Goal: Task Accomplishment & Management: Manage account settings

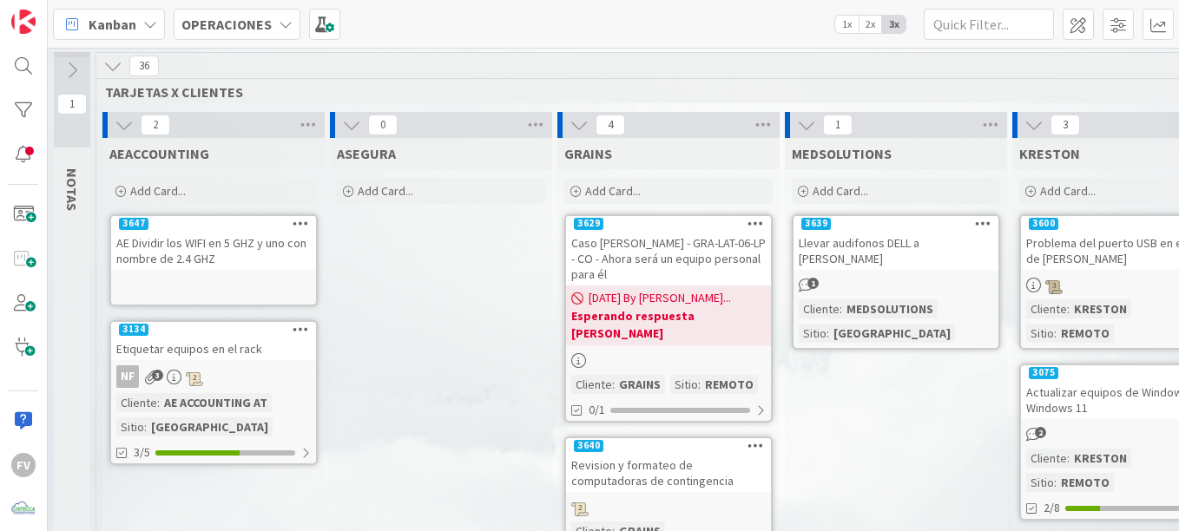
scroll to position [0, 1208]
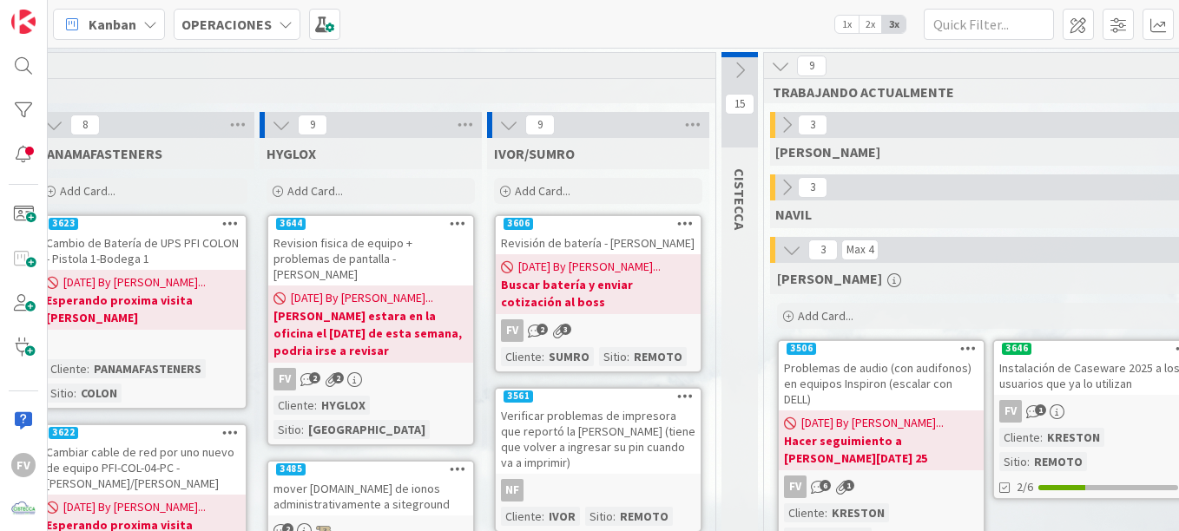
click at [1082, 386] on div "Instalación de Caseware 2025 a los usuarios que ya lo utilizan" at bounding box center [1096, 376] width 205 height 38
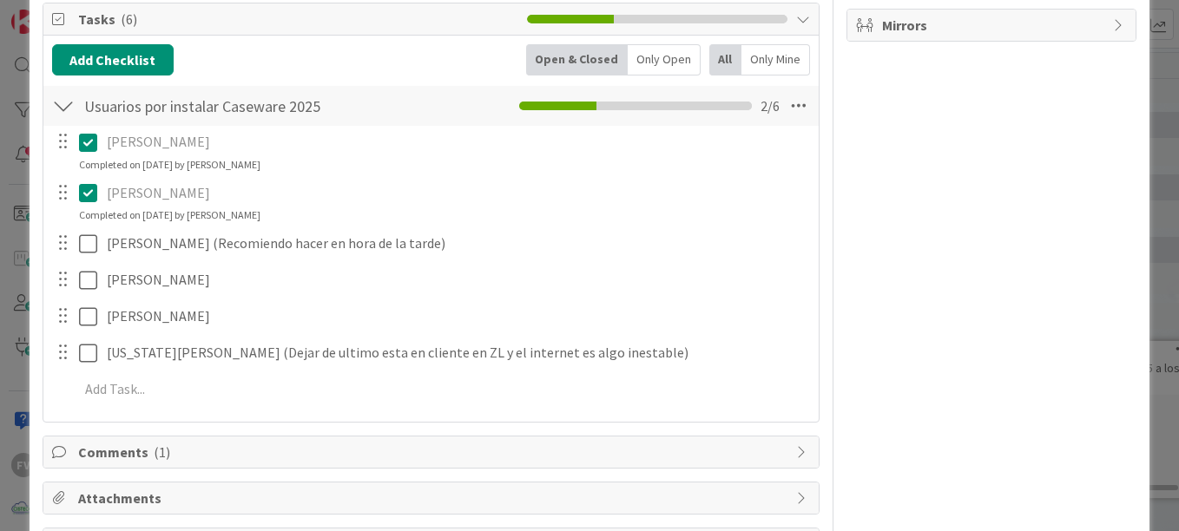
scroll to position [347, 0]
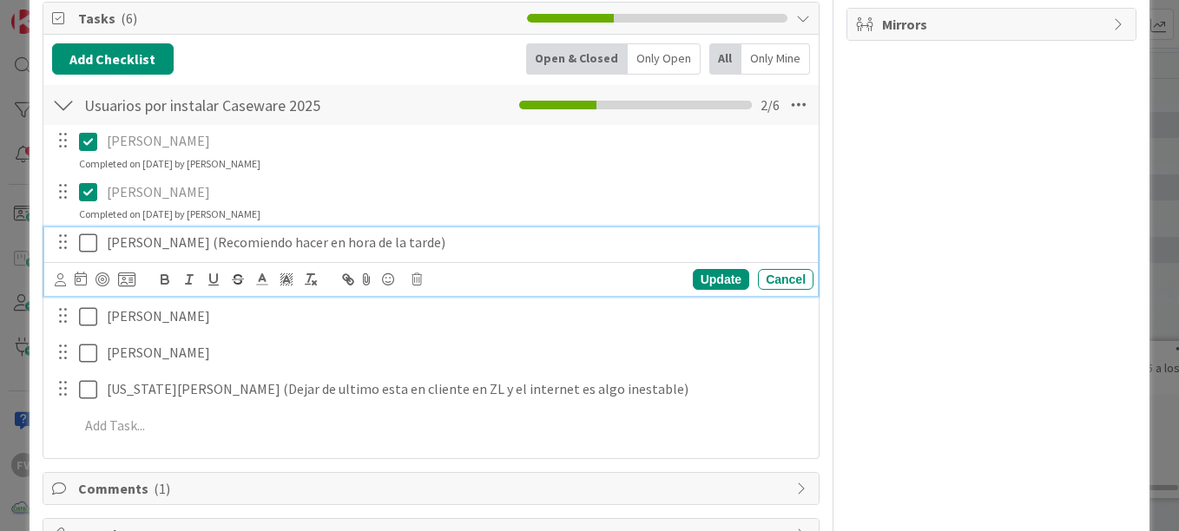
click at [87, 239] on icon at bounding box center [92, 243] width 26 height 21
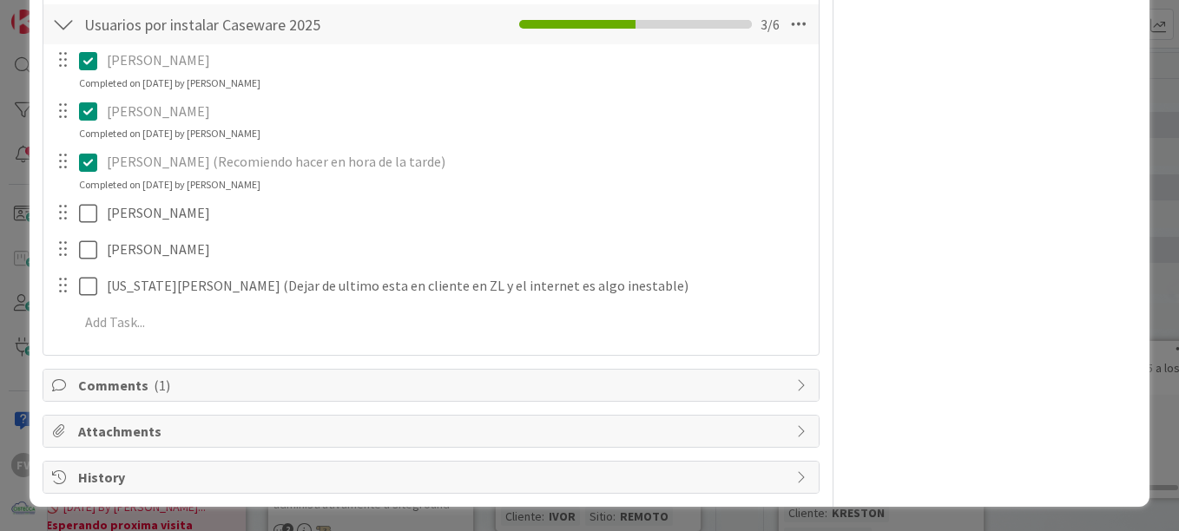
click at [160, 373] on div "Comments ( 1 )" at bounding box center [430, 385] width 775 height 31
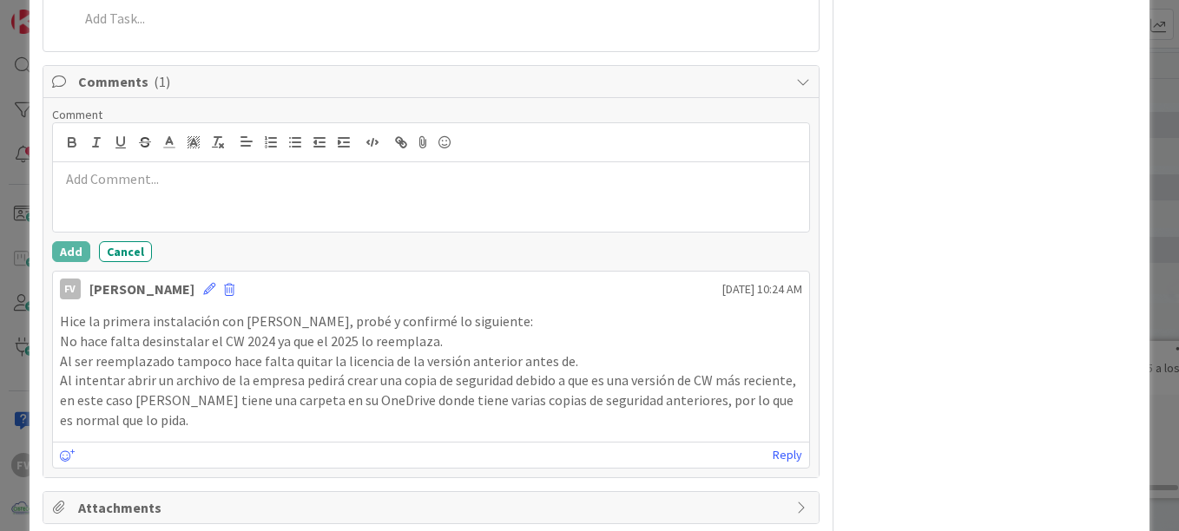
scroll to position [808, 0]
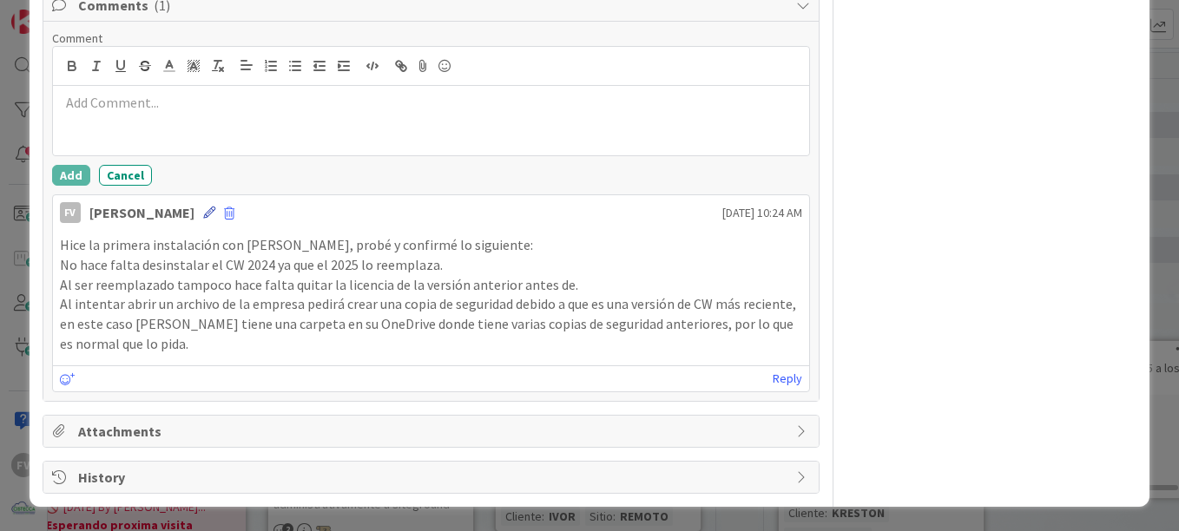
click at [203, 214] on icon at bounding box center [209, 213] width 12 height 12
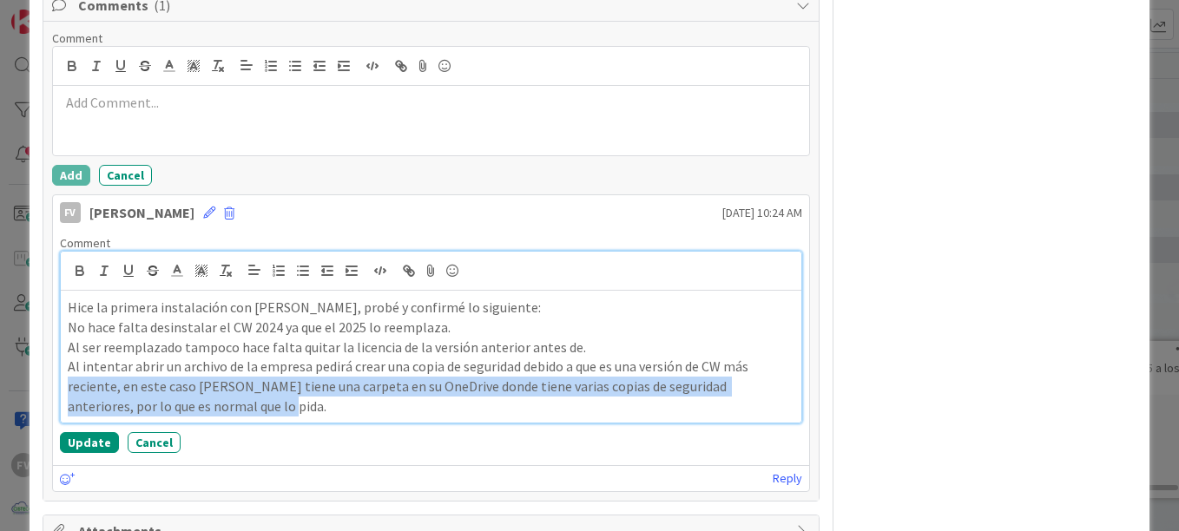
drag, startPoint x: 309, startPoint y: 408, endPoint x: 63, endPoint y: 379, distance: 247.5
click at [63, 379] on div "Hice la primera instalación con [PERSON_NAME], probé y confirmé lo siguiente: N…" at bounding box center [431, 357] width 741 height 132
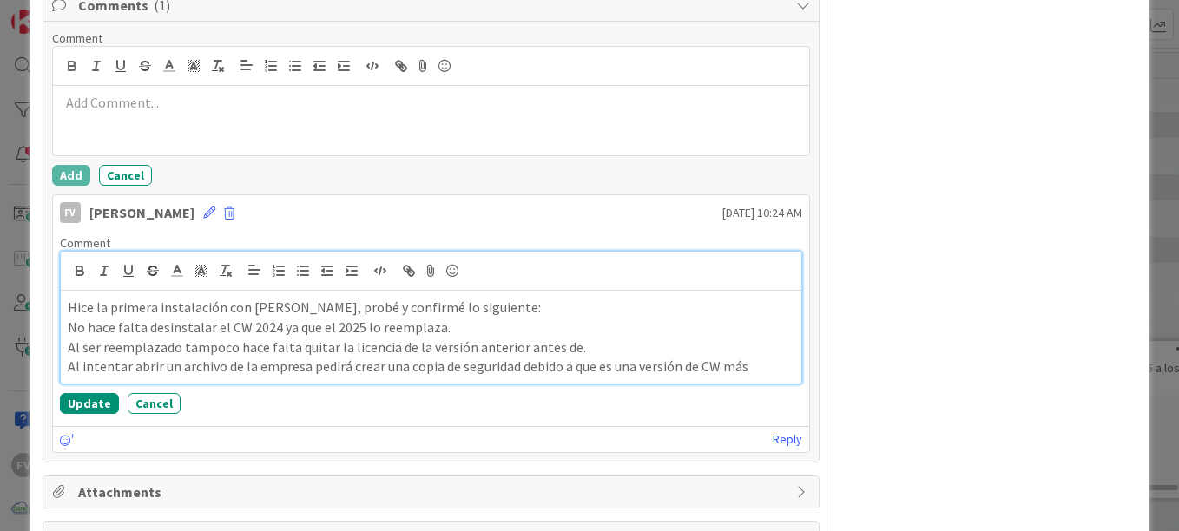
click at [346, 366] on p "Al intentar abrir un archivo de la empresa pedirá crear una copia de seguridad …" at bounding box center [431, 367] width 727 height 20
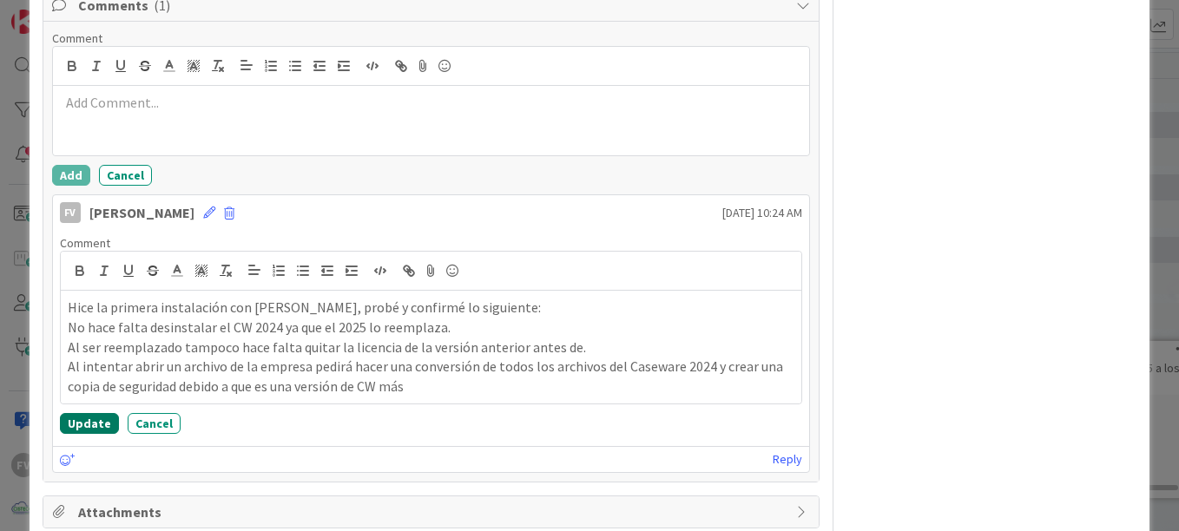
click at [102, 417] on button "Update" at bounding box center [89, 423] width 59 height 21
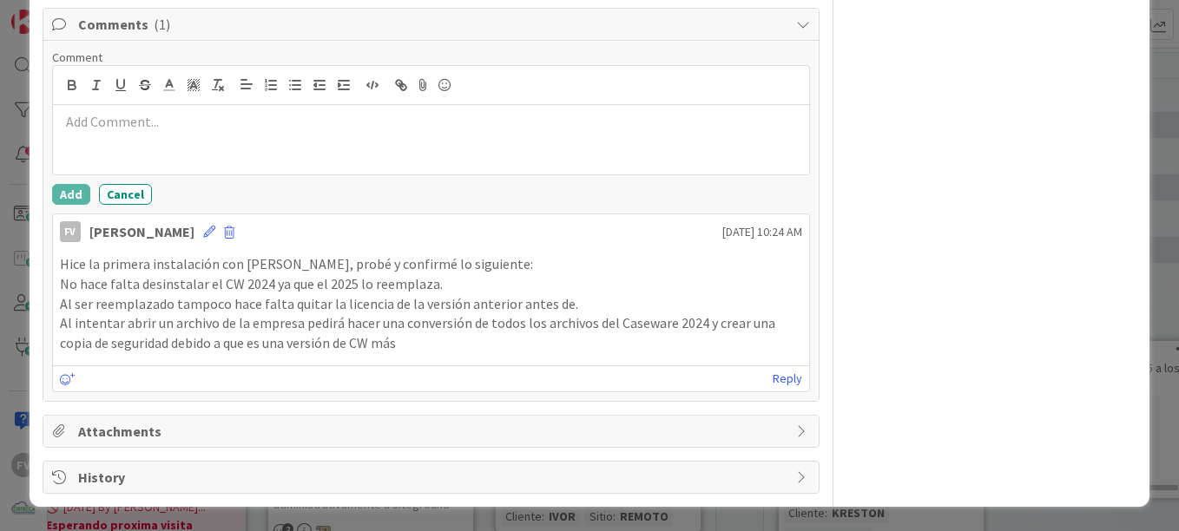
scroll to position [789, 0]
click at [203, 233] on icon at bounding box center [209, 232] width 12 height 12
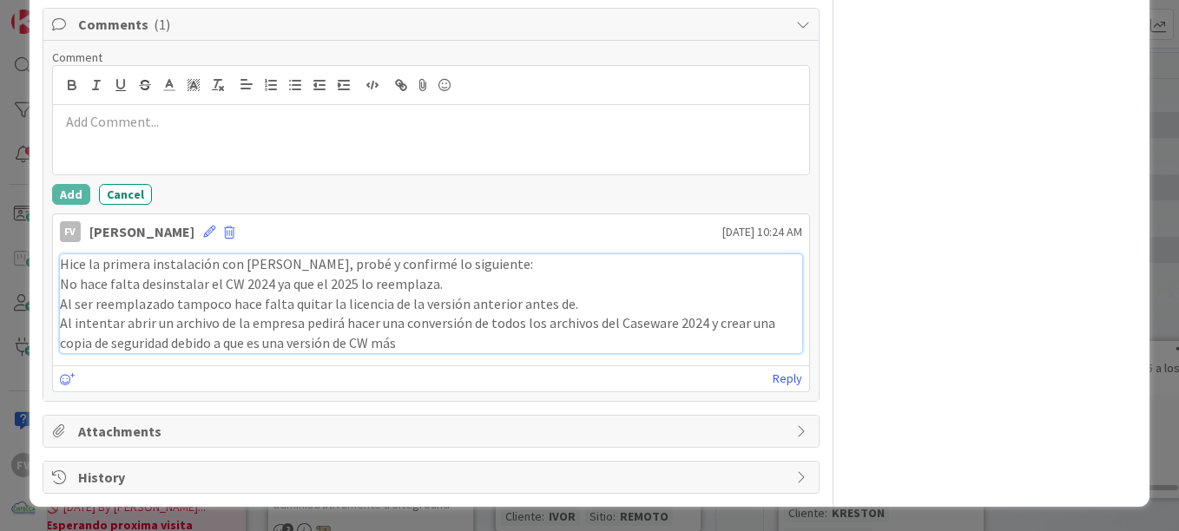
scroll to position [808, 0]
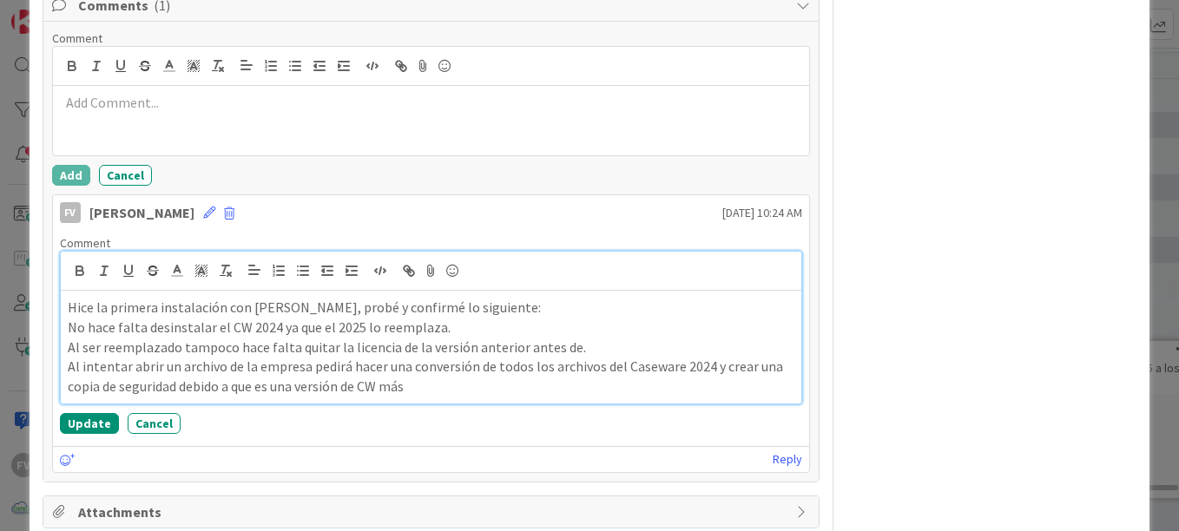
click at [421, 386] on p "Al intentar abrir un archivo de la empresa pedirá hacer una conversión de todos…" at bounding box center [431, 376] width 727 height 39
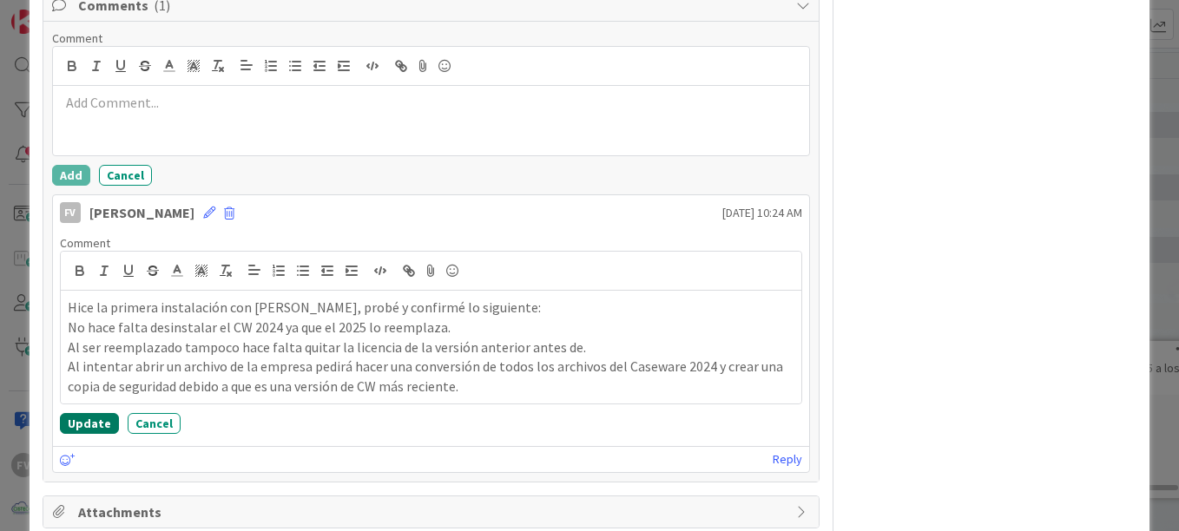
click at [87, 429] on button "Update" at bounding box center [89, 423] width 59 height 21
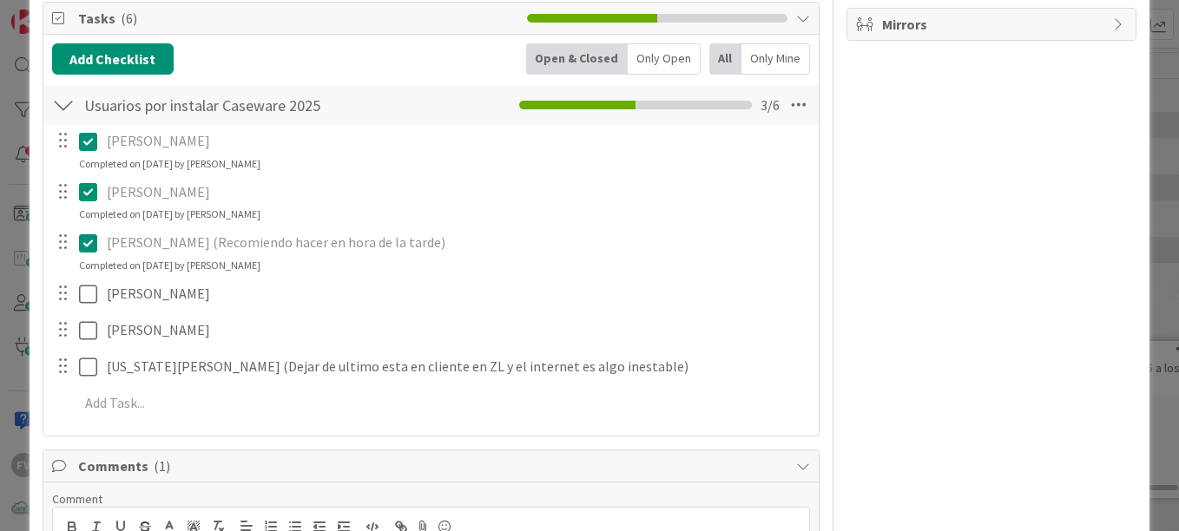
scroll to position [261, 0]
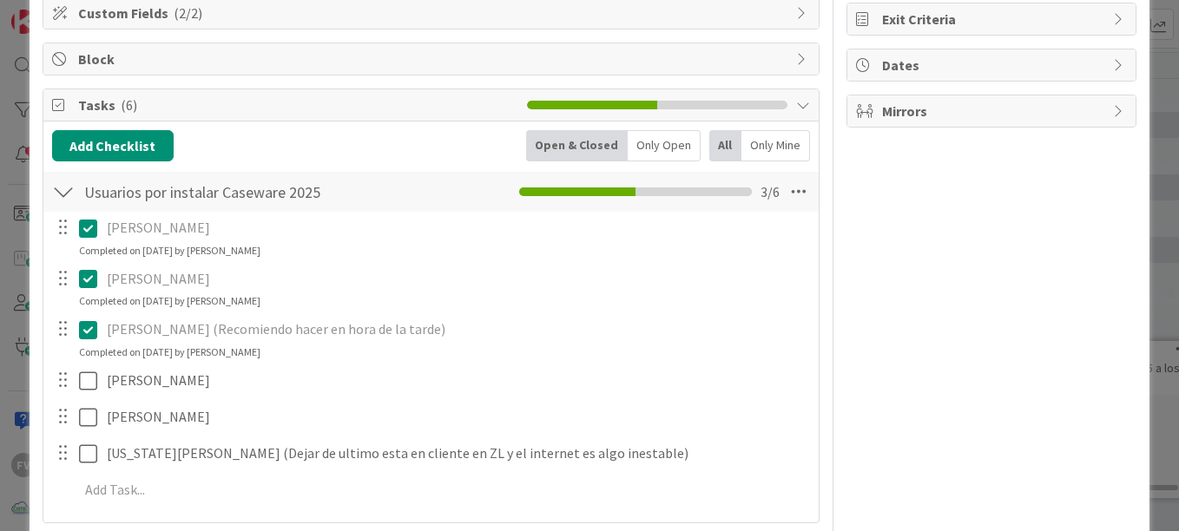
click at [90, 326] on icon at bounding box center [92, 330] width 26 height 21
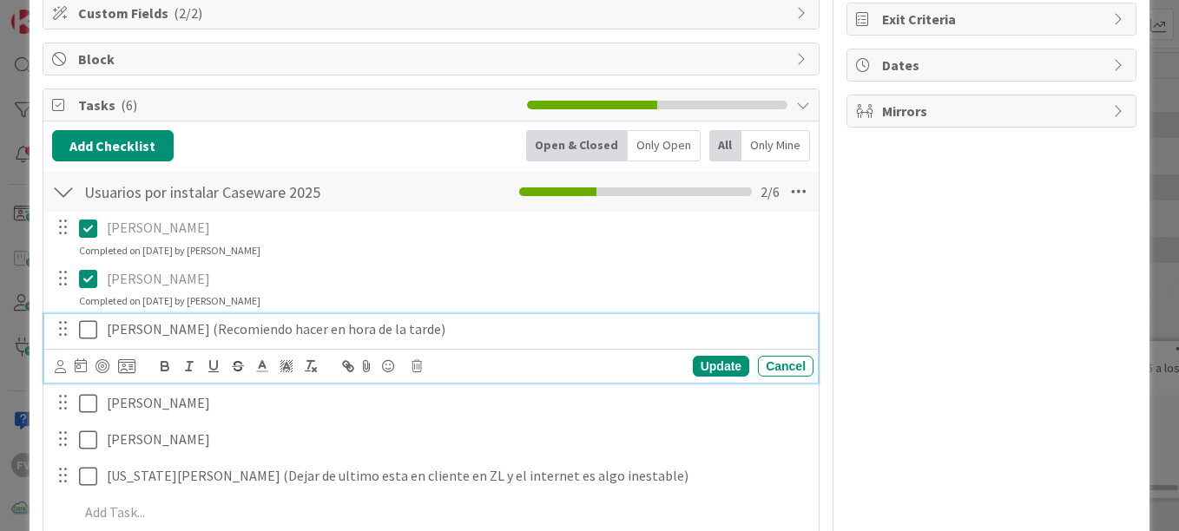
click at [80, 325] on icon at bounding box center [92, 330] width 26 height 21
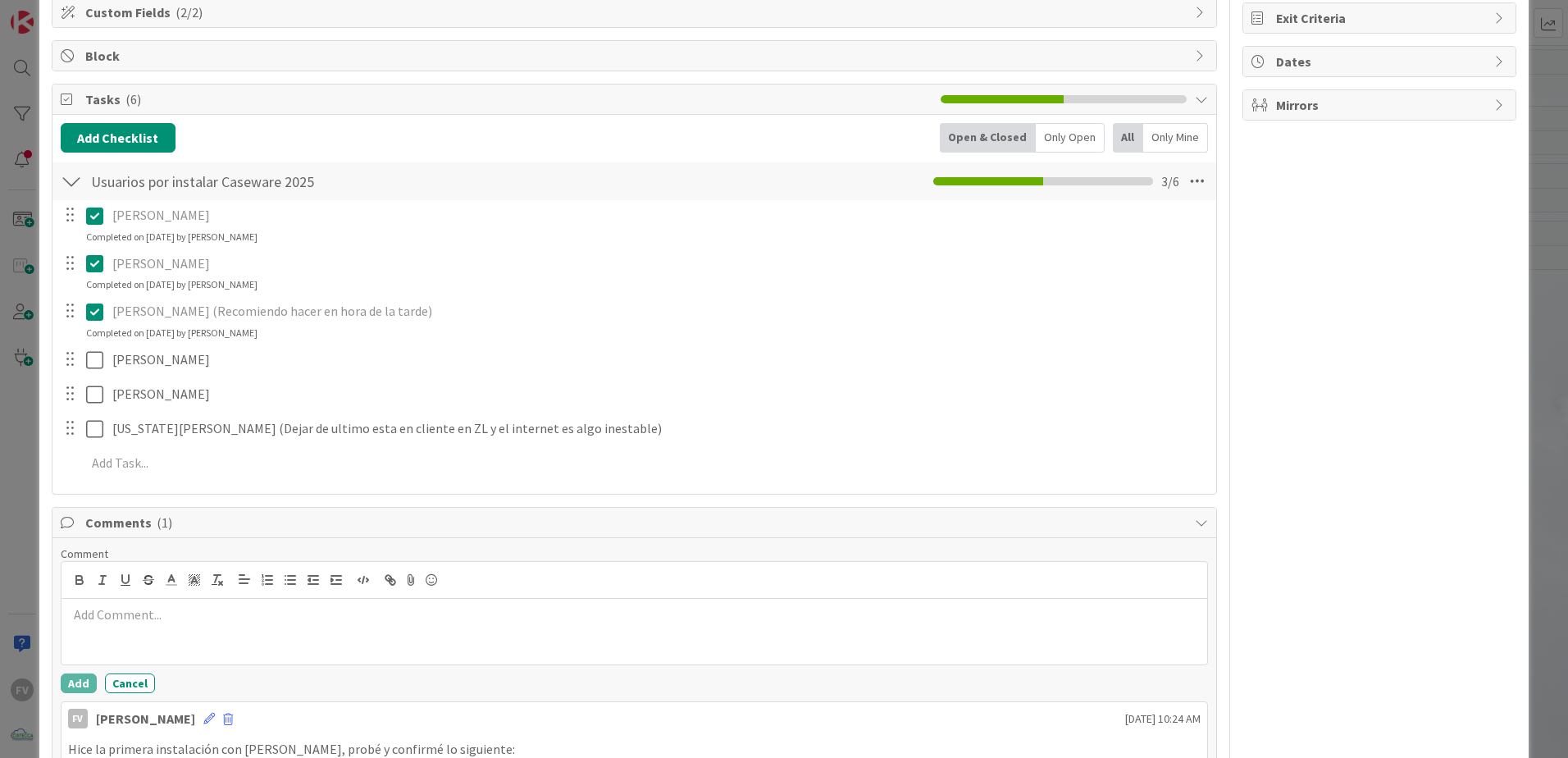
click at [14, 453] on div "ID 3646 OPERACIONES [PERSON_NAME] Title 62 / 128 Instalación de Caseware 2025 a…" at bounding box center [784, 379] width 1568 height 758
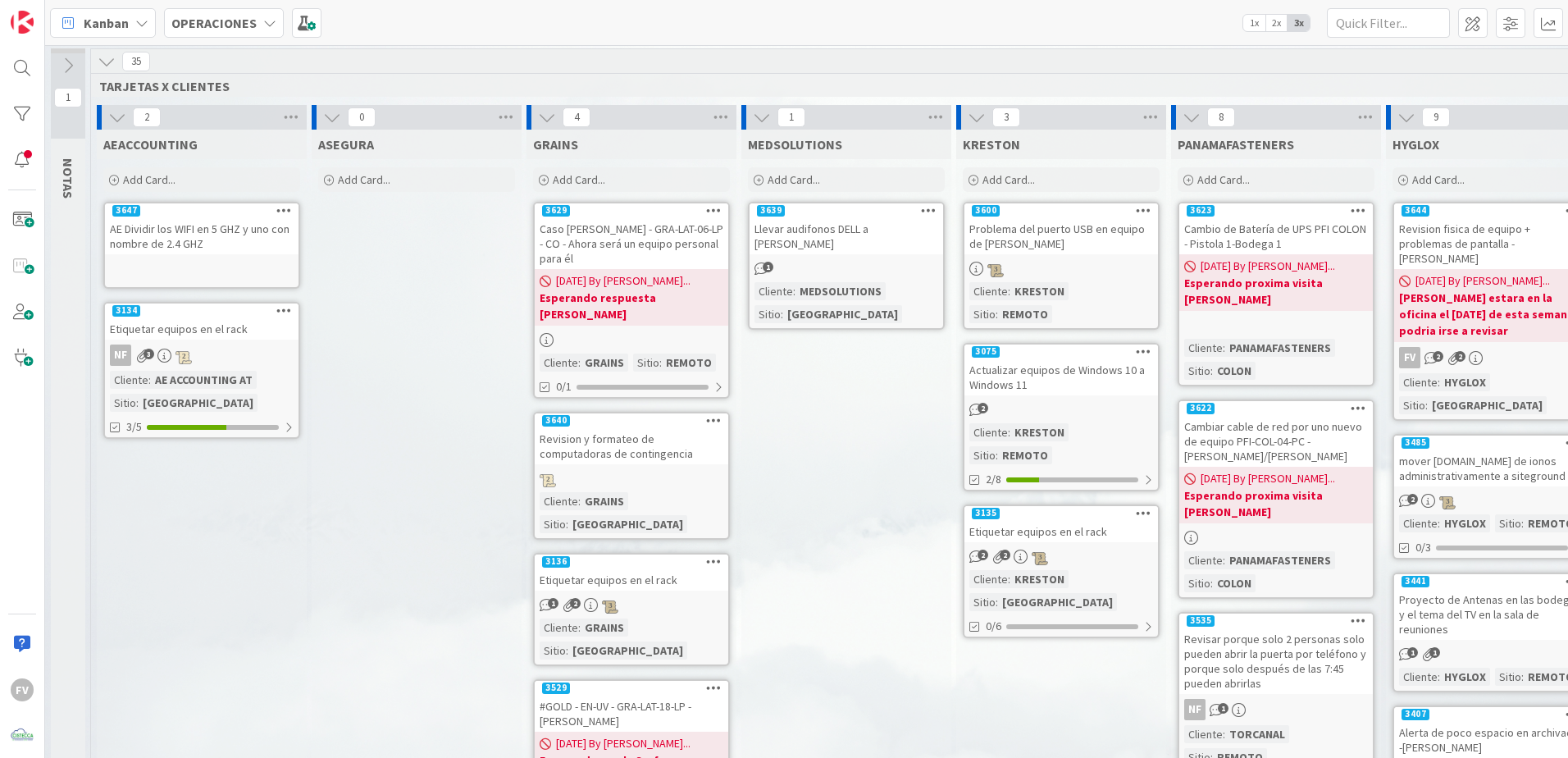
scroll to position [83, 0]
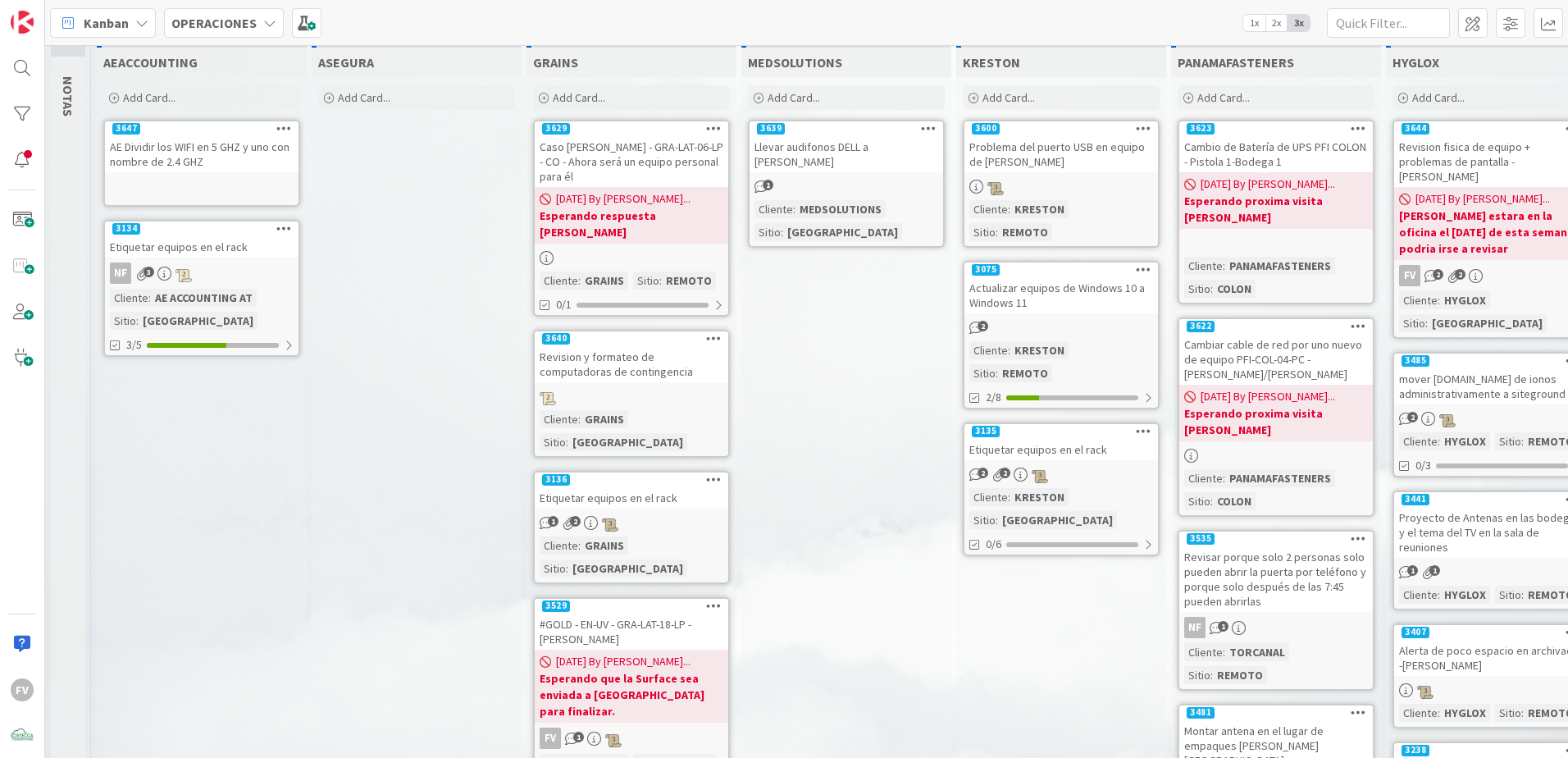
click at [196, 173] on link "3647 AE Dividir los WIFI en 5 GHZ y uno con nombre de 2.4 GHZ" at bounding box center [201, 164] width 196 height 87
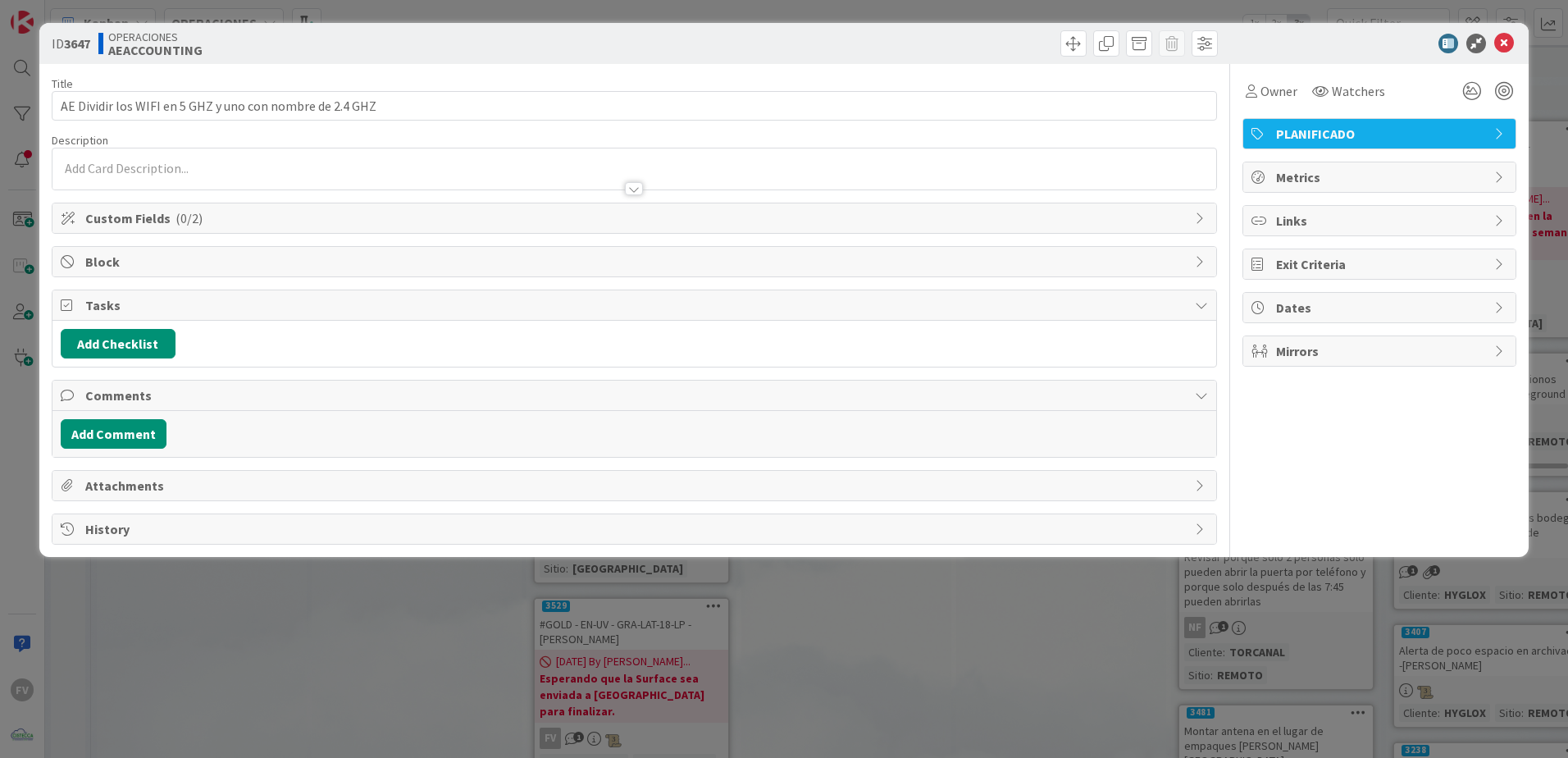
click at [150, 230] on div "Custom Fields ( 0/2 )" at bounding box center [635, 217] width 1164 height 29
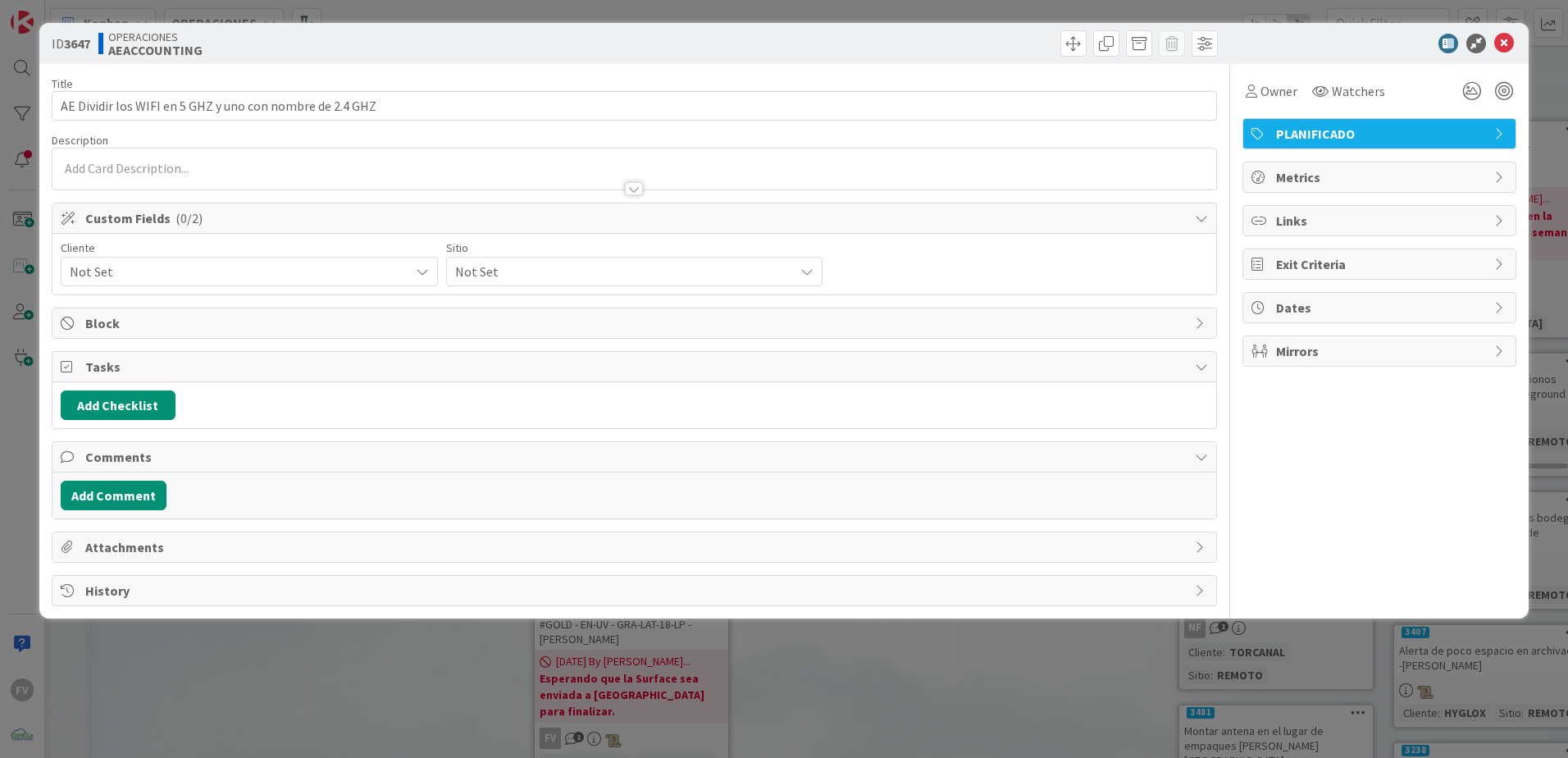
click at [141, 267] on span "Not Set" at bounding box center [235, 271] width 332 height 23
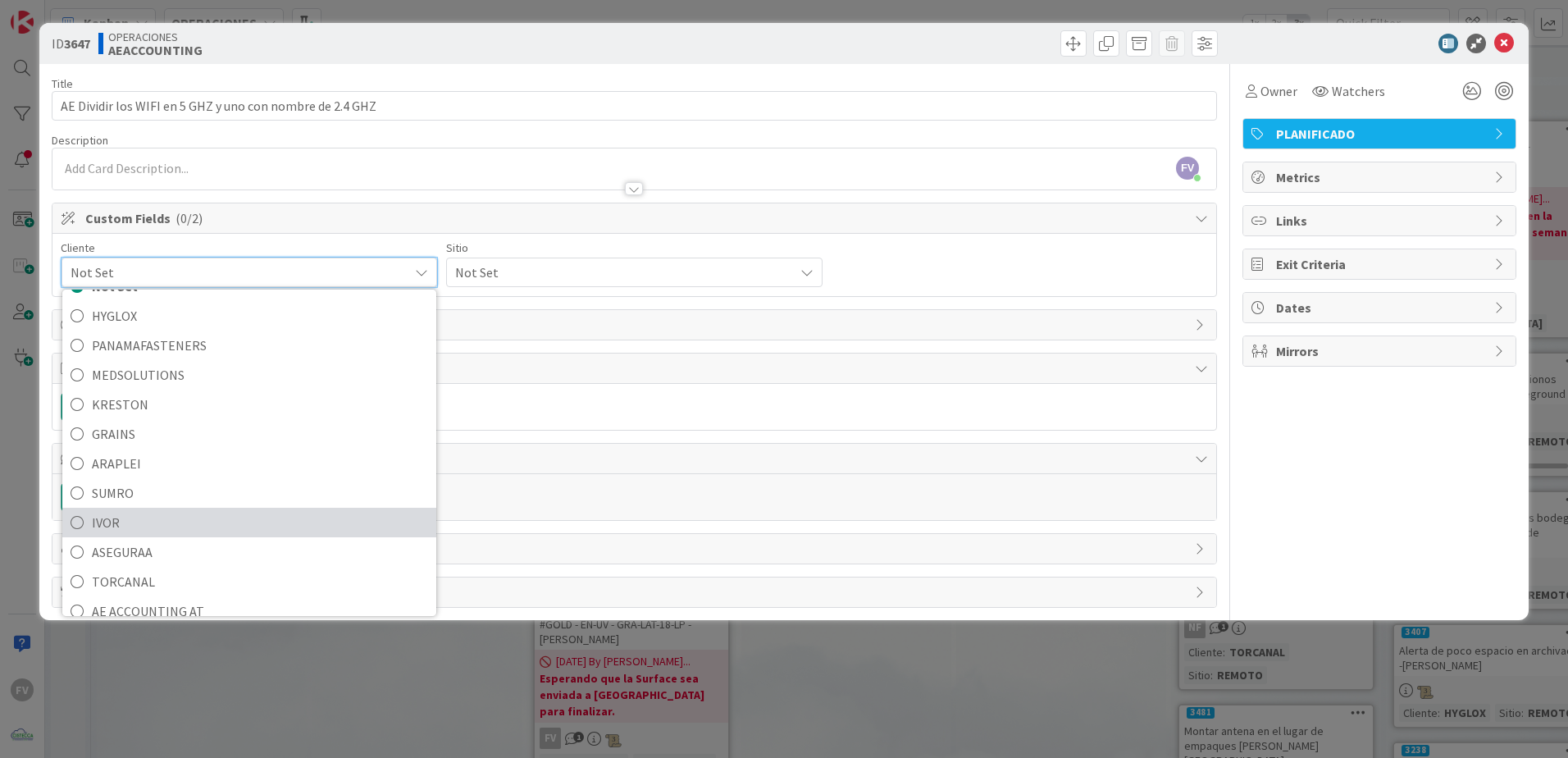
scroll to position [71, 0]
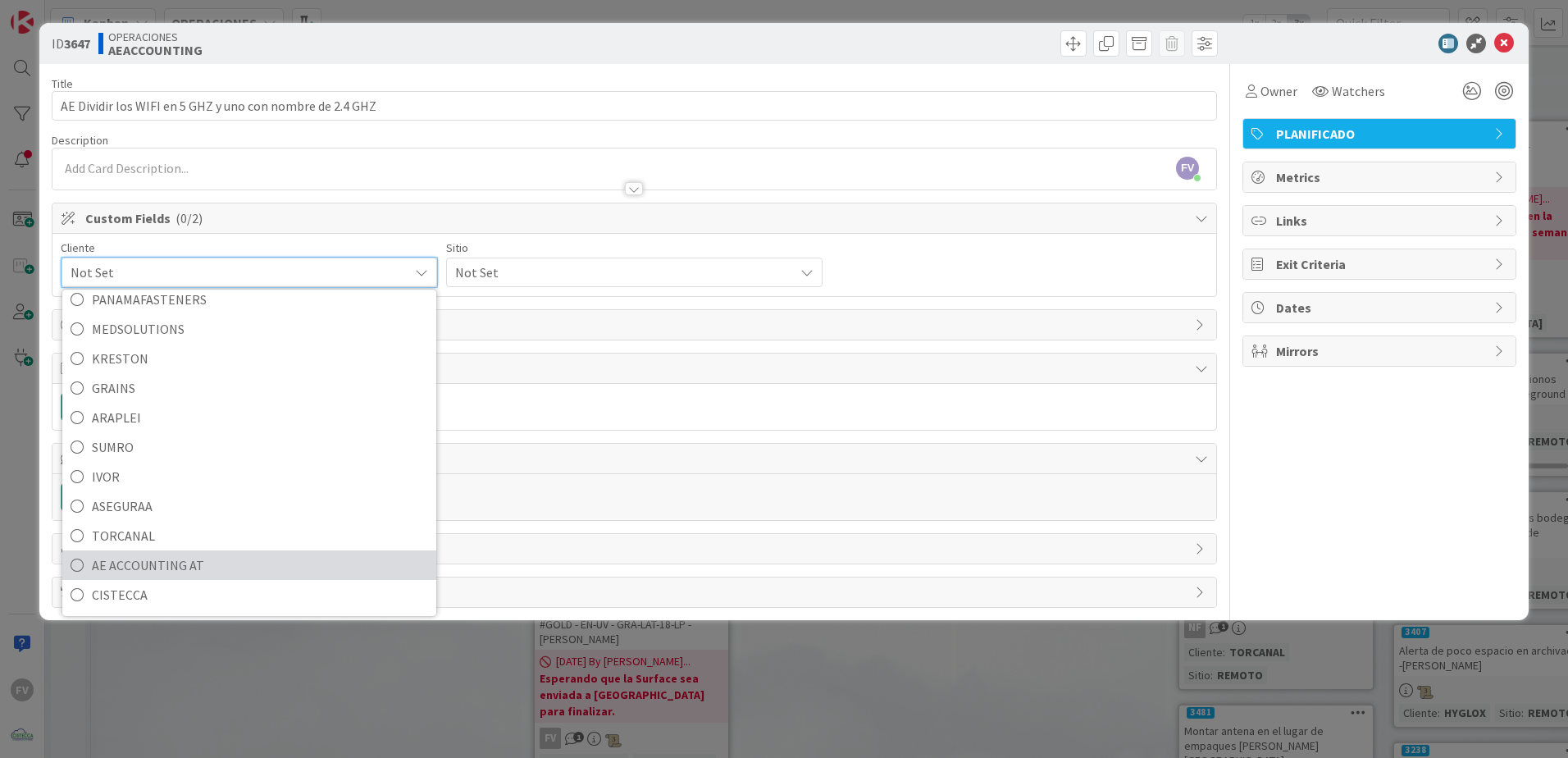
click at [164, 502] on span "AE ACCOUNTING AT" at bounding box center [260, 565] width 336 height 25
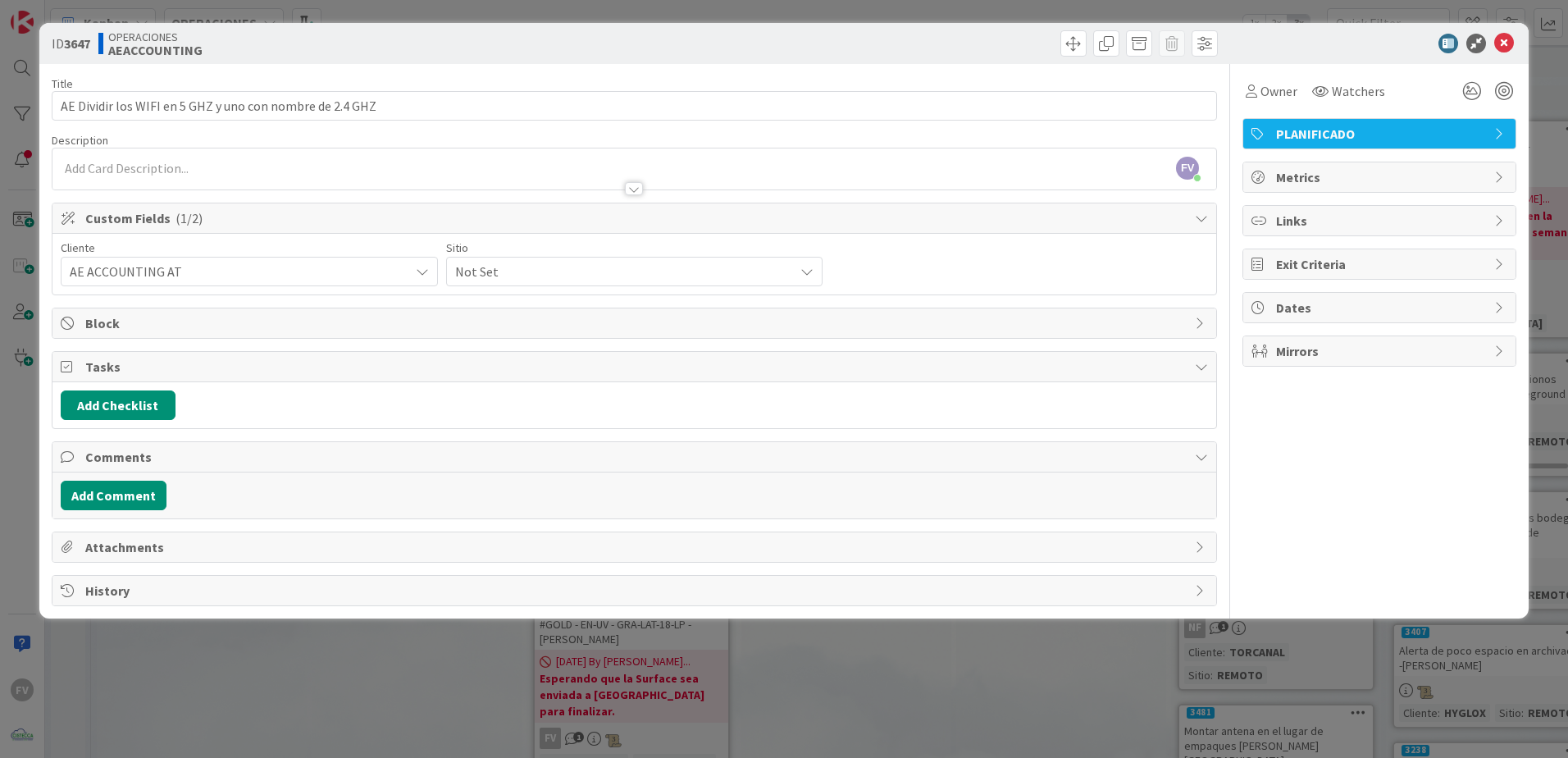
click at [401, 267] on span "Not Set" at bounding box center [235, 271] width 332 height 23
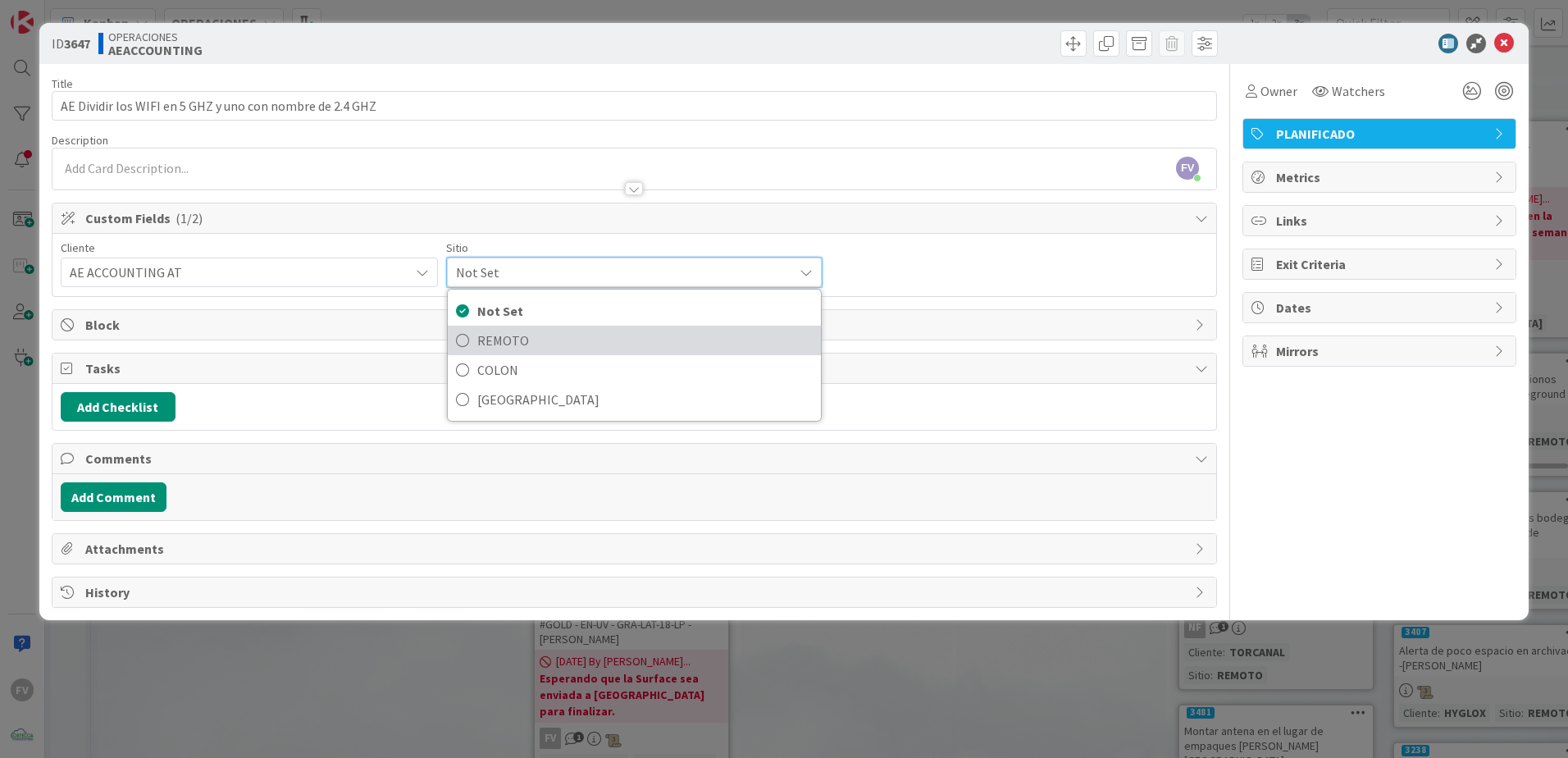
click at [522, 327] on link "REMOTO" at bounding box center [635, 340] width 374 height 29
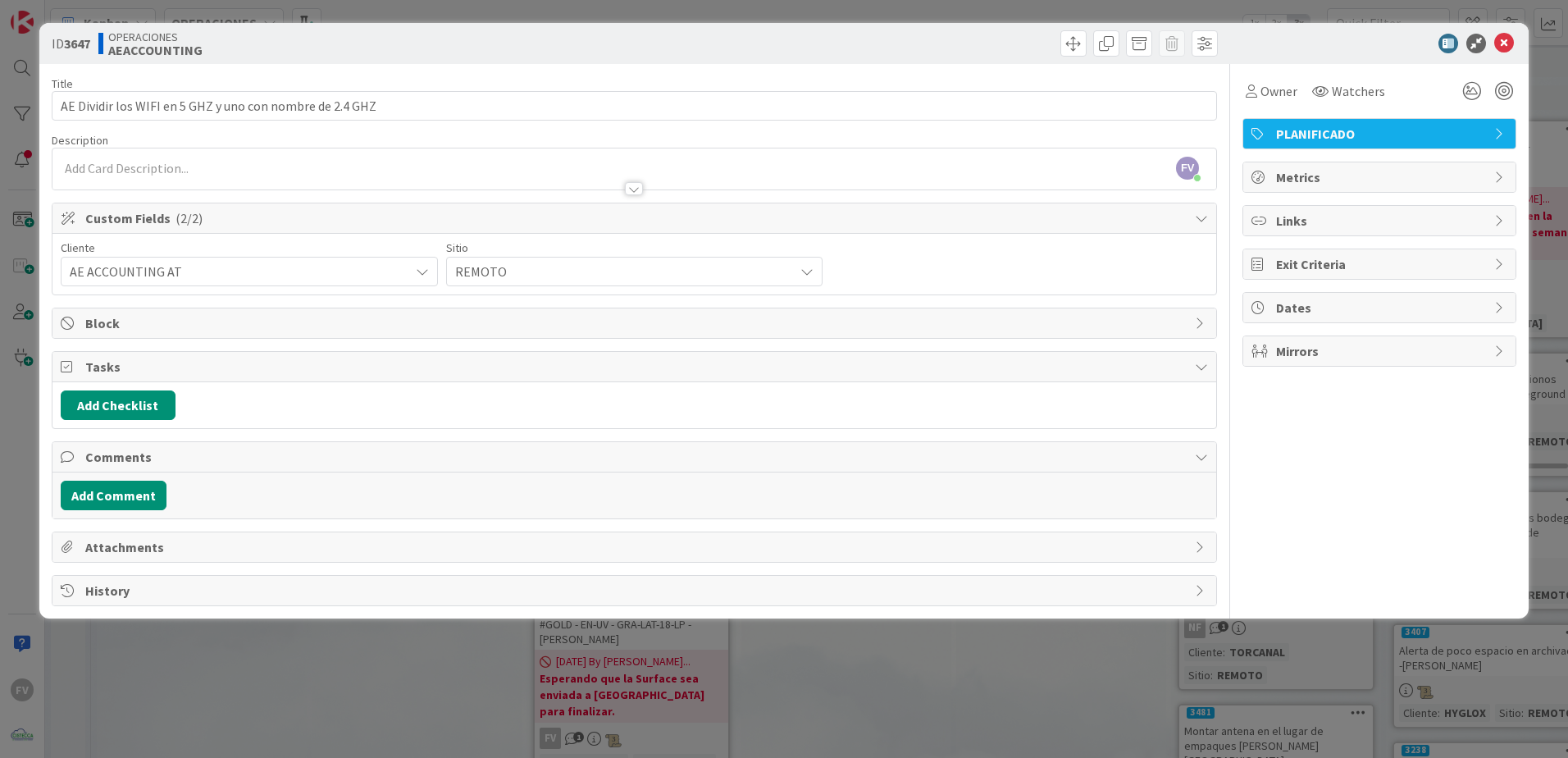
click at [556, 502] on div "ID 3647 OPERACIONES AEACCOUNTING Title 56 / 128 AE Dividir los WIFI en 5 GHZ y …" at bounding box center [784, 379] width 1568 height 758
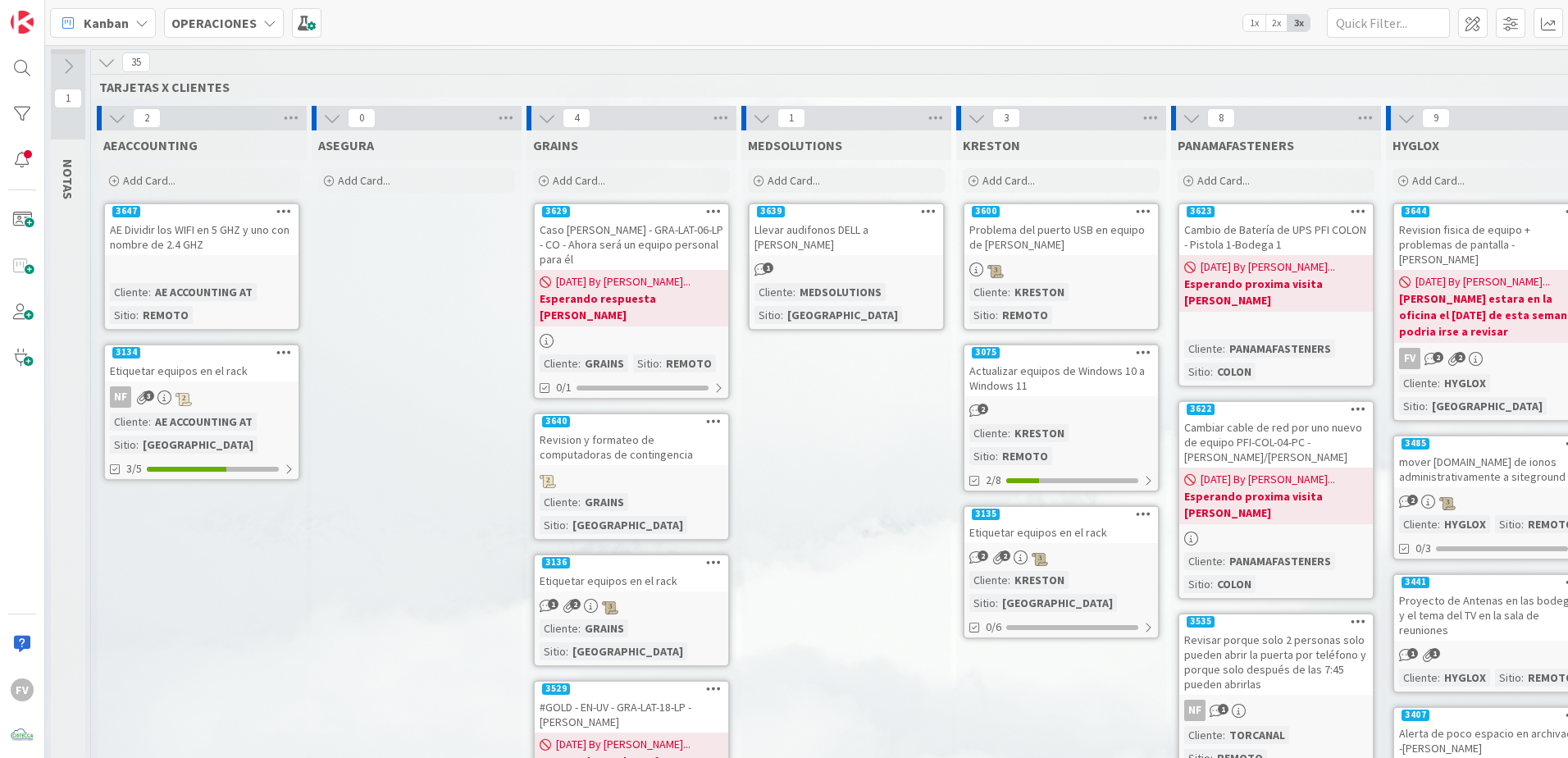
click at [115, 61] on icon at bounding box center [106, 61] width 18 height 18
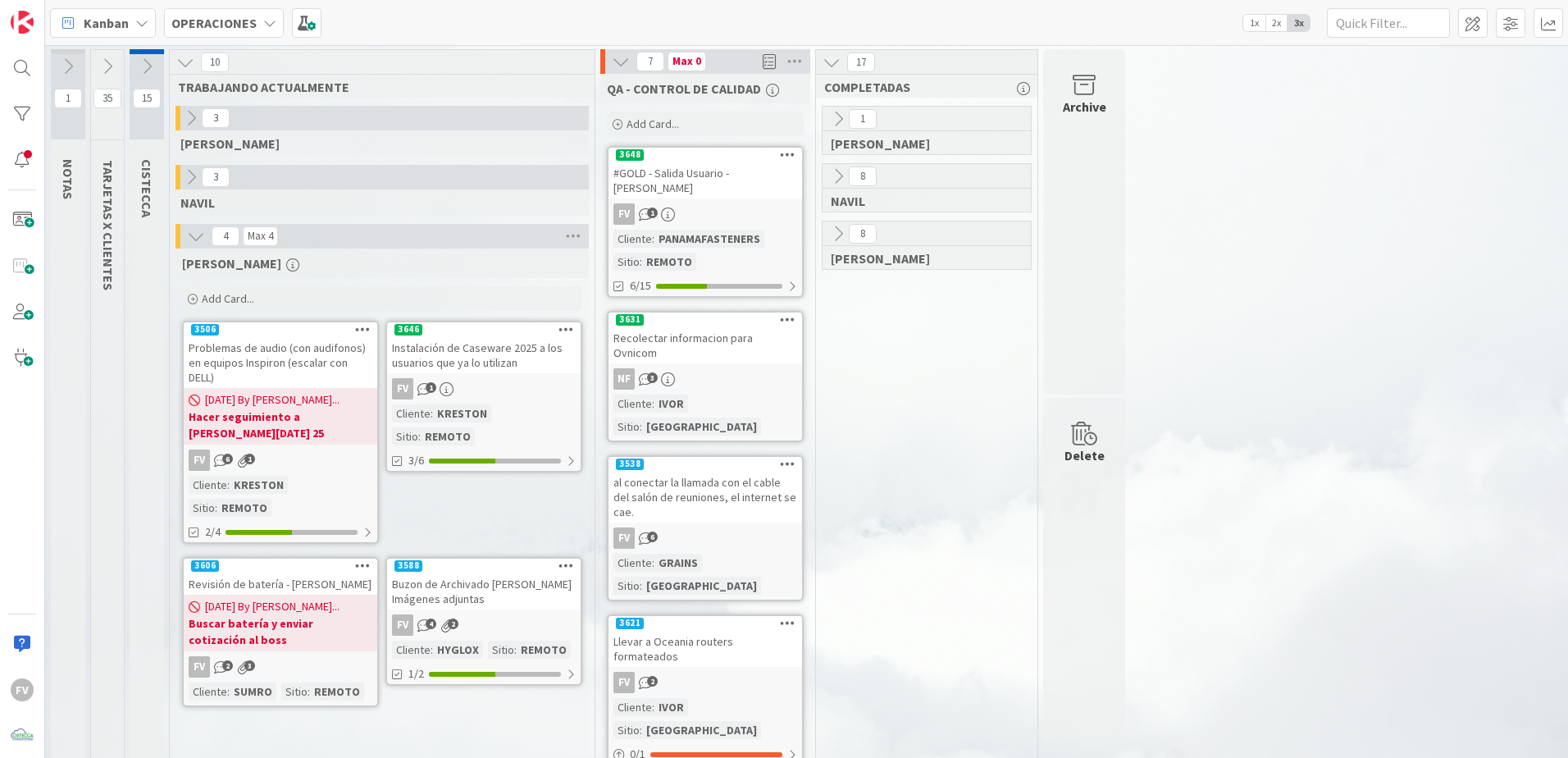
click at [502, 364] on div "Instalación de Caseware 2025 a los usuarios que ya lo utilizan" at bounding box center [484, 355] width 194 height 36
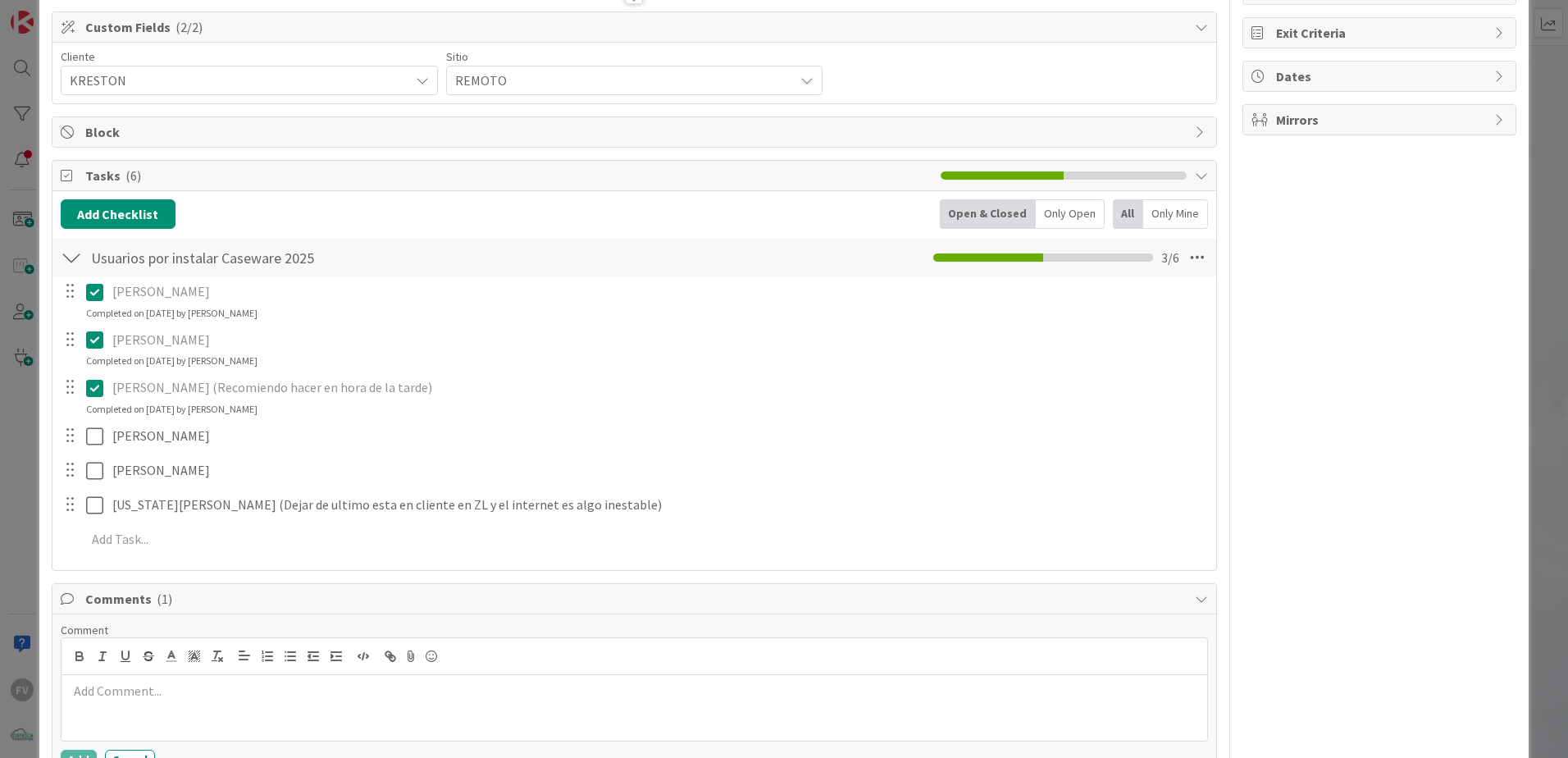
scroll to position [247, 0]
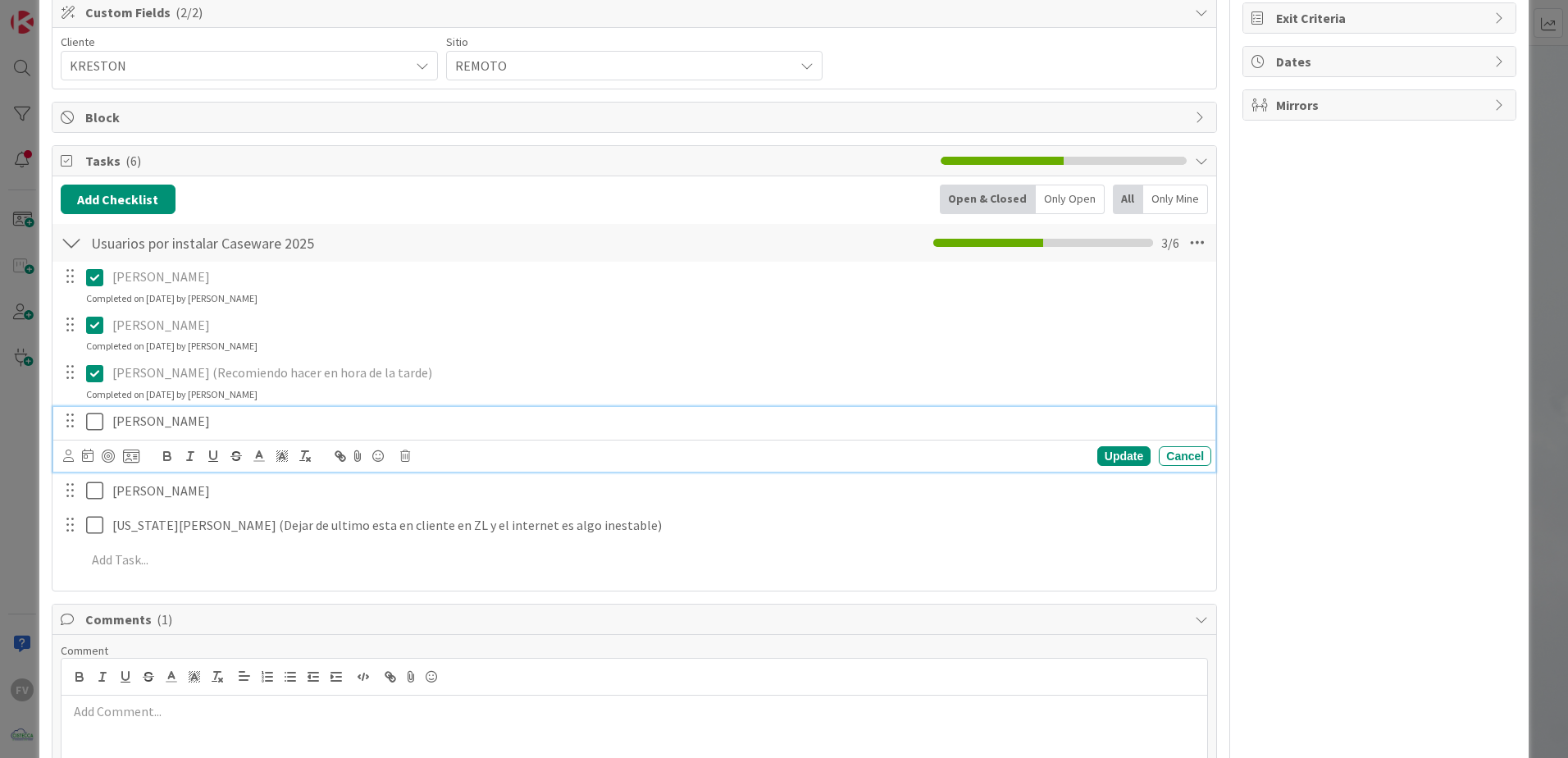
click at [104, 422] on icon at bounding box center [98, 422] width 25 height 20
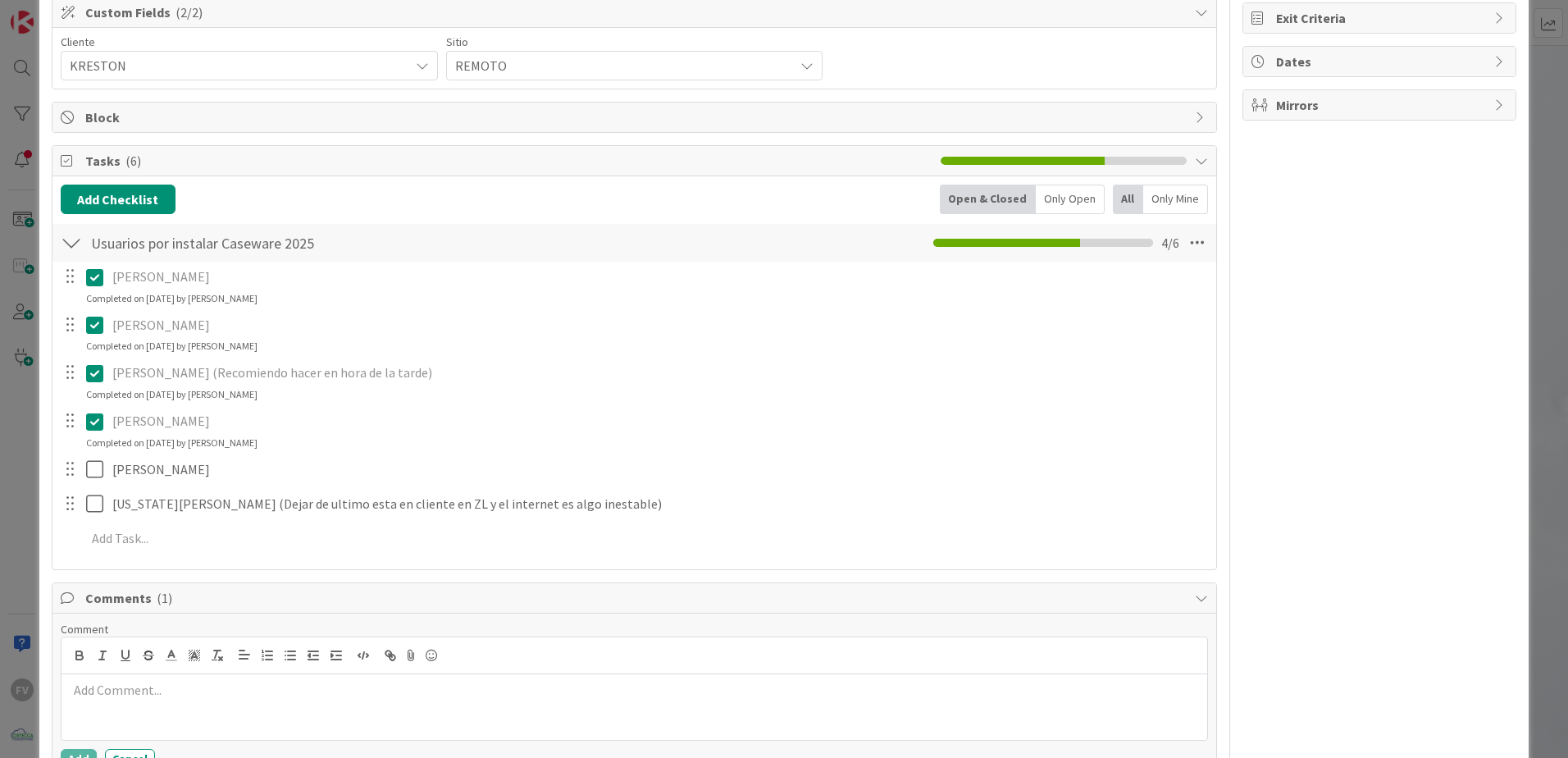
click at [137, 171] on div "Tasks ( 6 )" at bounding box center [635, 162] width 1164 height 30
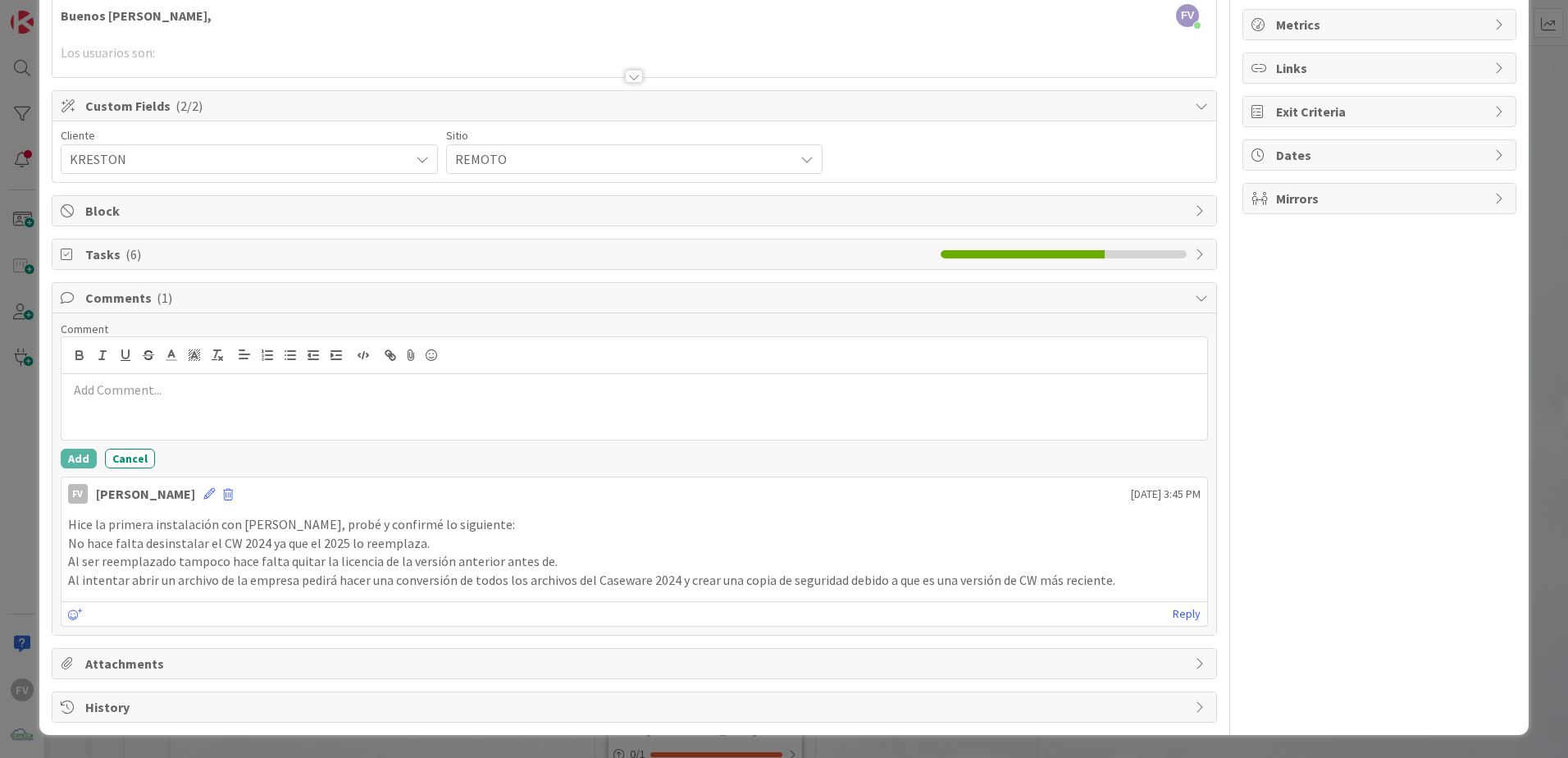
click at [138, 302] on span "Comments ( 1 )" at bounding box center [636, 298] width 1101 height 20
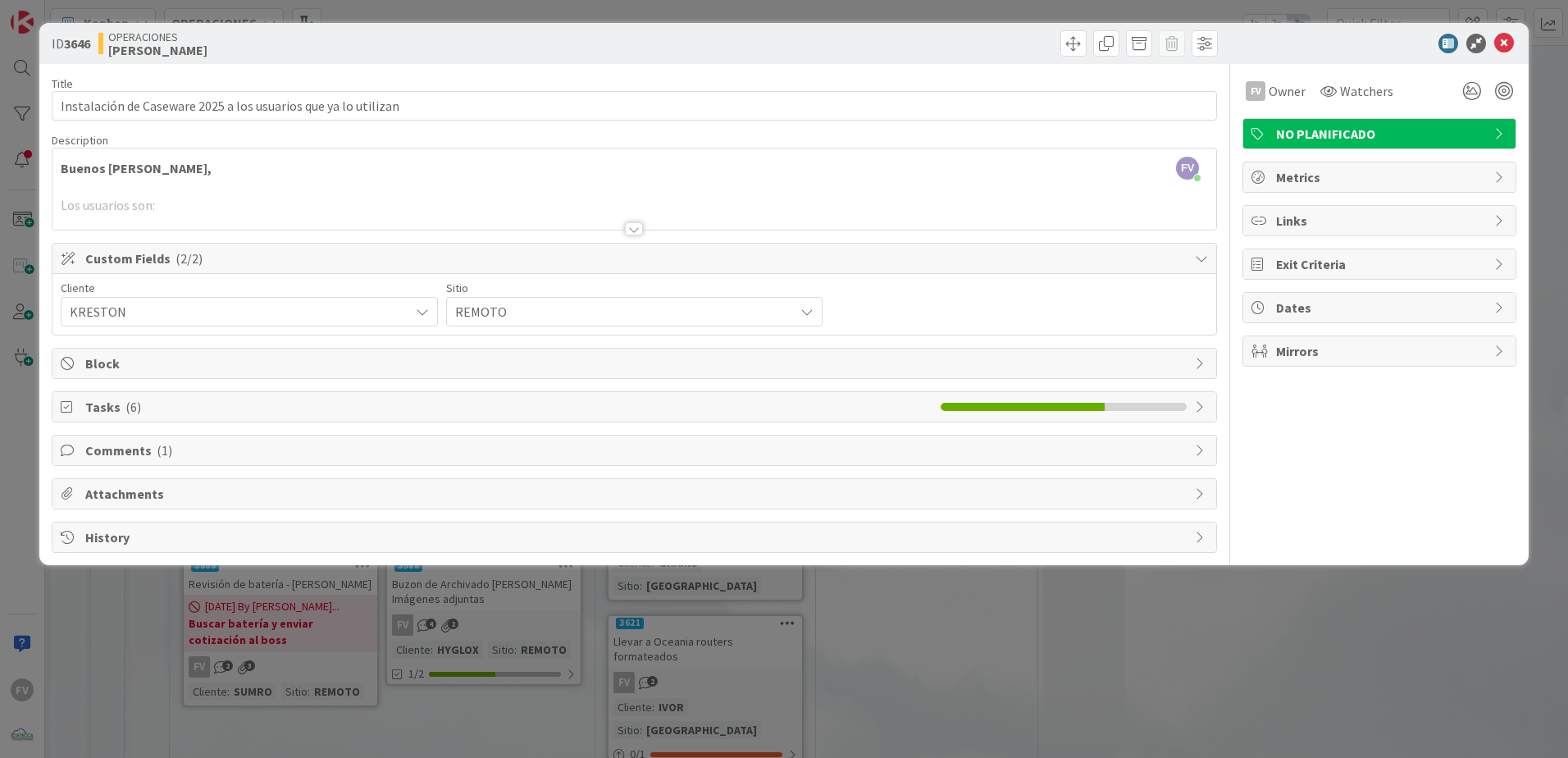
scroll to position [0, 0]
click at [202, 261] on span "Custom Fields ( 2/2 )" at bounding box center [636, 258] width 1101 height 20
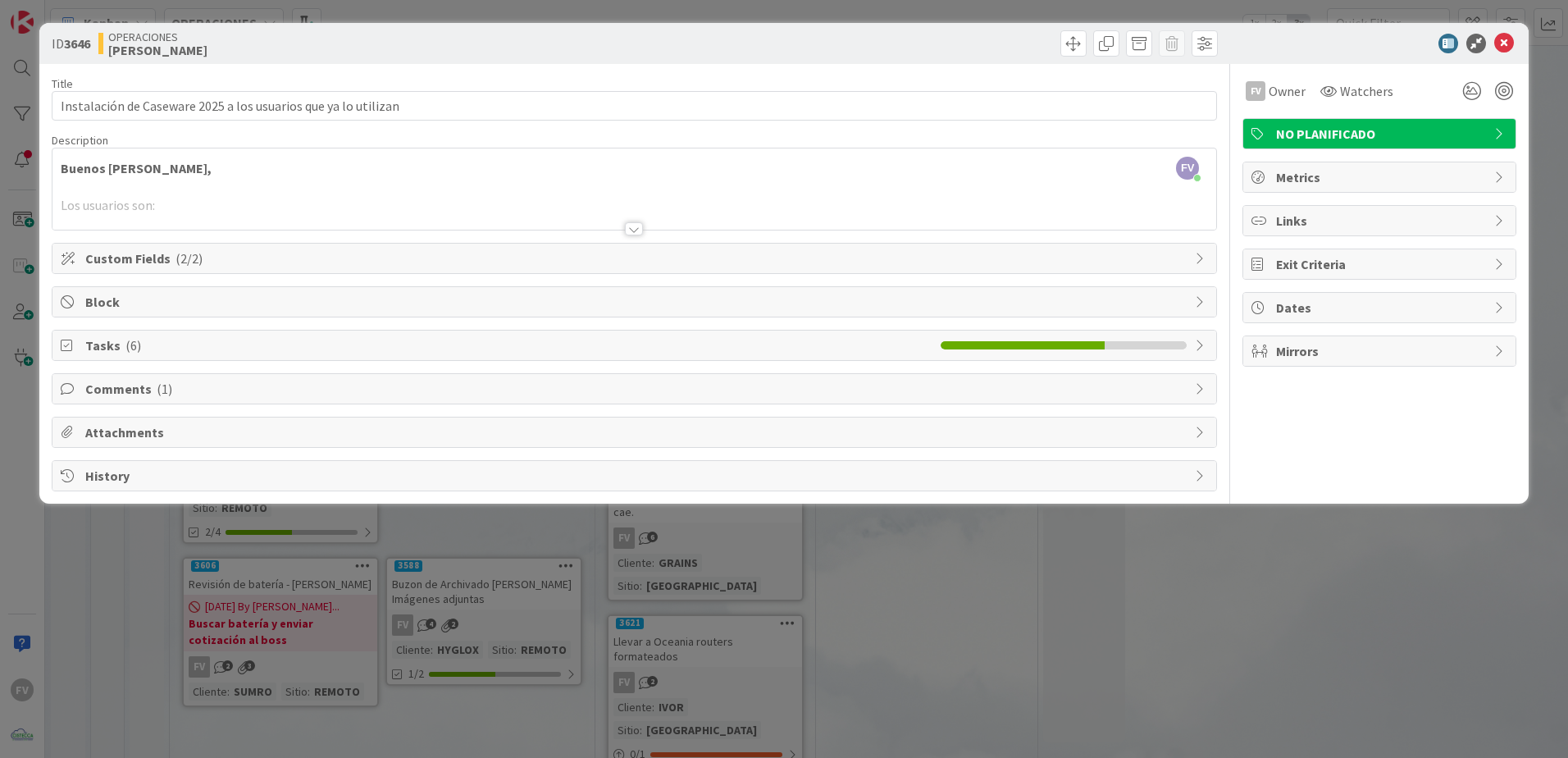
click at [155, 309] on span "Block" at bounding box center [636, 301] width 1101 height 20
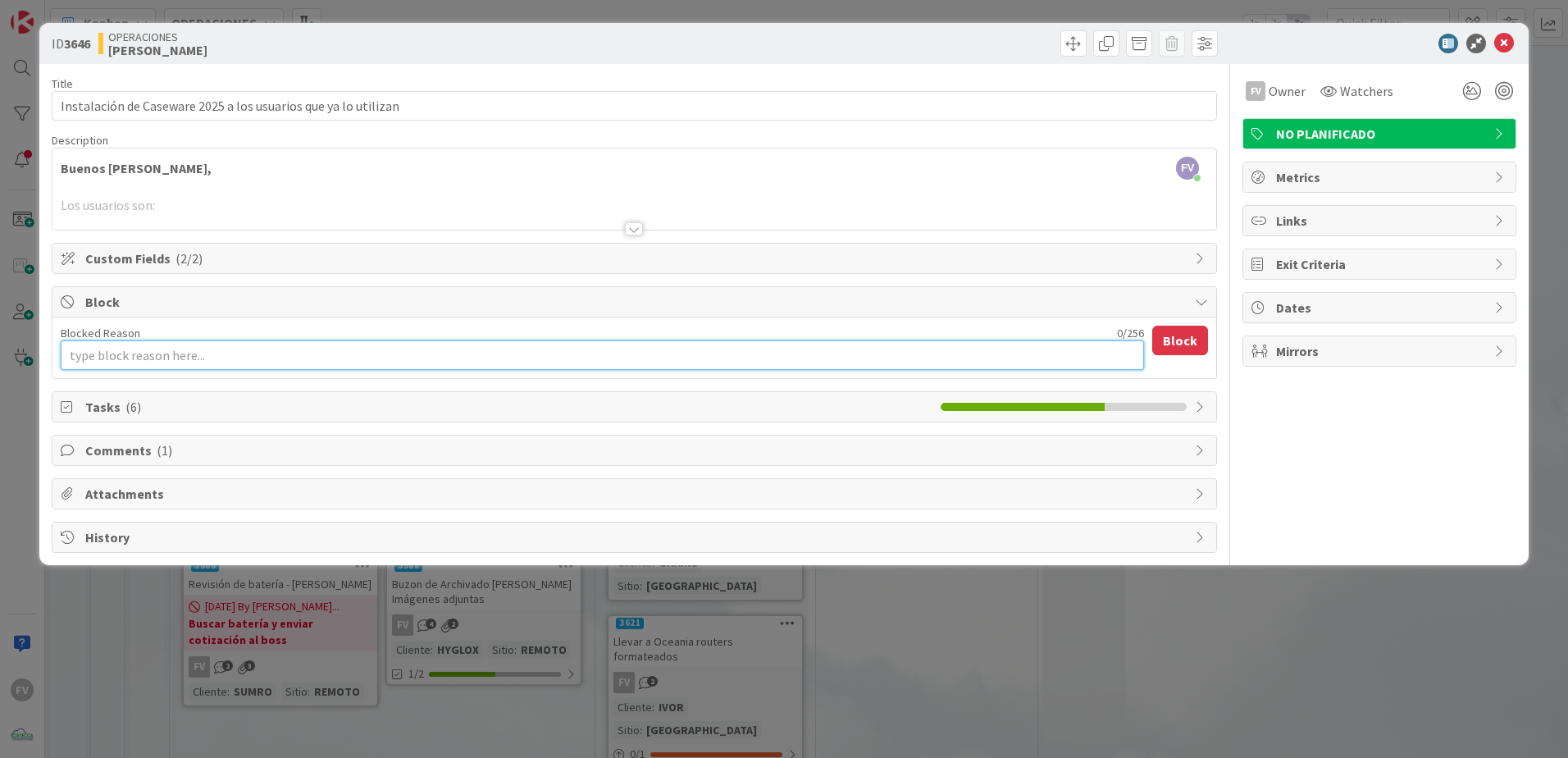
click at [172, 358] on textarea "Blocked Reason" at bounding box center [602, 354] width 1083 height 29
type textarea "x"
type textarea "C"
type textarea "x"
type textarea "Co"
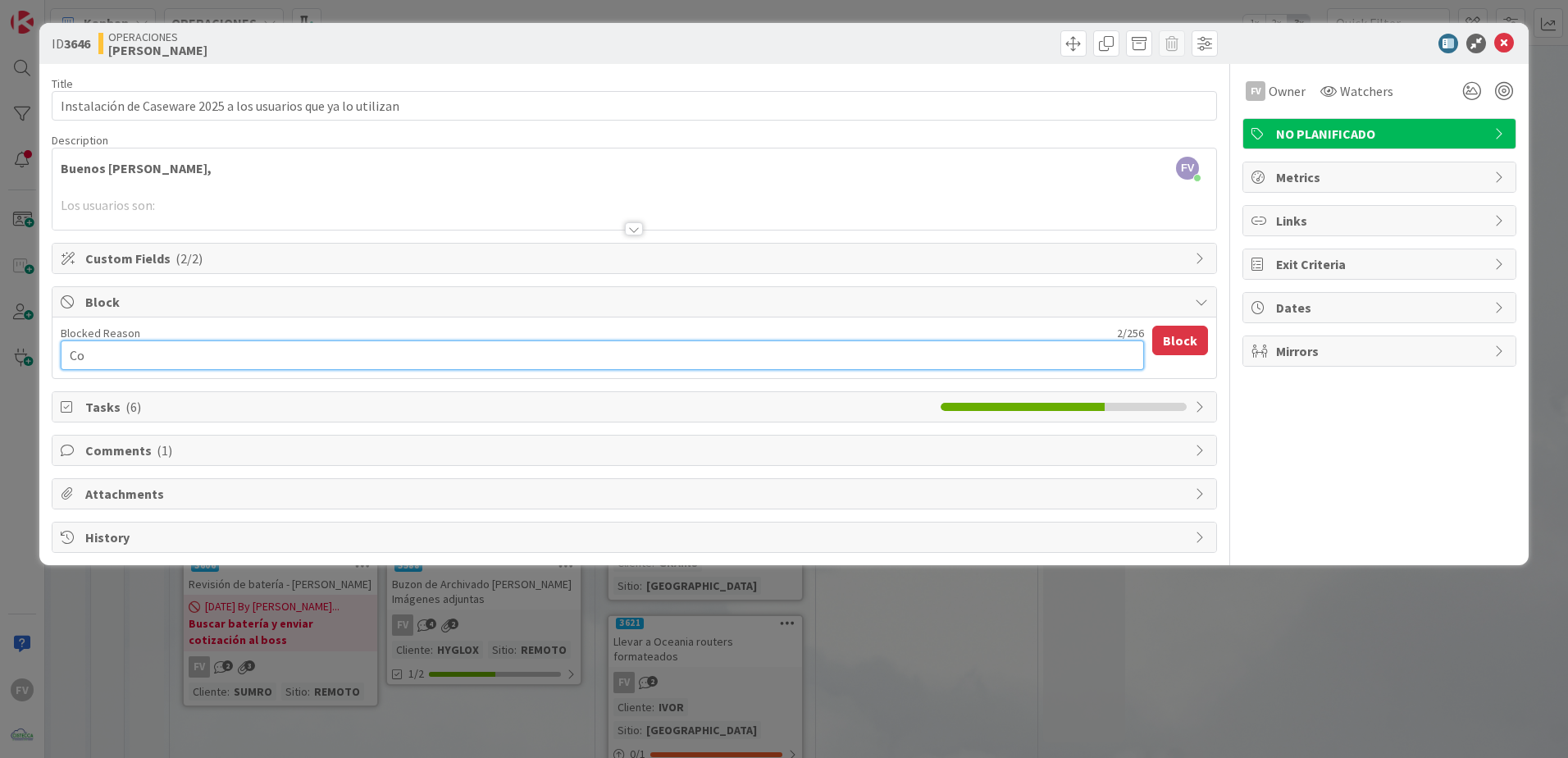
type textarea "x"
type textarea "Coor"
type textarea "x"
type textarea "Coord"
type textarea "x"
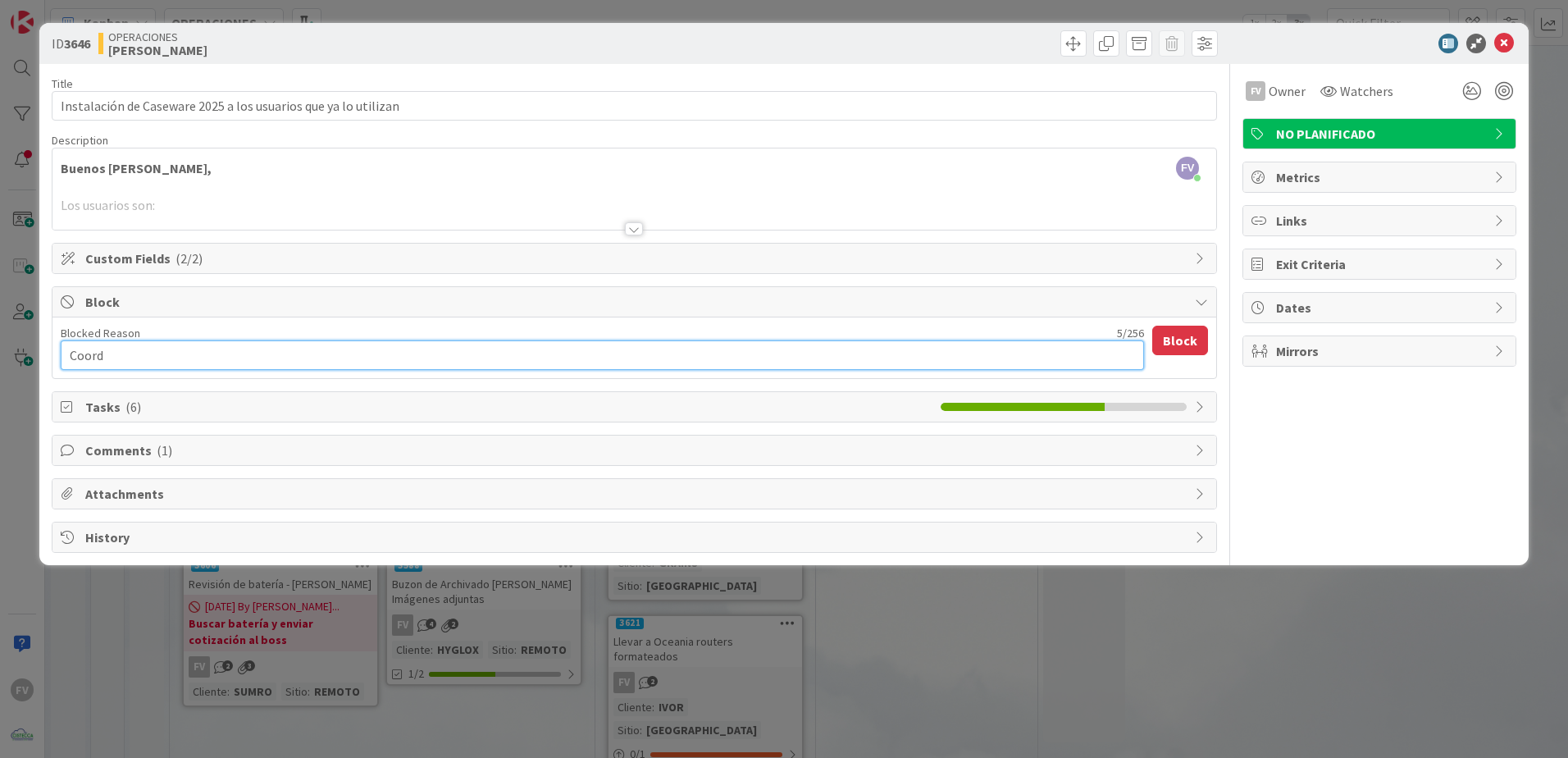
type textarea "Coordi"
type textarea "x"
type textarea "Coordin"
type textarea "x"
type textarea "Coordiné"
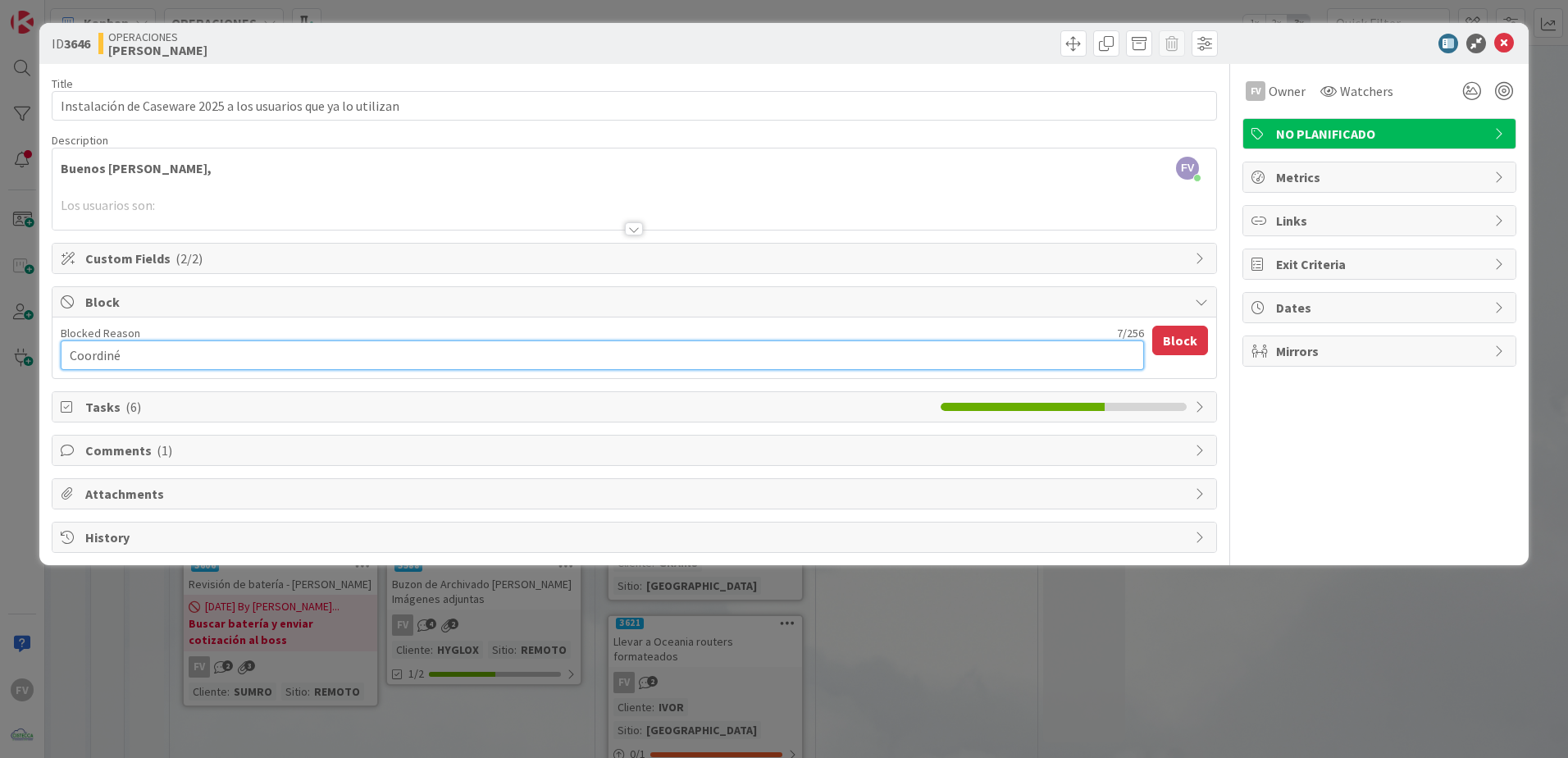
type textarea "x"
type textarea "Coordiné"
type textarea "x"
type textarea "Coordiné c"
type textarea "x"
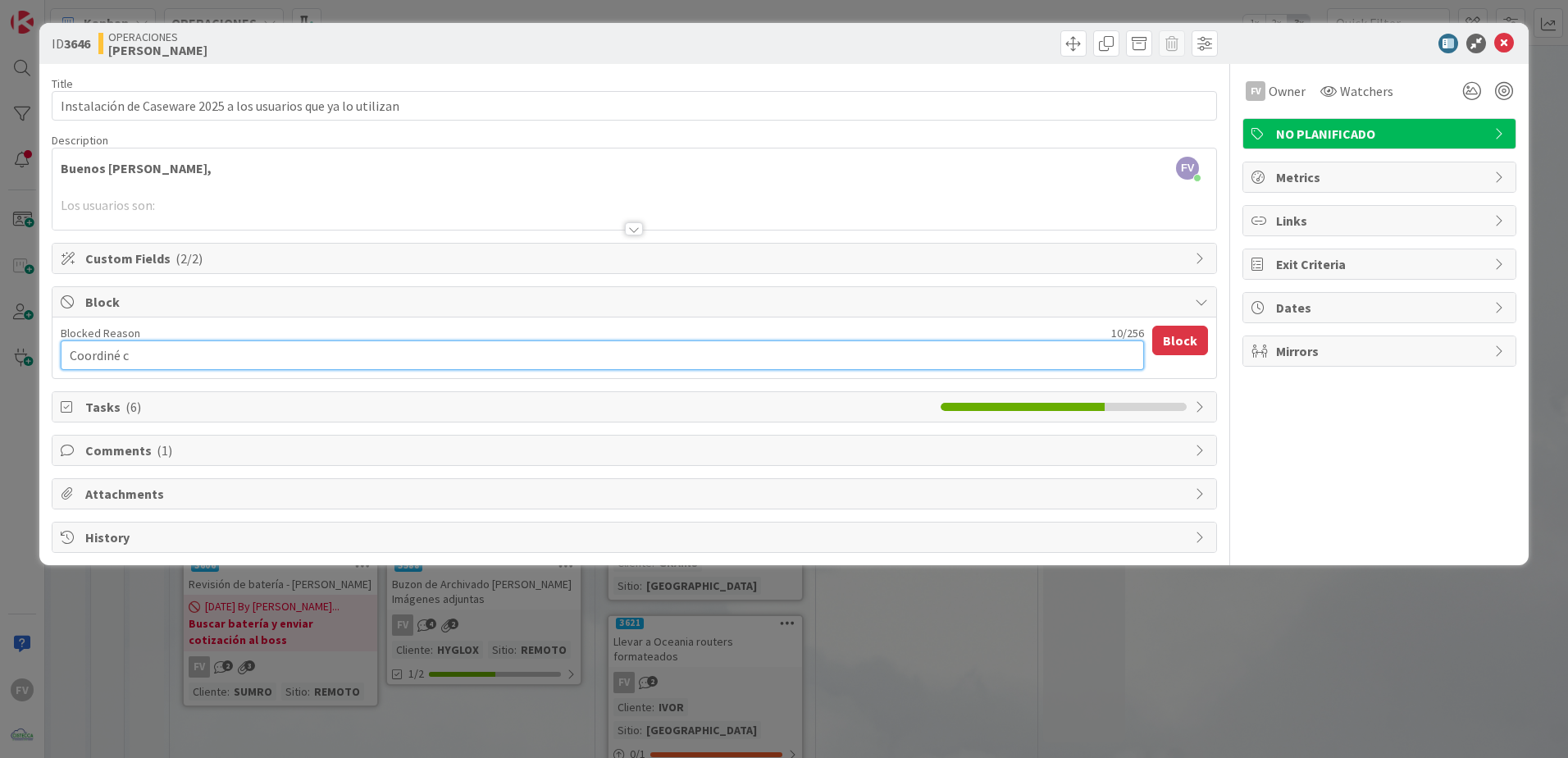
type textarea "Coordiné co"
type textarea "x"
type textarea "Coordiné con"
type textarea "x"
type textarea "Coordiné con"
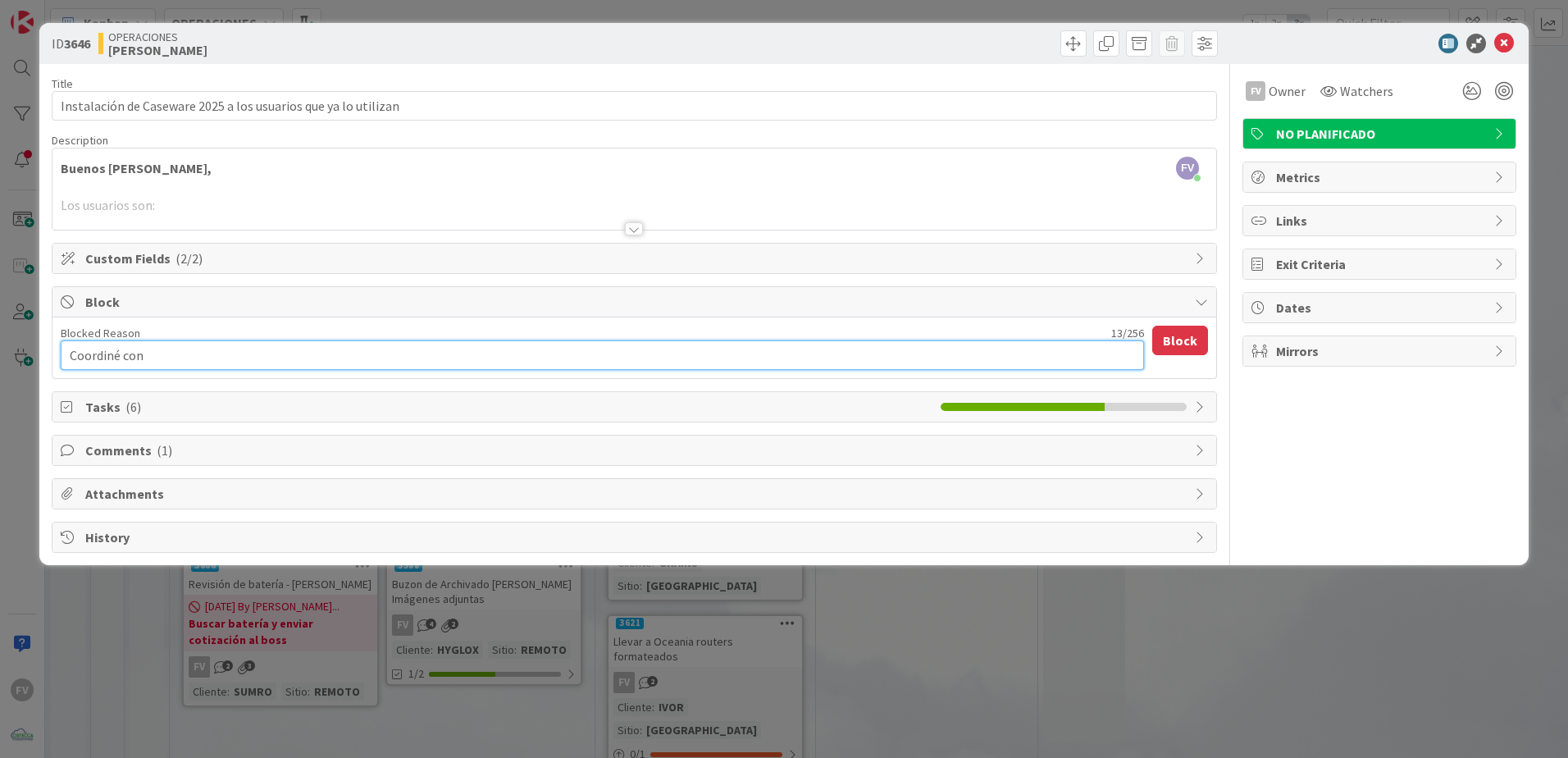
type textarea "x"
type textarea "Coordiné con l"
type textarea "x"
type textarea "Coordiné con lo"
type textarea "x"
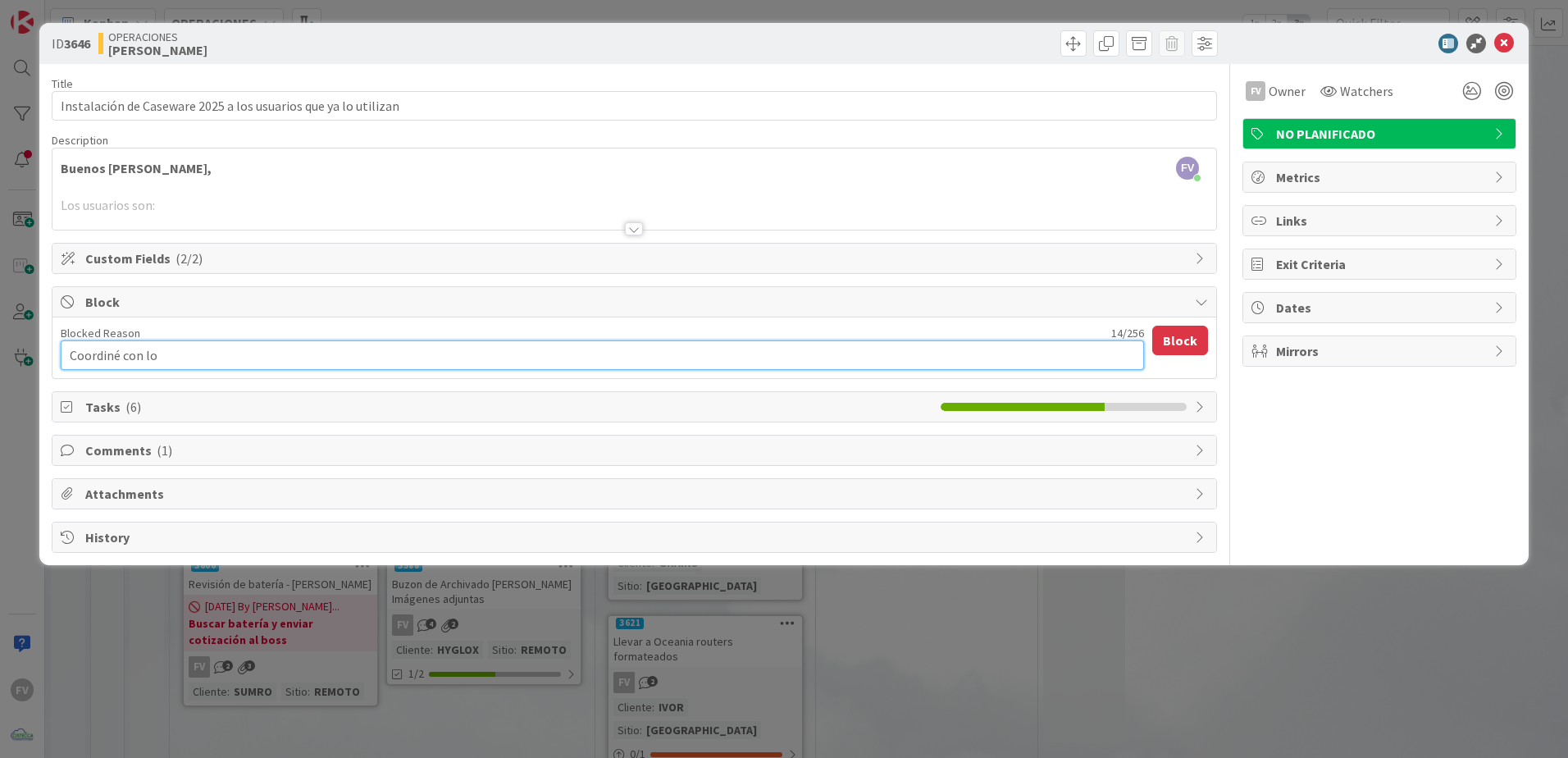
type textarea "Coordiné con los"
type textarea "x"
type textarea "Coordiné con los"
type textarea "x"
type textarea "Coordiné con los u"
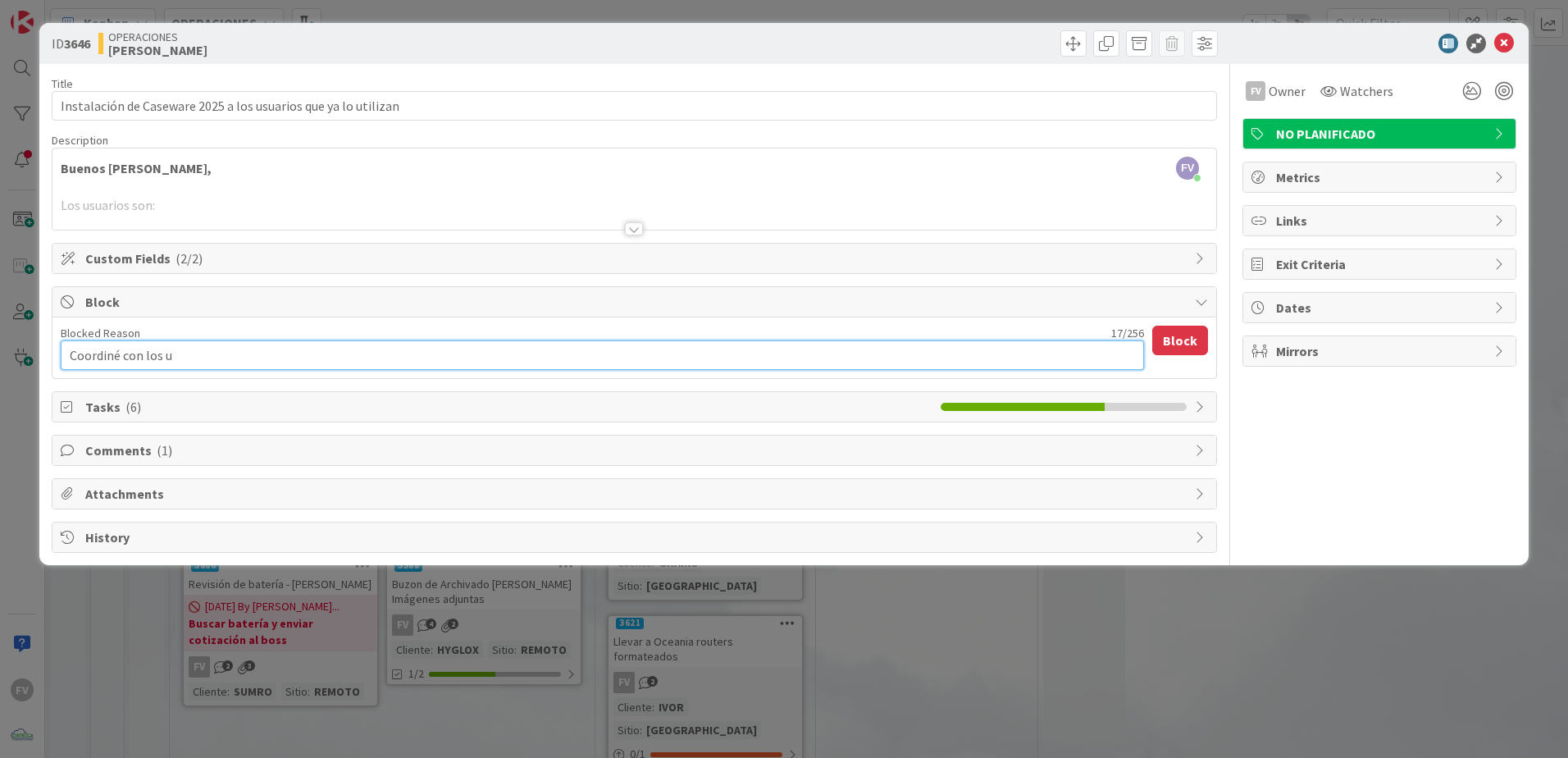
type textarea "x"
type textarea "Coordiné con los us"
type textarea "x"
type textarea "Coordiné con los usu"
type textarea "x"
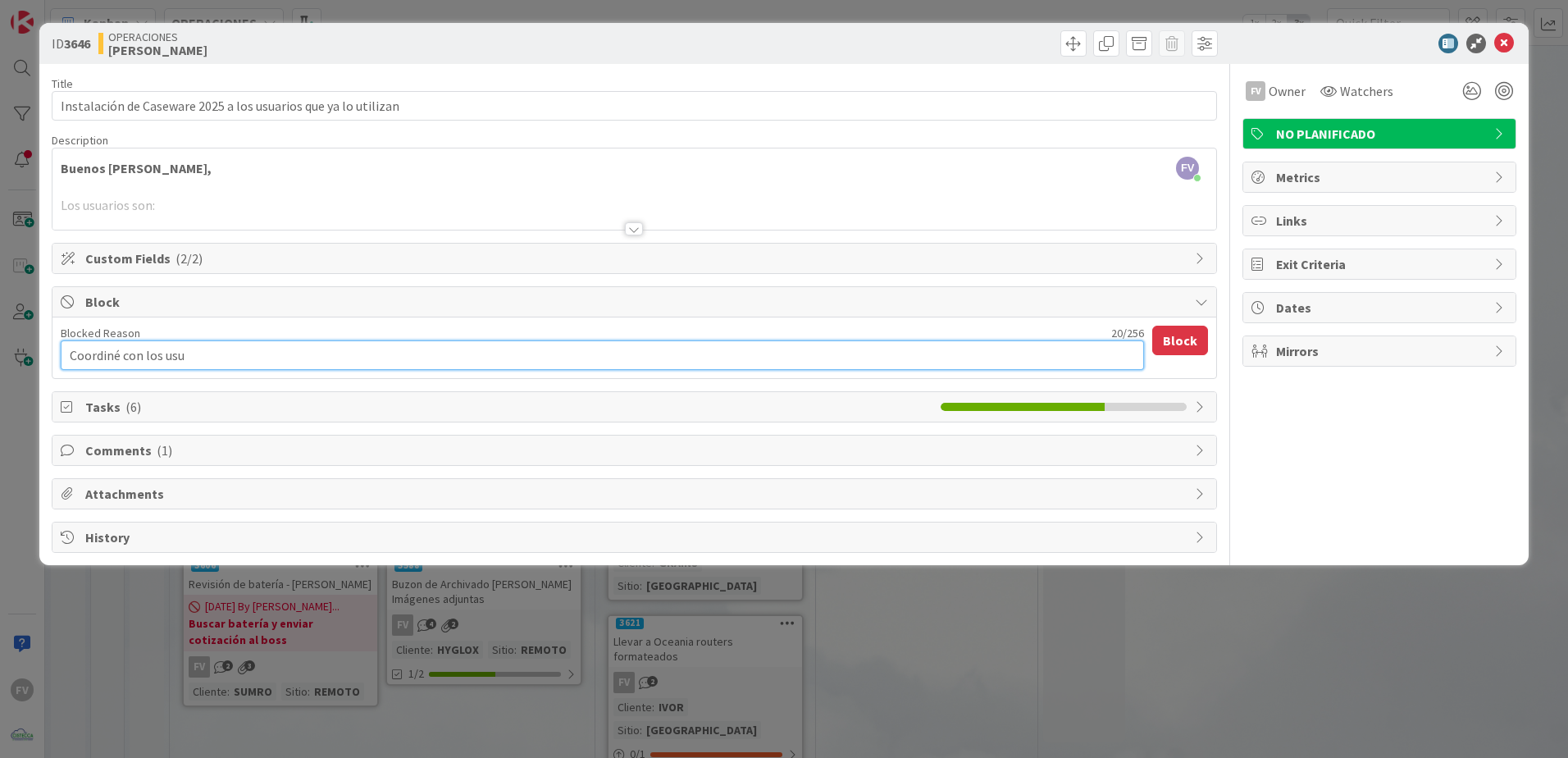
type textarea "Coordiné con los usua"
type textarea "x"
type textarea "Coordiné con los usuar"
type textarea "x"
type textarea "Coordiné con los usuari"
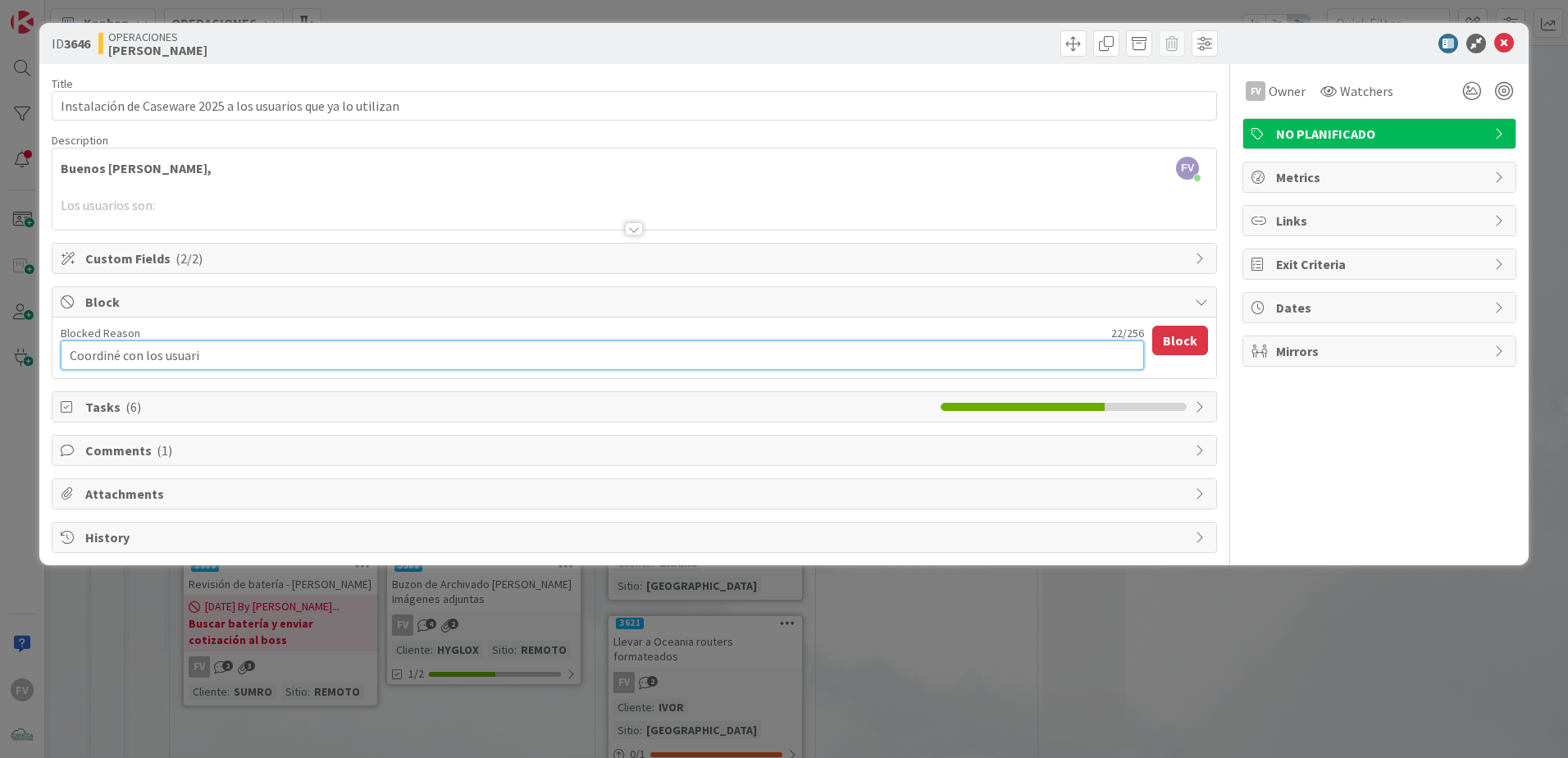
type textarea "x"
type textarea "Coordiné con los usuarios"
type textarea "x"
type textarea "Coordiné con los usuarios"
type textarea "x"
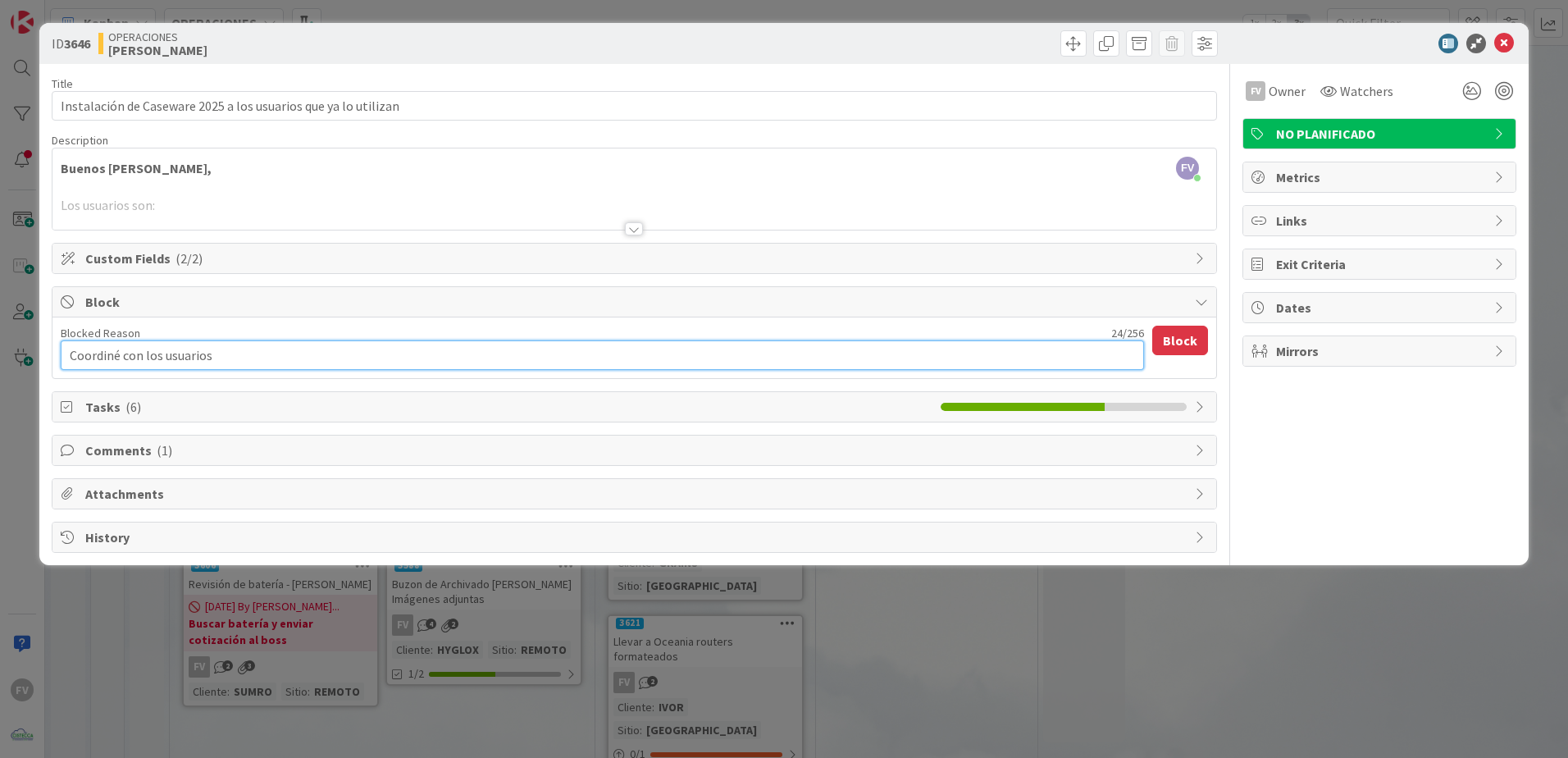
type textarea "Coordiné con los usuarios r"
type textarea "x"
type textarea "Coordiné con los usuarios re"
type textarea "x"
type textarea "Coordiné con los usuarios res"
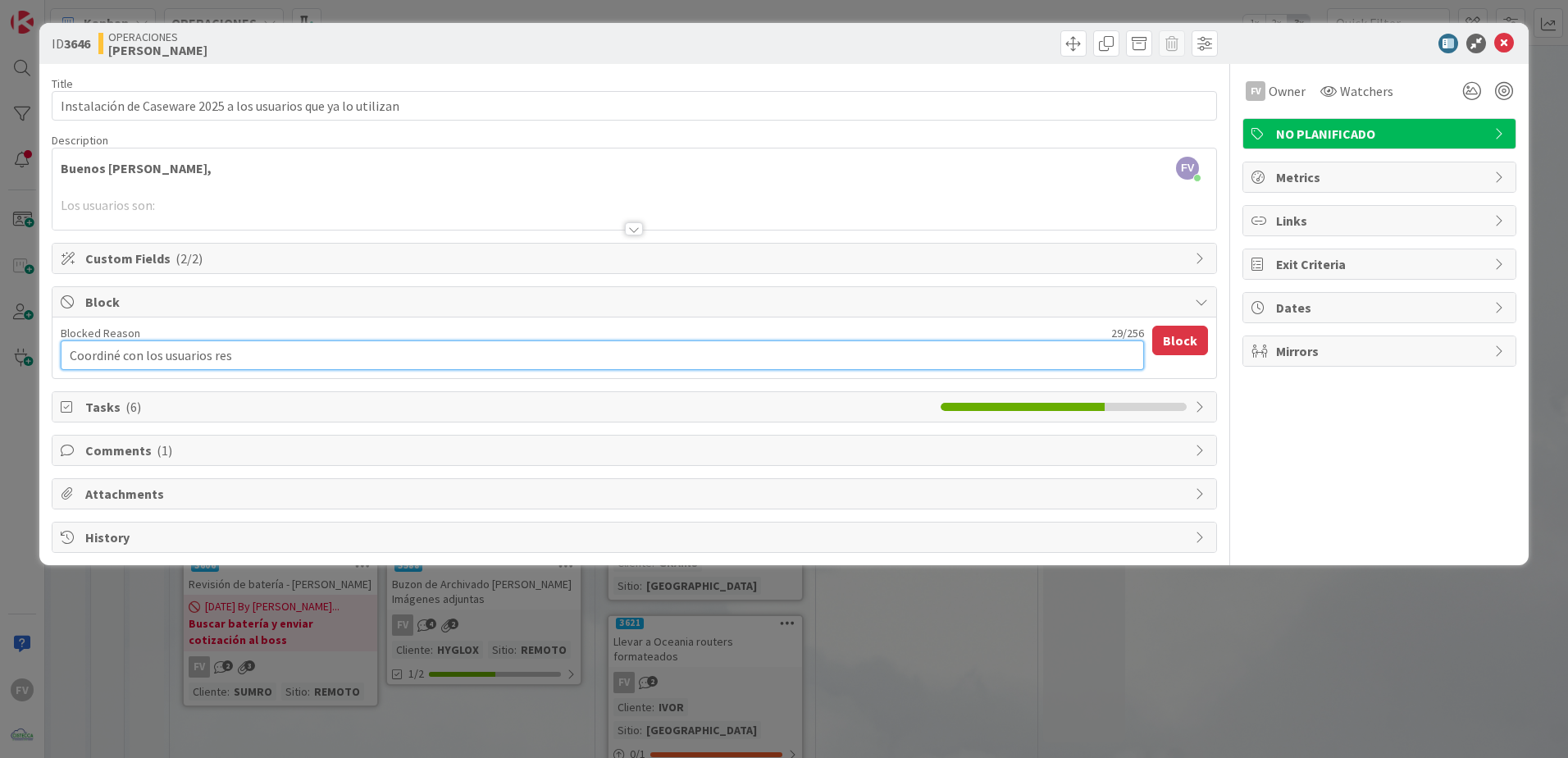
type textarea "x"
type textarea "Coordiné con los usuarios rest"
type textarea "x"
type textarea "Coordiné con los usuarios resta"
type textarea "x"
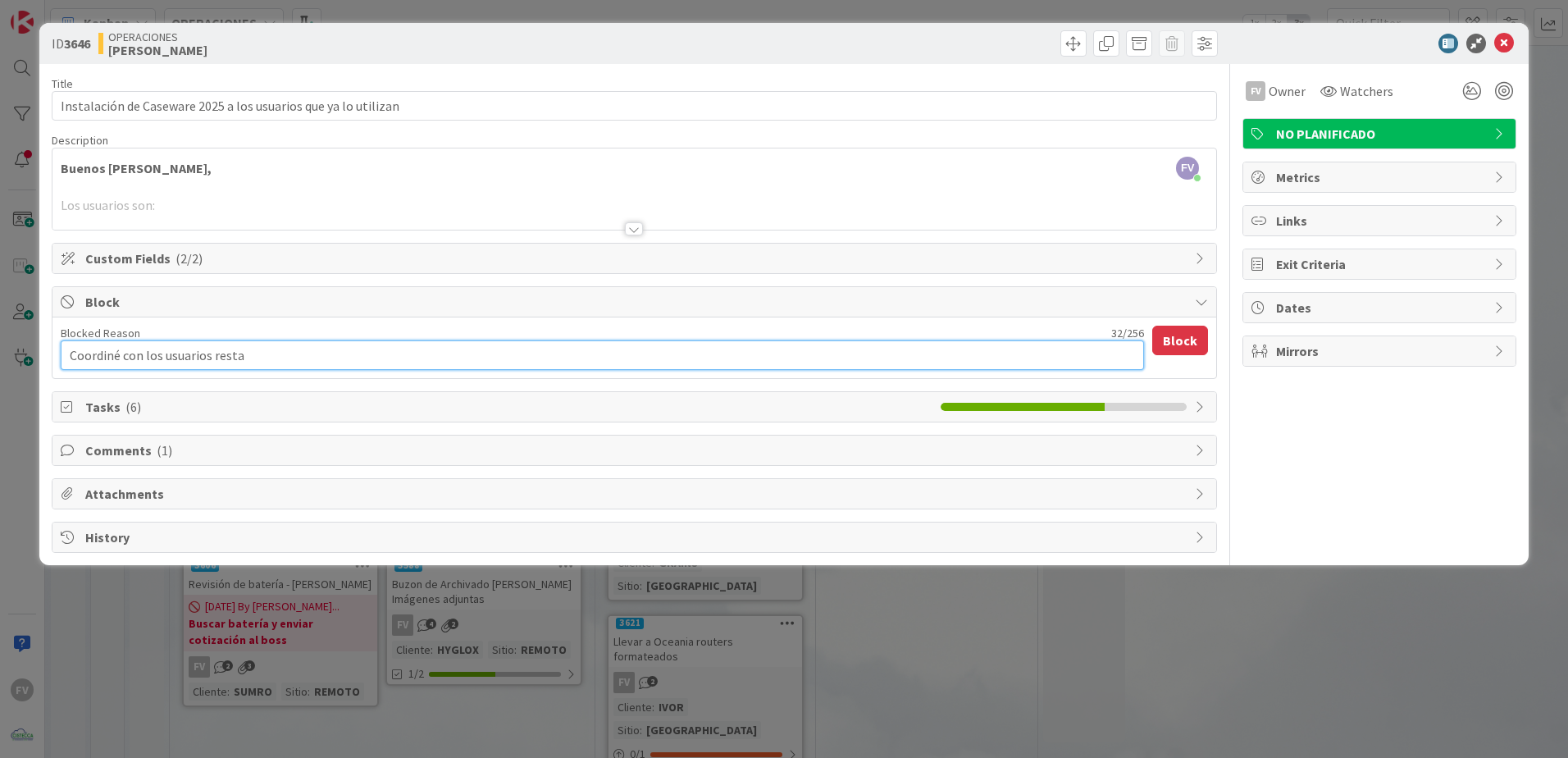
type textarea "Coordiné con los usuarios restan"
type textarea "x"
type textarea "Coordiné con los usuarios restant"
type textarea "x"
type textarea "Coordiné con los usuarios restante"
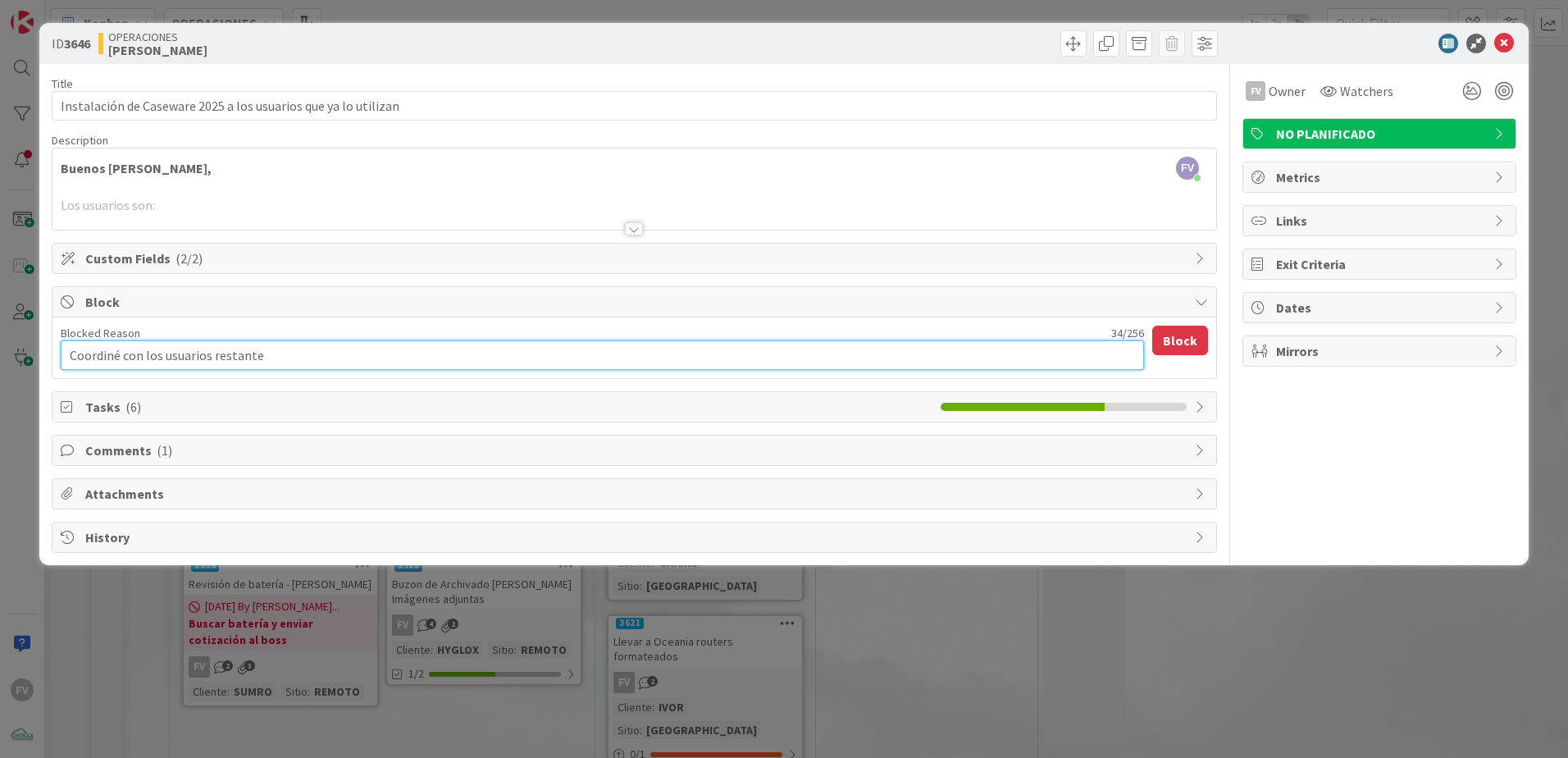
type textarea "x"
type textarea "Coordiné con los usuarios restantes"
type textarea "x"
type textarea "Coordiné con los usuarios restantes"
type textarea "x"
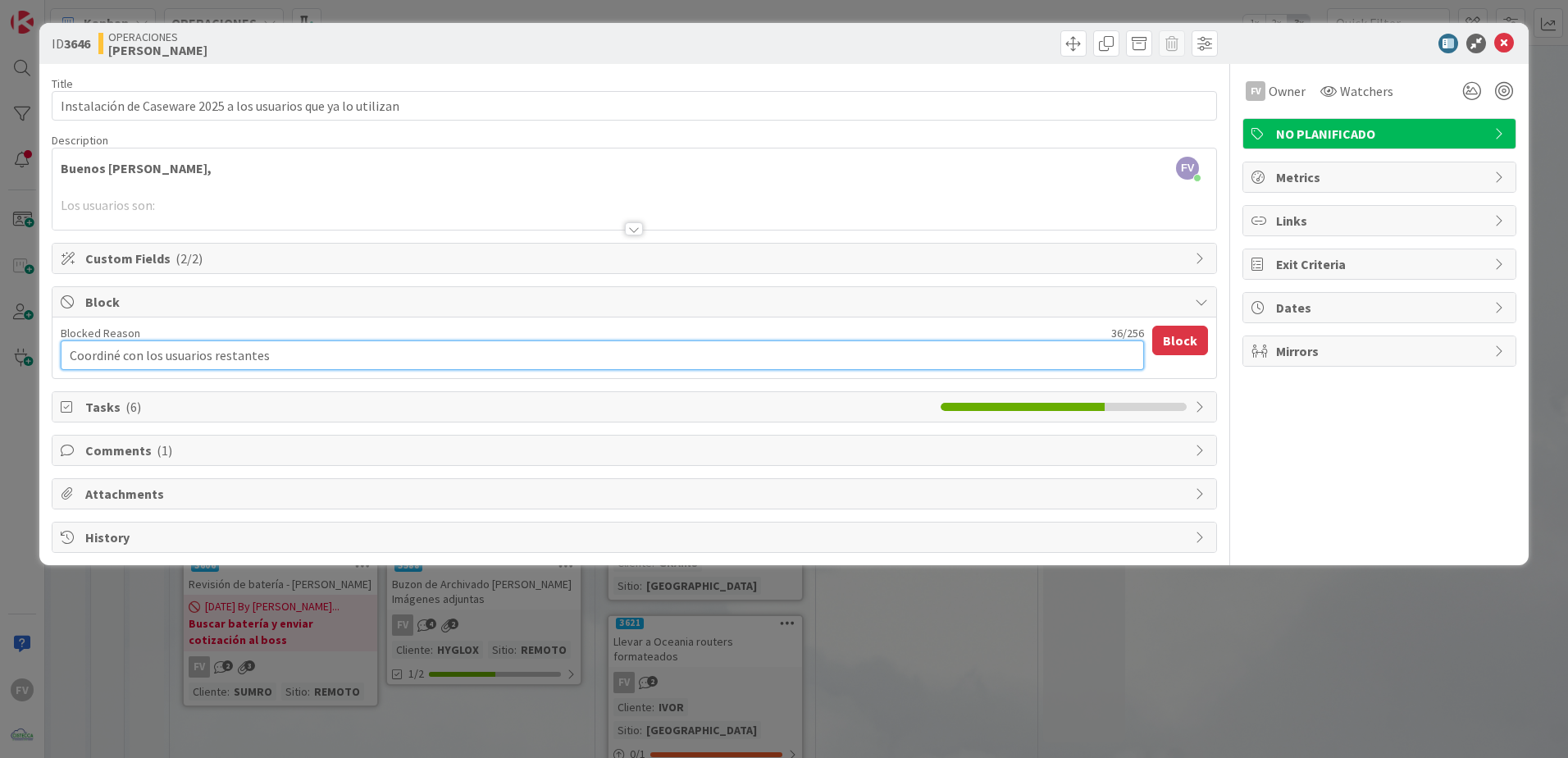
type textarea "Coordiné con los usuarios restantes a"
type textarea "x"
type textarea "Coordiné con los usuarios restantes ab"
type textarea "x"
type textarea "Coordiné con los usuarios restantes abo"
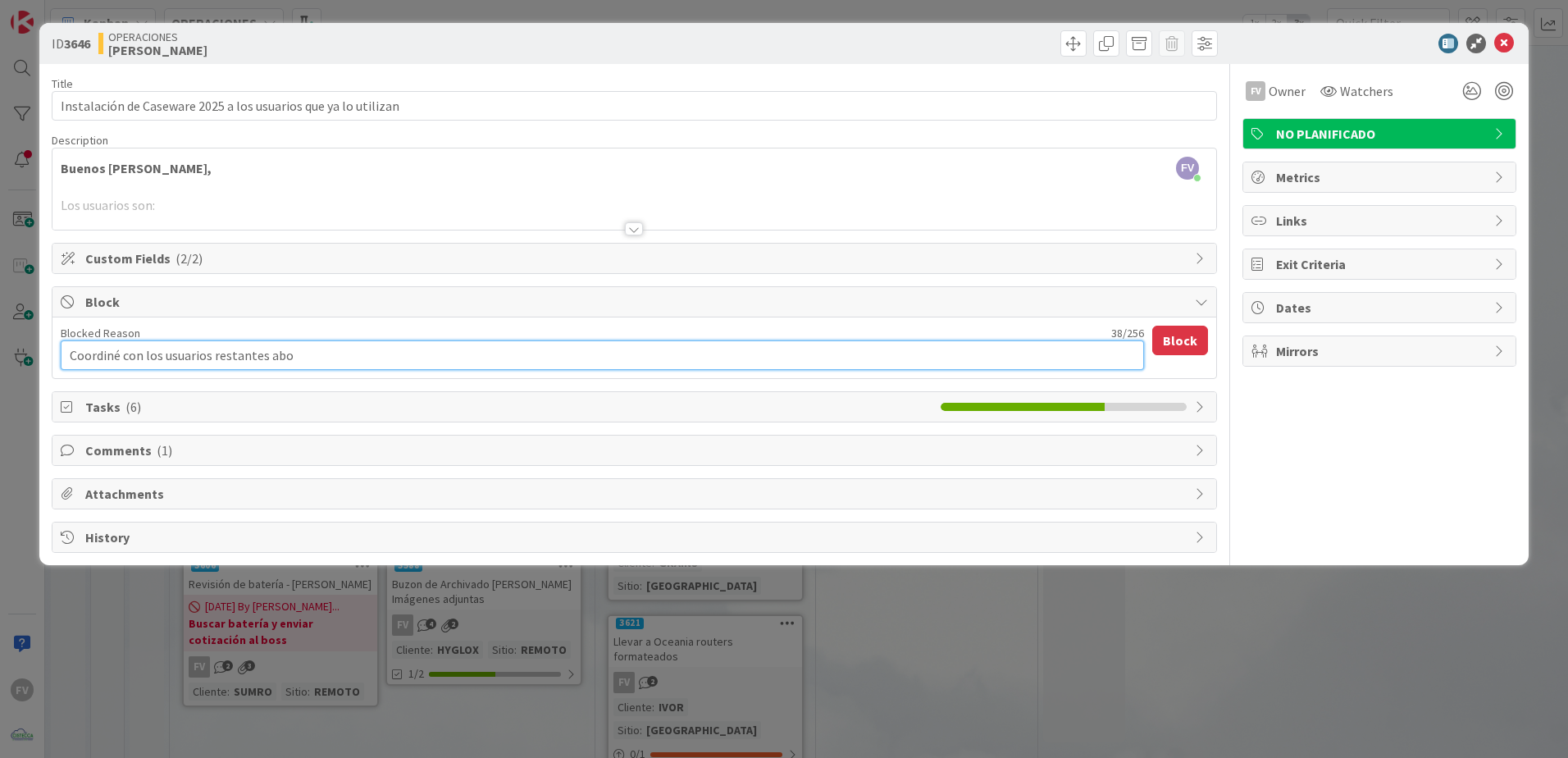
type textarea "x"
type textarea "Coordiné con los usuarios restantes abor"
type textarea "x"
type textarea "Coordiné con los usuarios restantes abord"
type textarea "x"
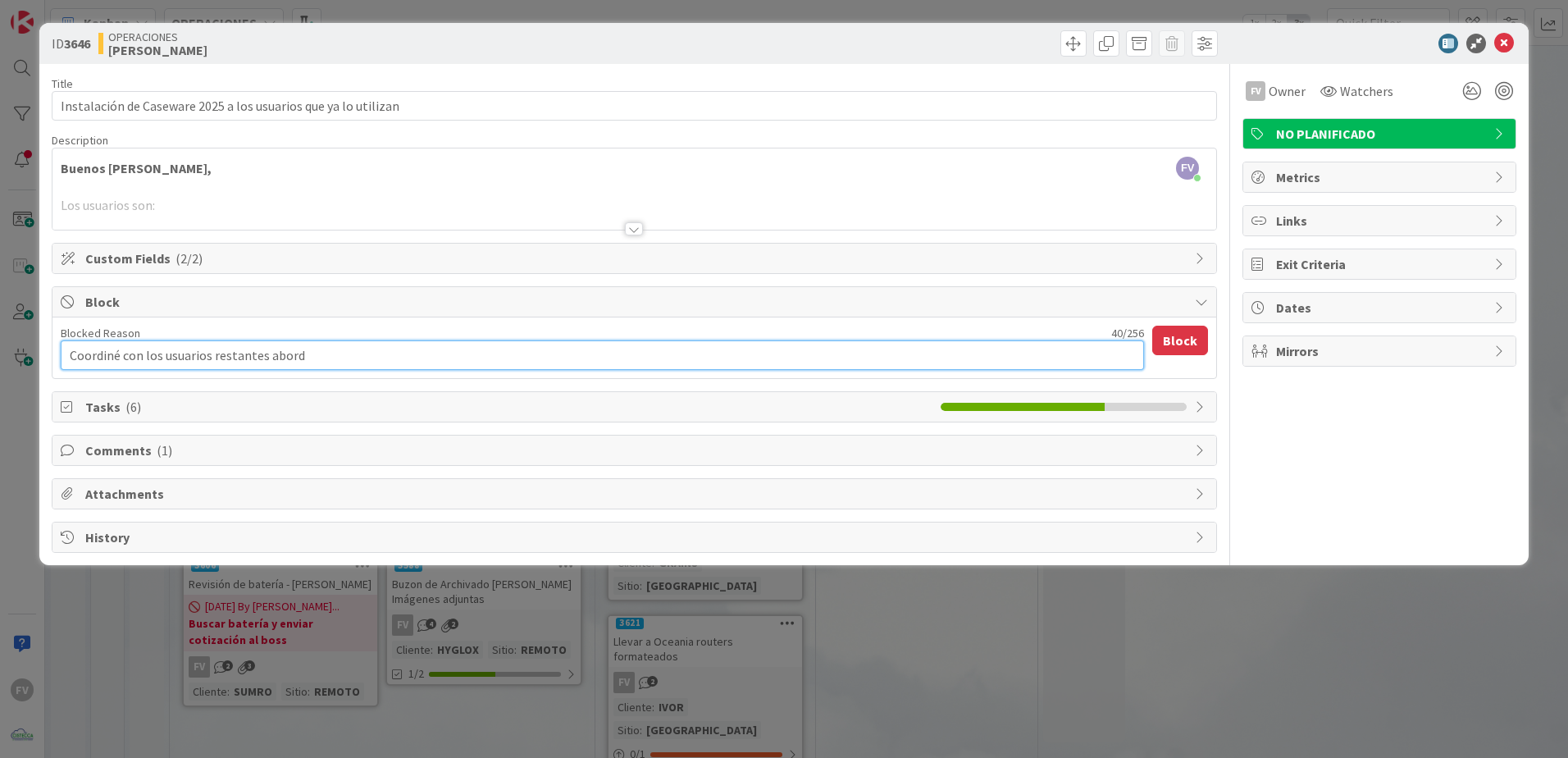
type textarea "Coordiné con los usuarios restantes aborda"
type textarea "x"
type textarea "Coordiné con los usuarios restantes abordar"
type textarea "x"
type textarea "Coordiné con los usuarios restantes abordarl"
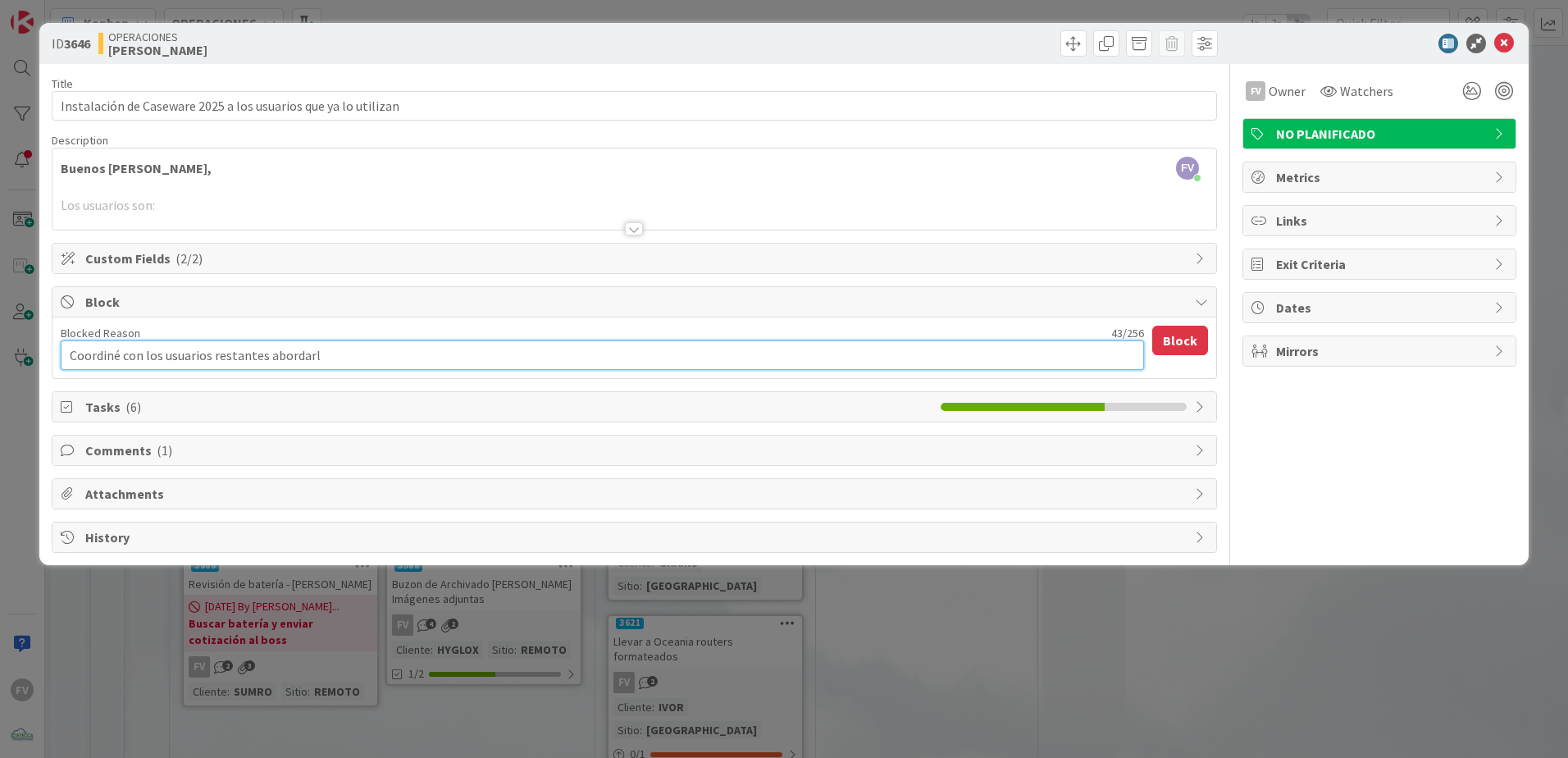
type textarea "x"
type textarea "Coordiné con los usuarios restantes abordarlo"
type textarea "x"
type textarea "Coordiné con los usuarios restantes abordarlos"
type textarea "x"
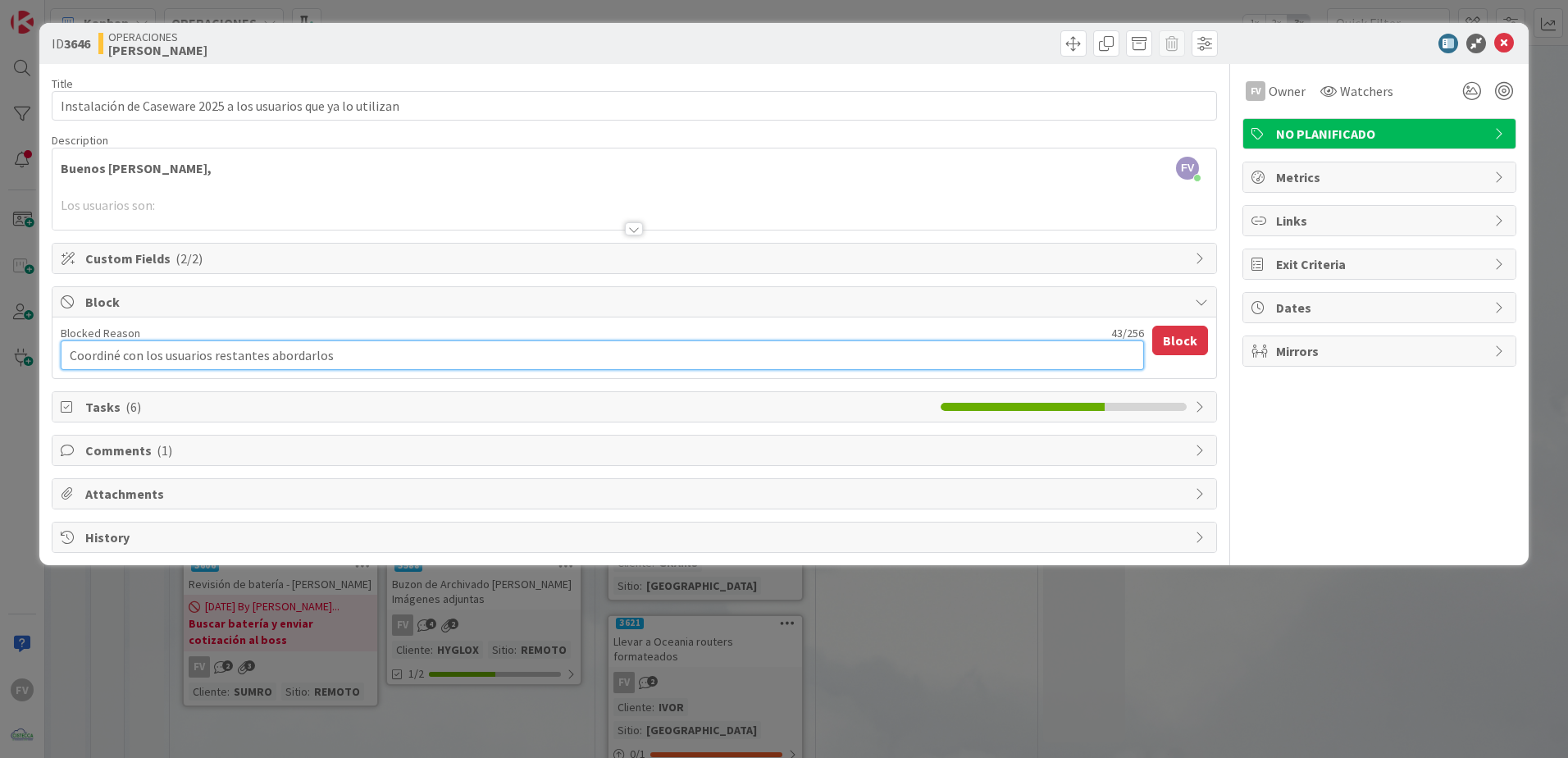
type textarea "Coordiné con los usuarios restantes abordarlos"
type textarea "x"
type textarea "Coordiné con los usuarios restantes abordarlos e"
type textarea "x"
type textarea "Coordiné con los usuarios restantes abordarlos el"
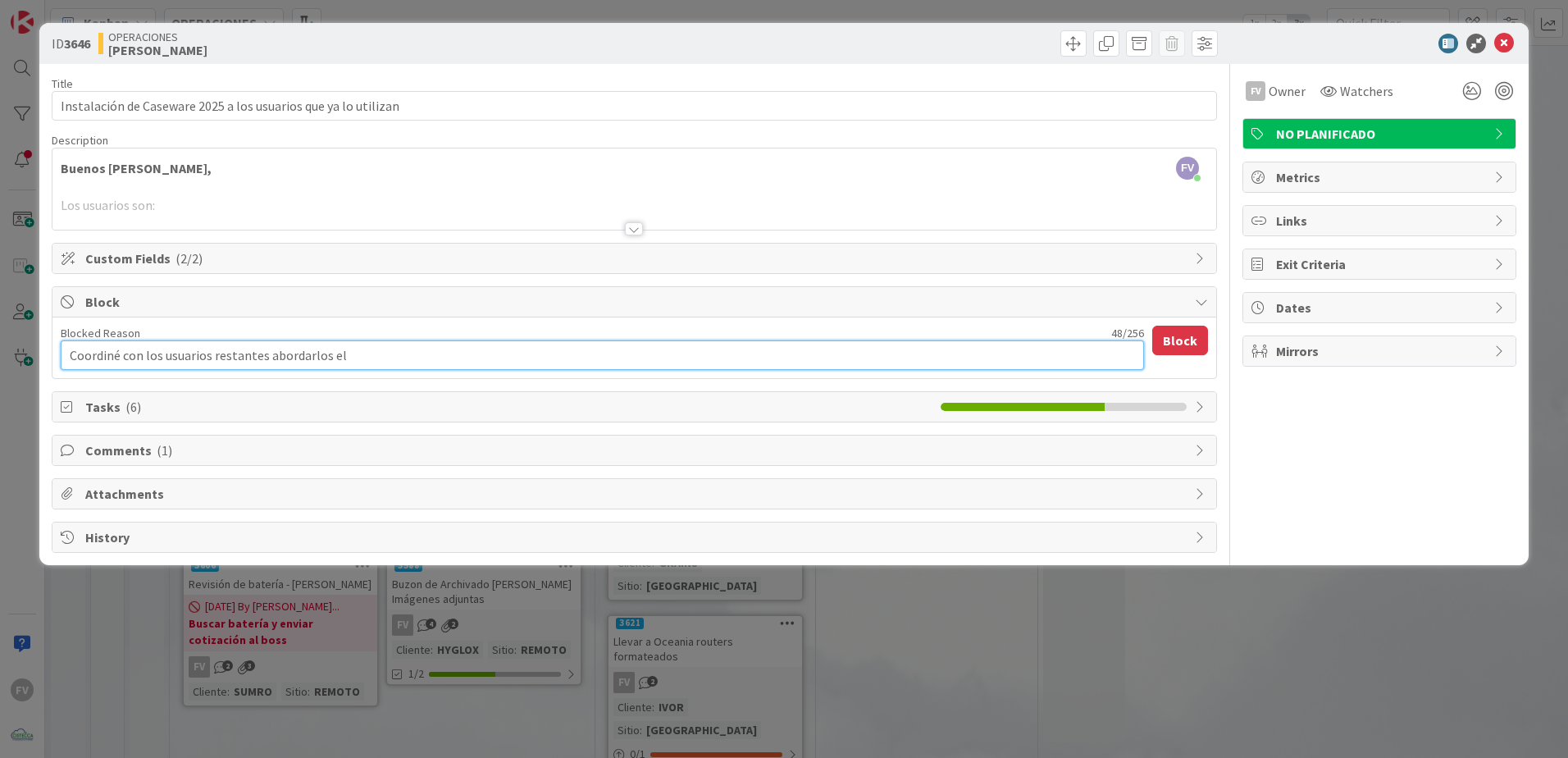
type textarea "x"
type textarea "Coordiné con los usuarios restantes abordarlos el"
type textarea "x"
type textarea "Coordiné con los usuarios restantes abordarlos el m"
type textarea "x"
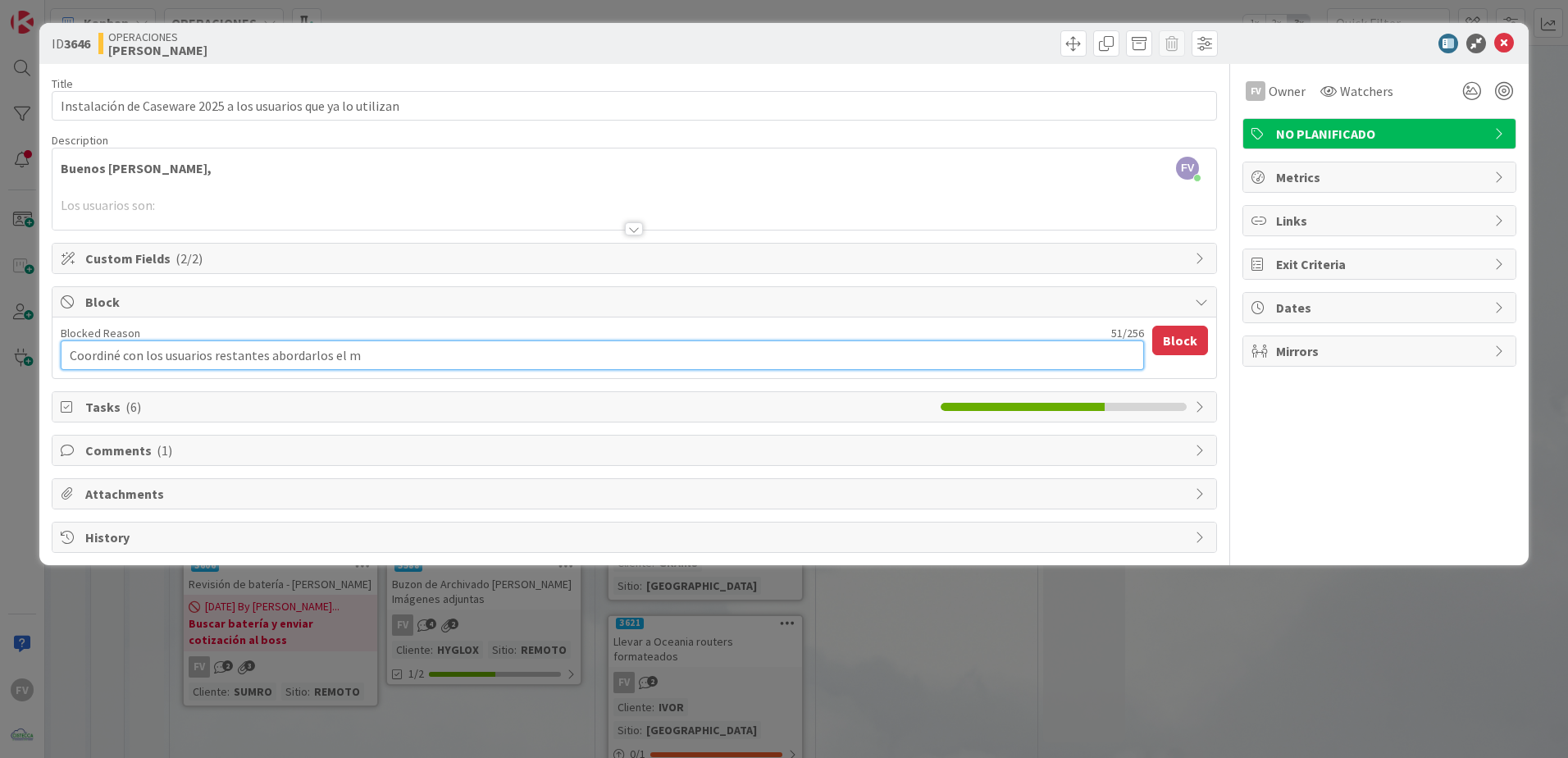
type textarea "Coordiné con los usuarios restantes abordarlos el mi"
type textarea "x"
type textarea "Coordiné con los usuarios restantes abordarlos el mie"
type textarea "x"
type textarea "Coordiné con los usuarios restantes abordarlos el [PERSON_NAME]"
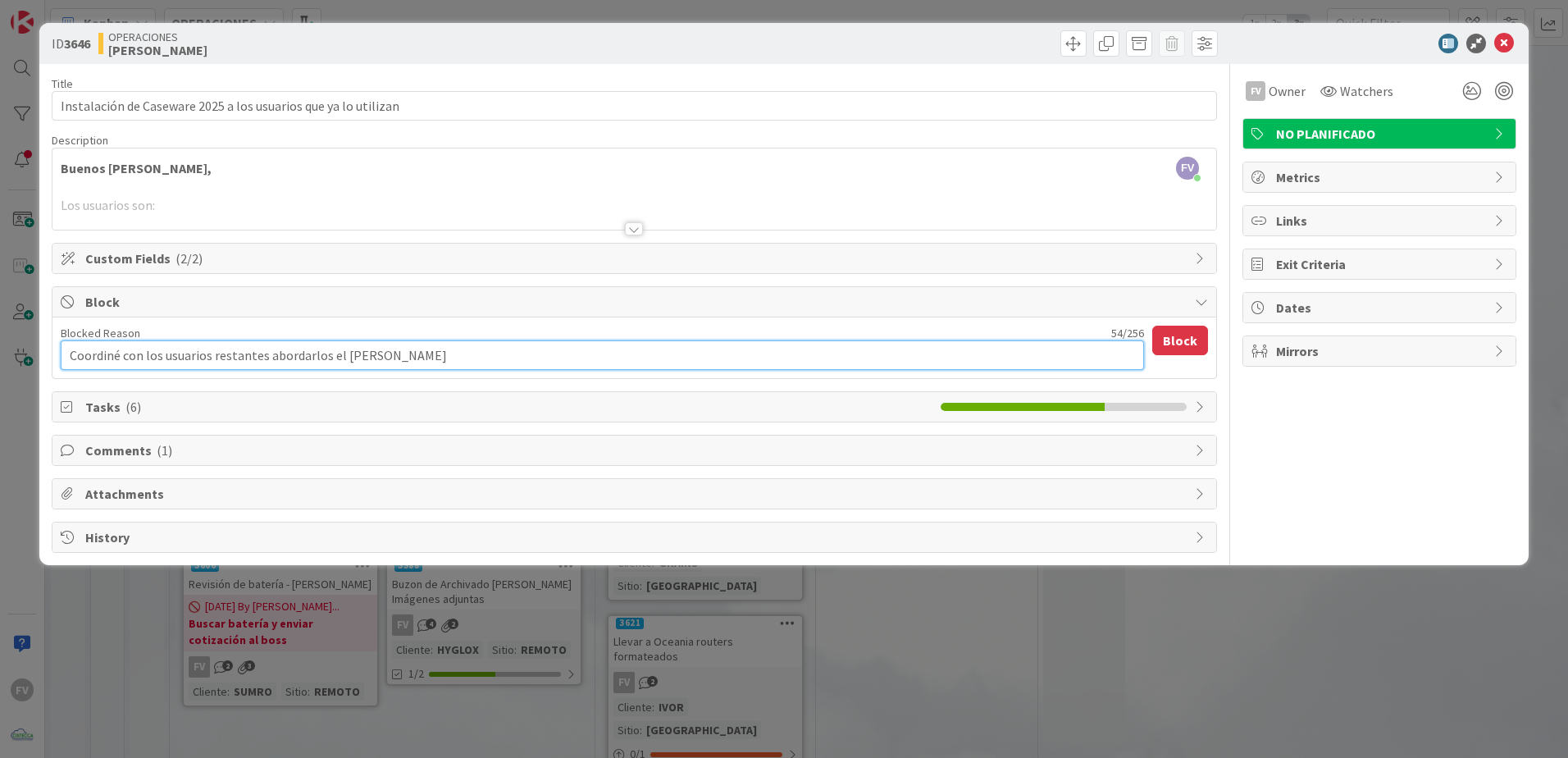
type textarea "x"
type textarea "Coordiné con los usuarios restantes abordarlos el mierco"
type textarea "x"
type textarea "Coordiné con los usuarios restantes abordarlos el miercol"
type textarea "x"
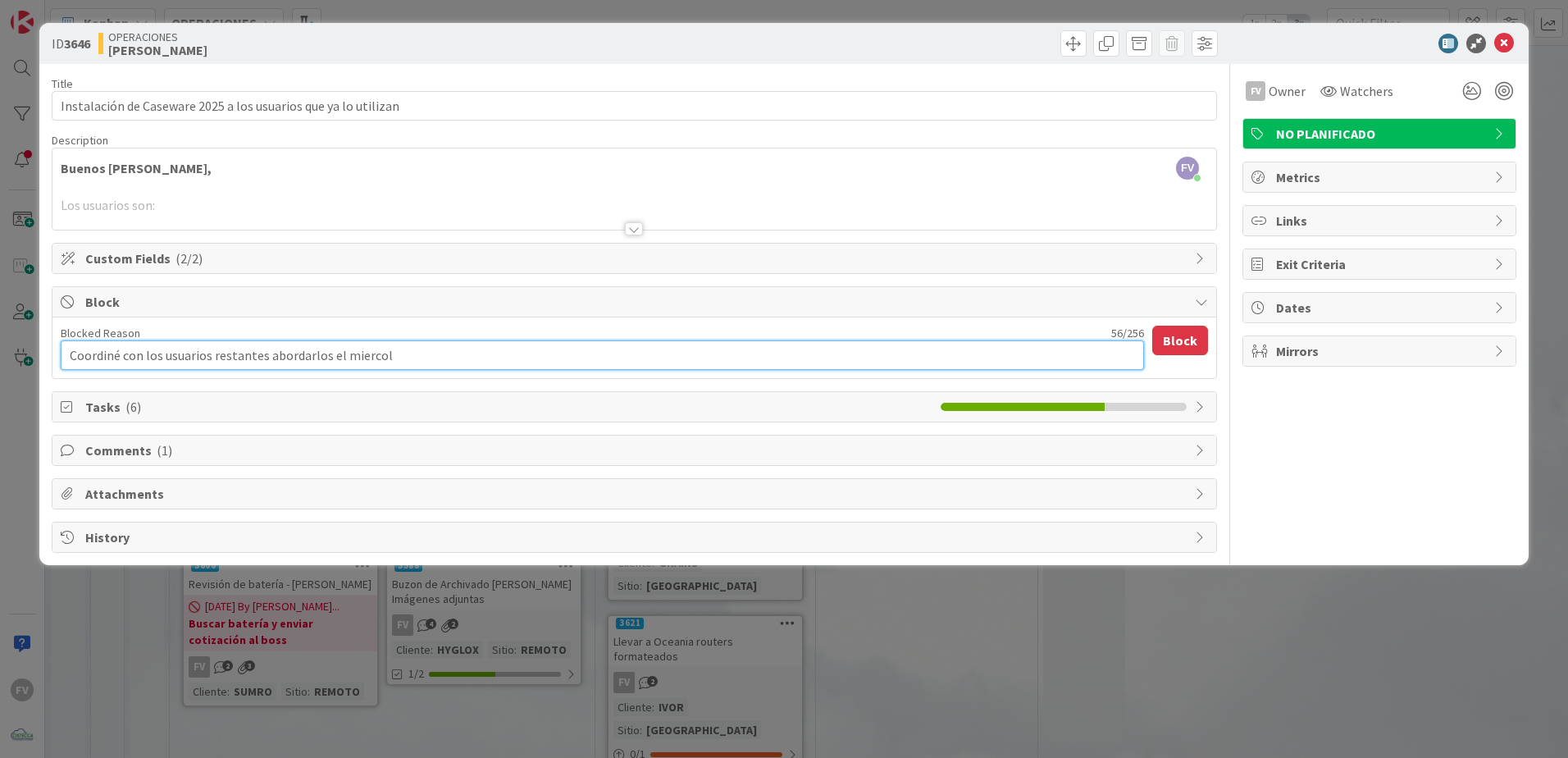
type textarea "Coordiné con los usuarios restantes abordarlos el miercole"
type textarea "x"
type textarea "Coordiné con los usuarios restantes abordarlos el [DATE]"
type textarea "x"
type textarea "Coordiné con los usuarios restantes abordarlos el [DATE]"
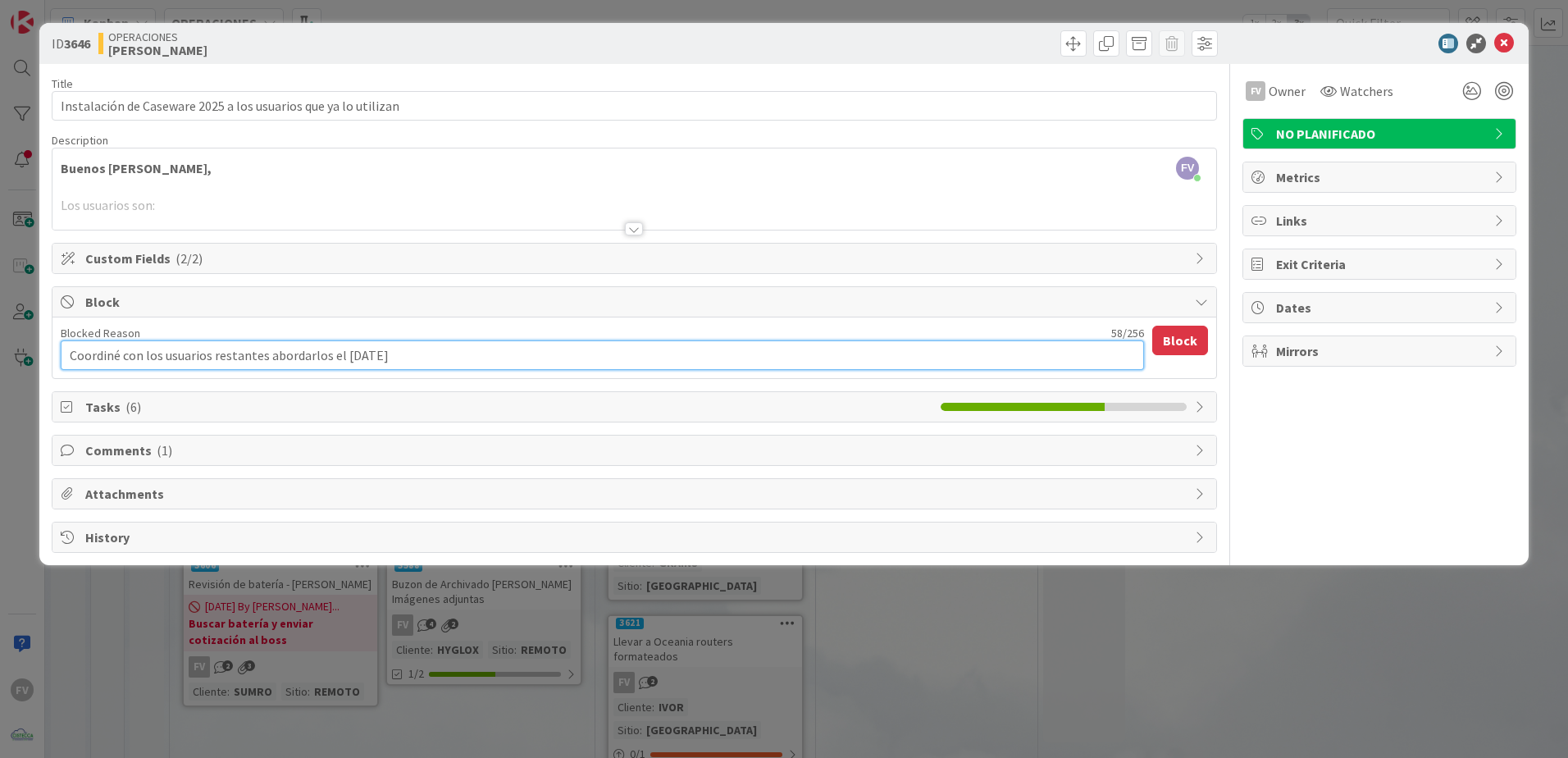
type textarea "x"
type textarea "Coordiné con los usuarios restantes abordarlos el [DATE] p"
type textarea "x"
type textarea "Coordiné con los usuarios restantes abordarlos el [DATE] po"
type textarea "x"
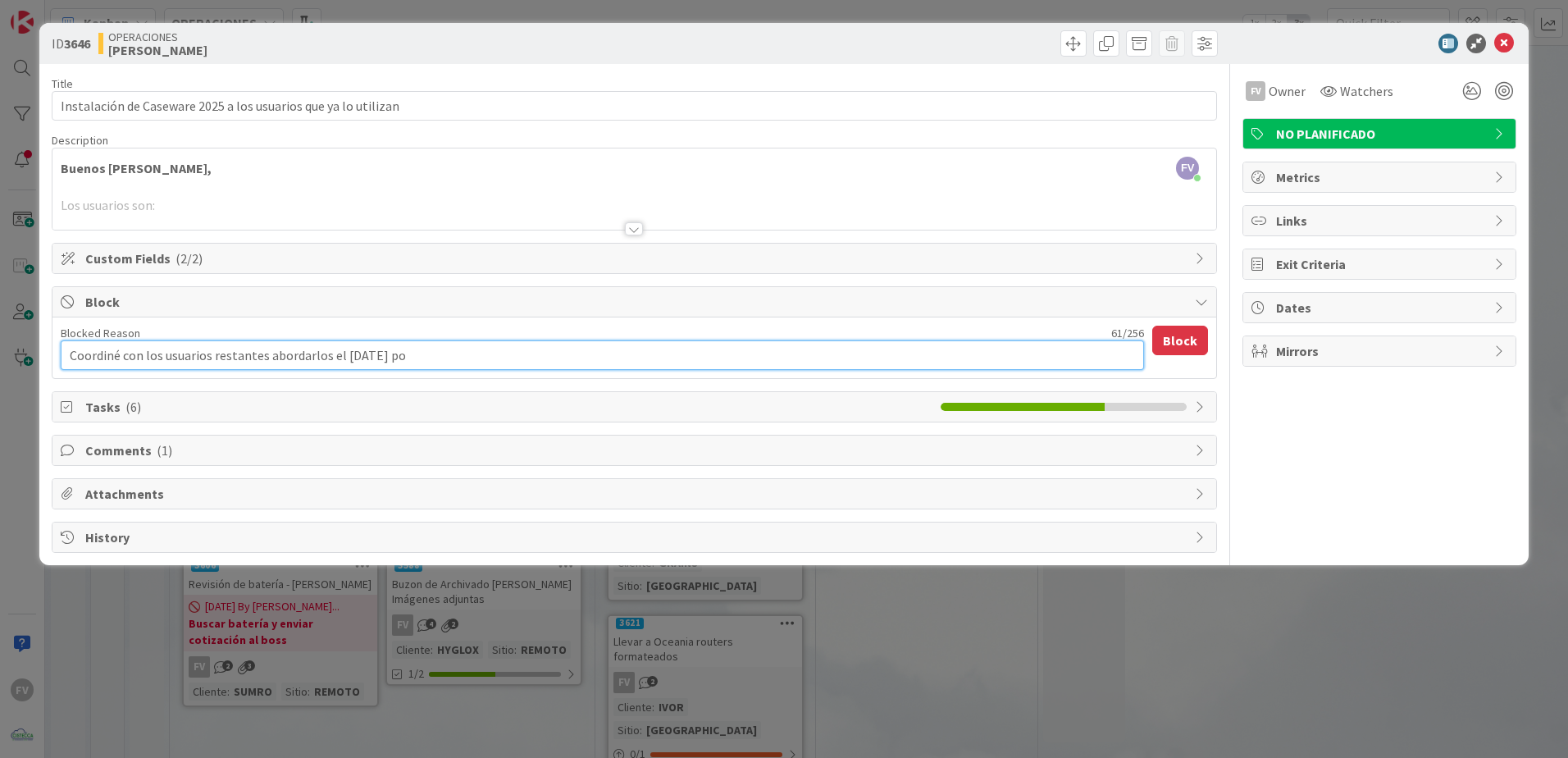
type textarea "Coordiné con los usuarios restantes abordarlos el [DATE] por"
type textarea "x"
type textarea "Coordiné con los usuarios restantes abordarlos el [DATE] por"
type textarea "x"
type textarea "Coordiné con los usuarios restantes abordarlos el [DATE] por l"
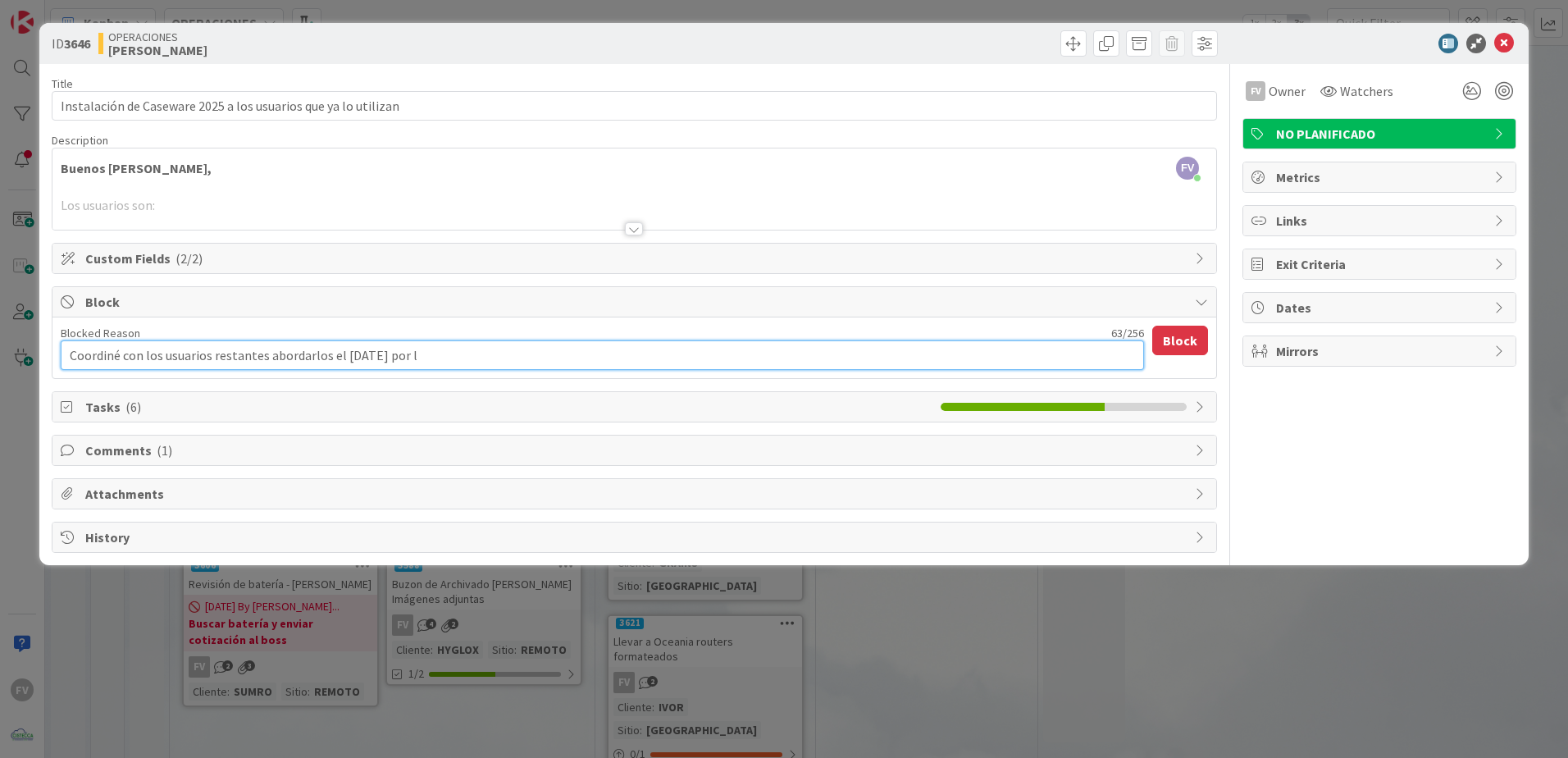
type textarea "x"
type textarea "Coordiné con los usuarios restantes abordarlos el [DATE] por la"
type textarea "x"
type textarea "Coordiné con los usuarios restantes abordarlos el [DATE] por la"
type textarea "x"
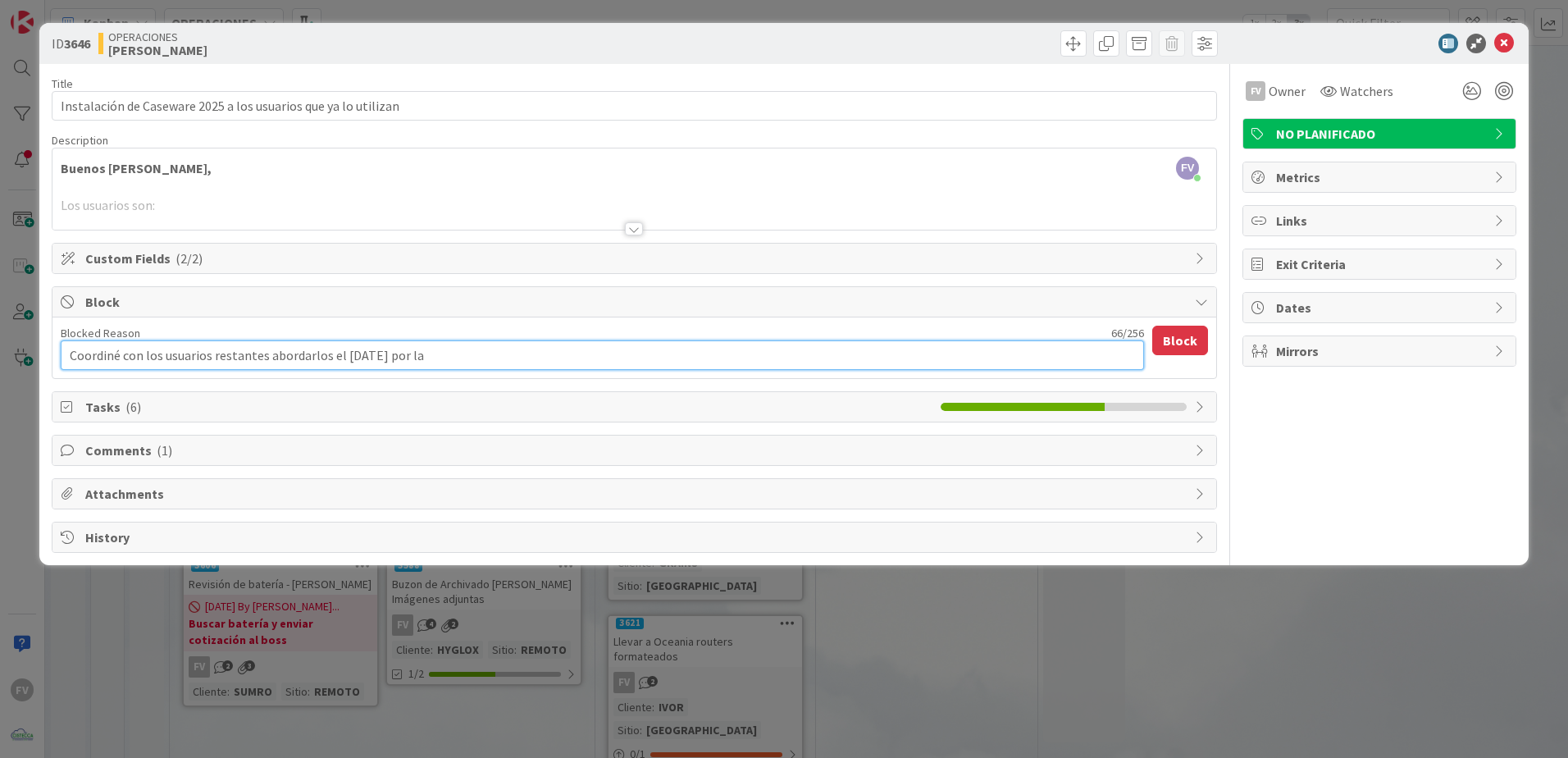
type textarea "Coordiné con los usuarios restantes abordarlos el [DATE] por la m"
type textarea "x"
type textarea "Coordiné con los usuarios restantes abordarlos el [DATE] por la ma"
type textarea "x"
type textarea "Coordiné con los usuarios restantes abordarlos el [DATE] por la mañ"
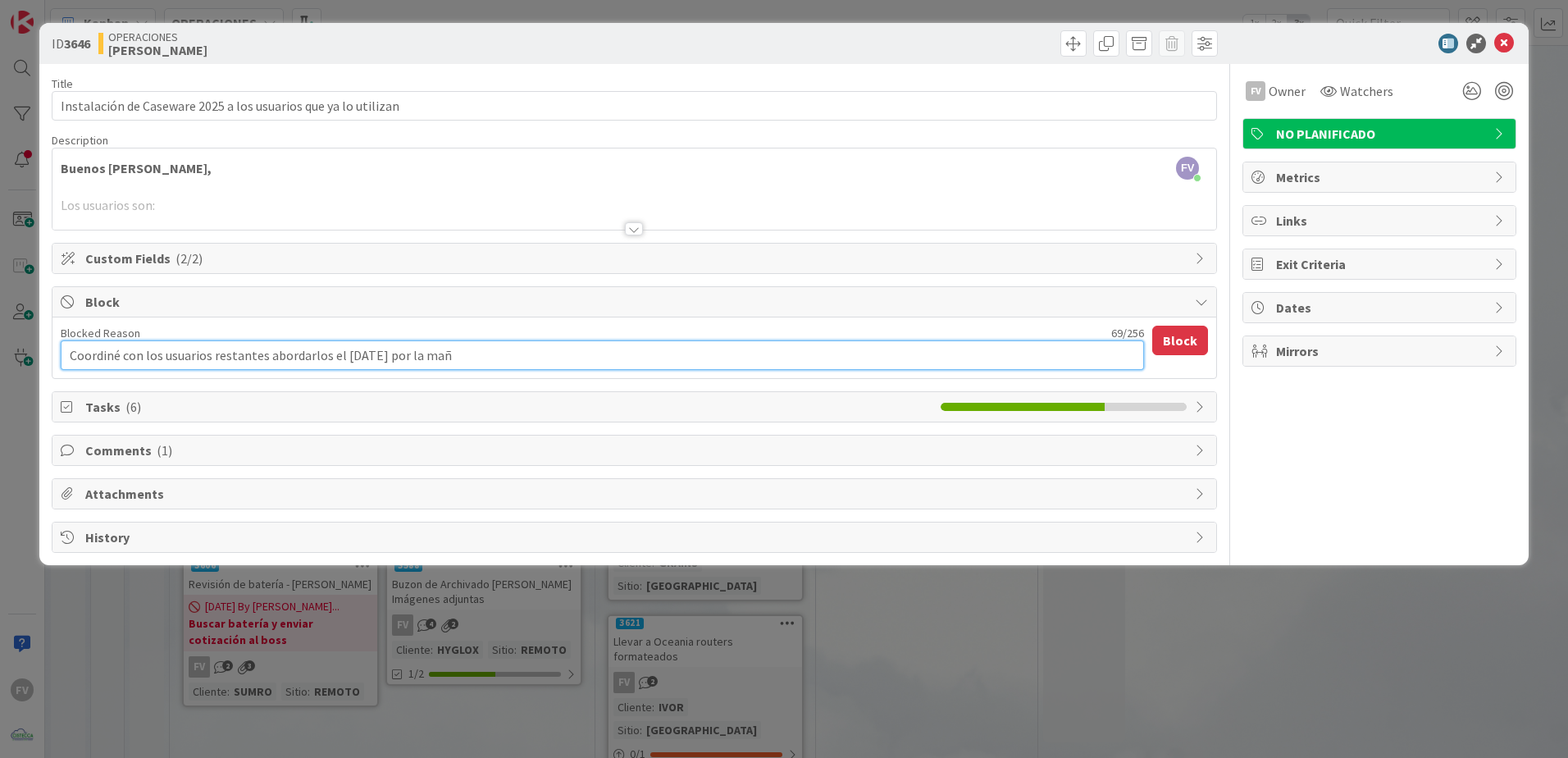
type textarea "x"
type textarea "Coordiné con los usuarios restantes abordarlos el [DATE] por la maña"
type textarea "x"
type textarea "Coordiné con los usuarios restantes abordarlos el [DATE] por la mañan"
type textarea "x"
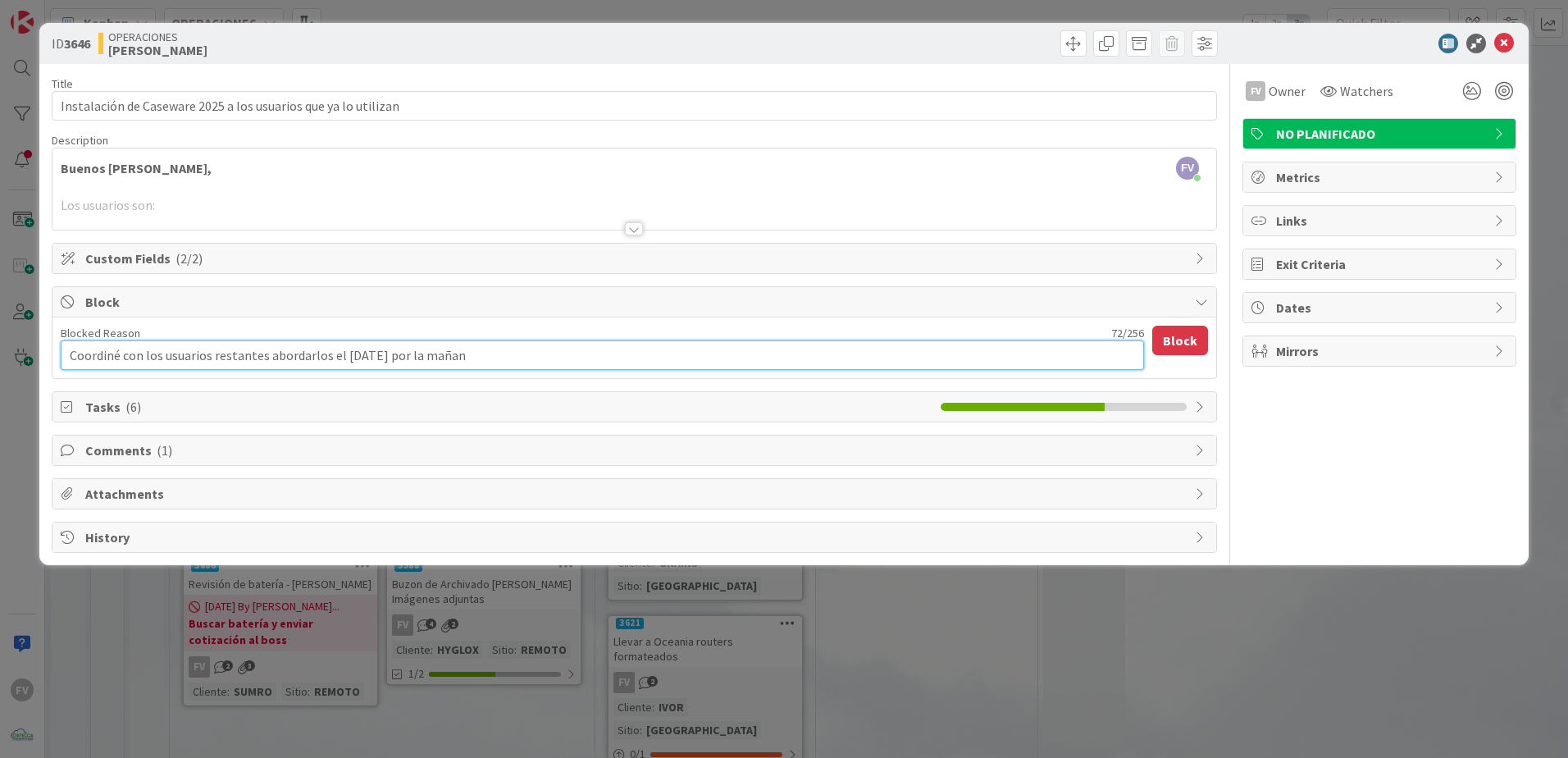
type textarea "Coordiné con los usuarios restantes abordarlos el [DATE] por la [DATE]"
type textarea "x"
type textarea "Coordiné con los usuarios restantes abordarlos el [DATE] por la [DATE],"
type textarea "x"
type textarea "Coordiné con los usuarios restantes abordarlos el [DATE] por la [DATE]"
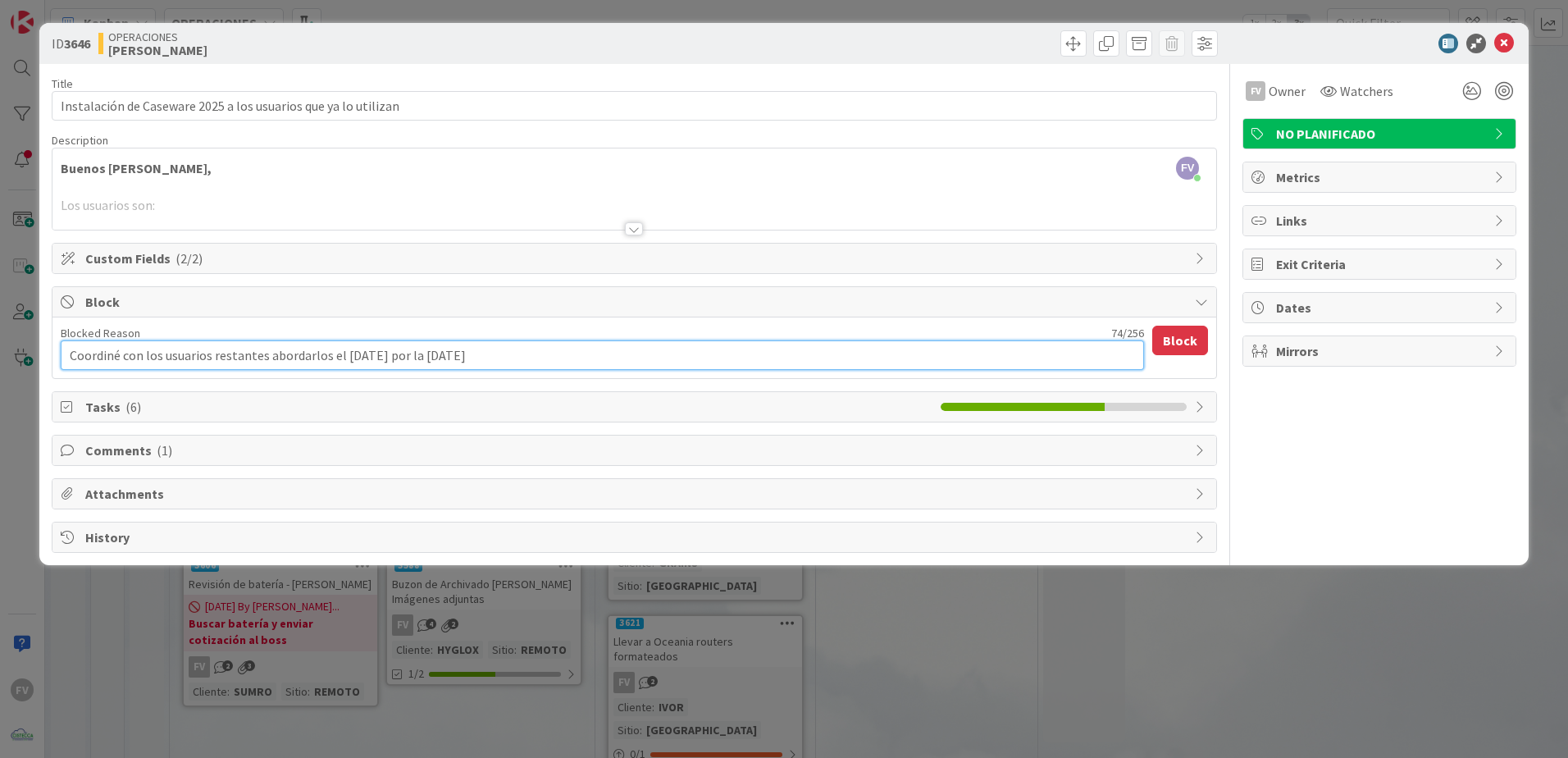
type textarea "x"
type textarea "Coordiné con los usuarios restantes abordarlos el [DATE] por la [DATE]."
type textarea "x"
type textarea "Coordiné con los usuarios restantes abordarlos el [DATE] por la [DATE]."
type textarea "x"
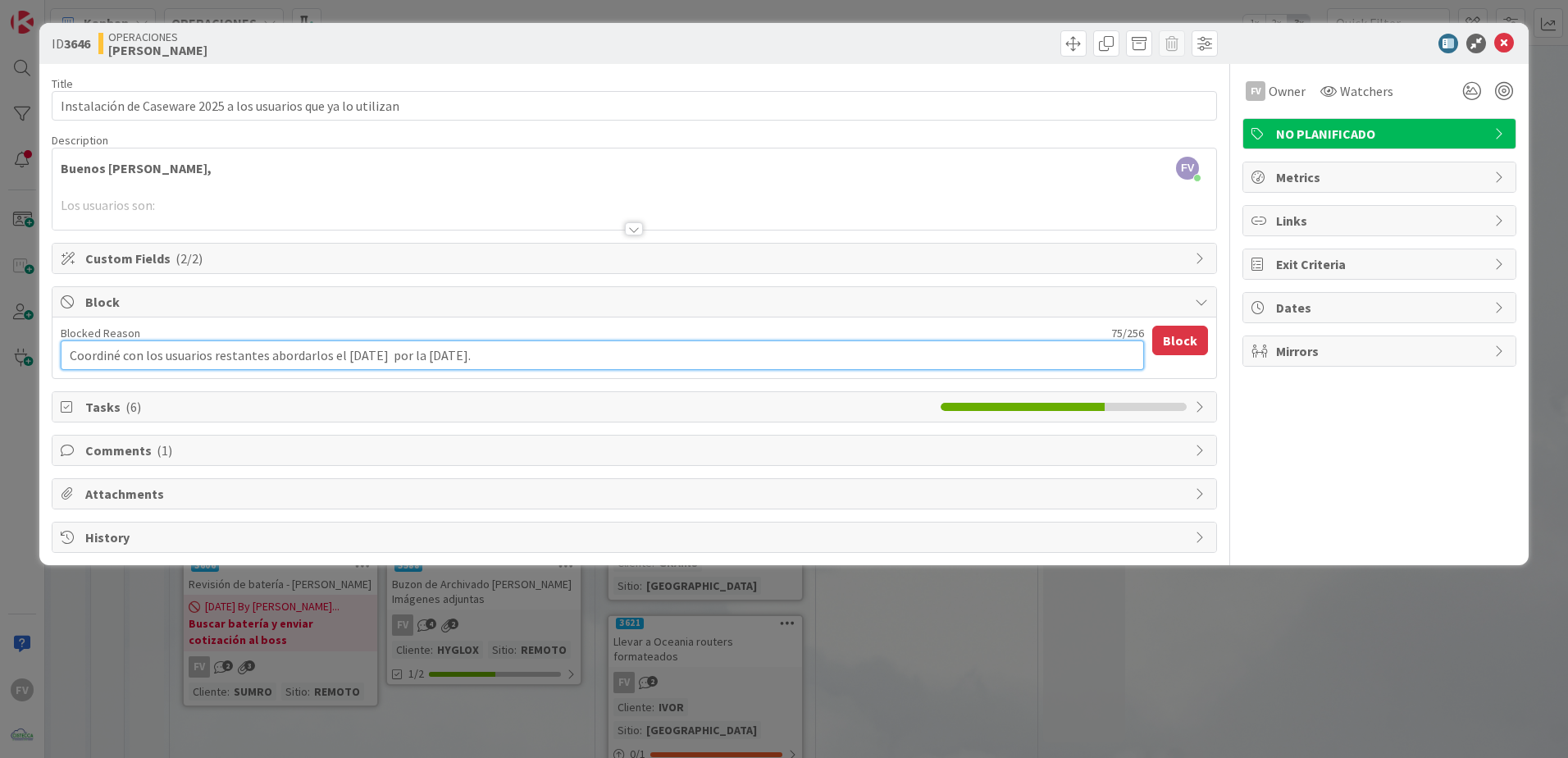
type textarea "Coordiné con los usuarios restantes abordarlos el [DATE] 2 por la [DATE]."
type textarea "x"
type textarea "Coordiné con los usuarios restantes abordarlos el [DATE] 27 por la [DATE]."
type textarea "x"
type textarea "Coordiné con los usuarios restantes abordarlos el [DATE] 27 por la [DATE]."
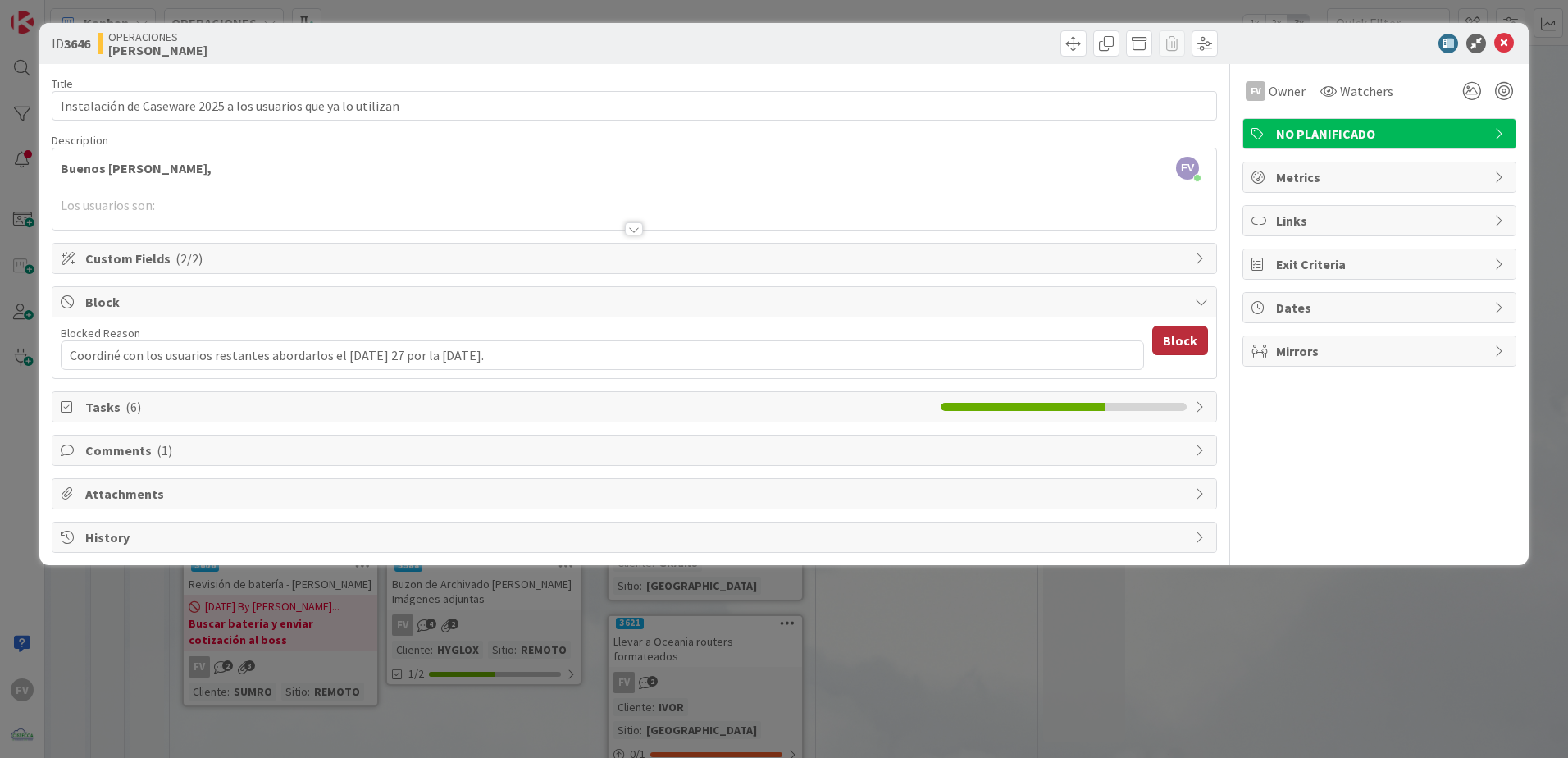
click at [1113, 331] on button "Block" at bounding box center [1180, 340] width 56 height 29
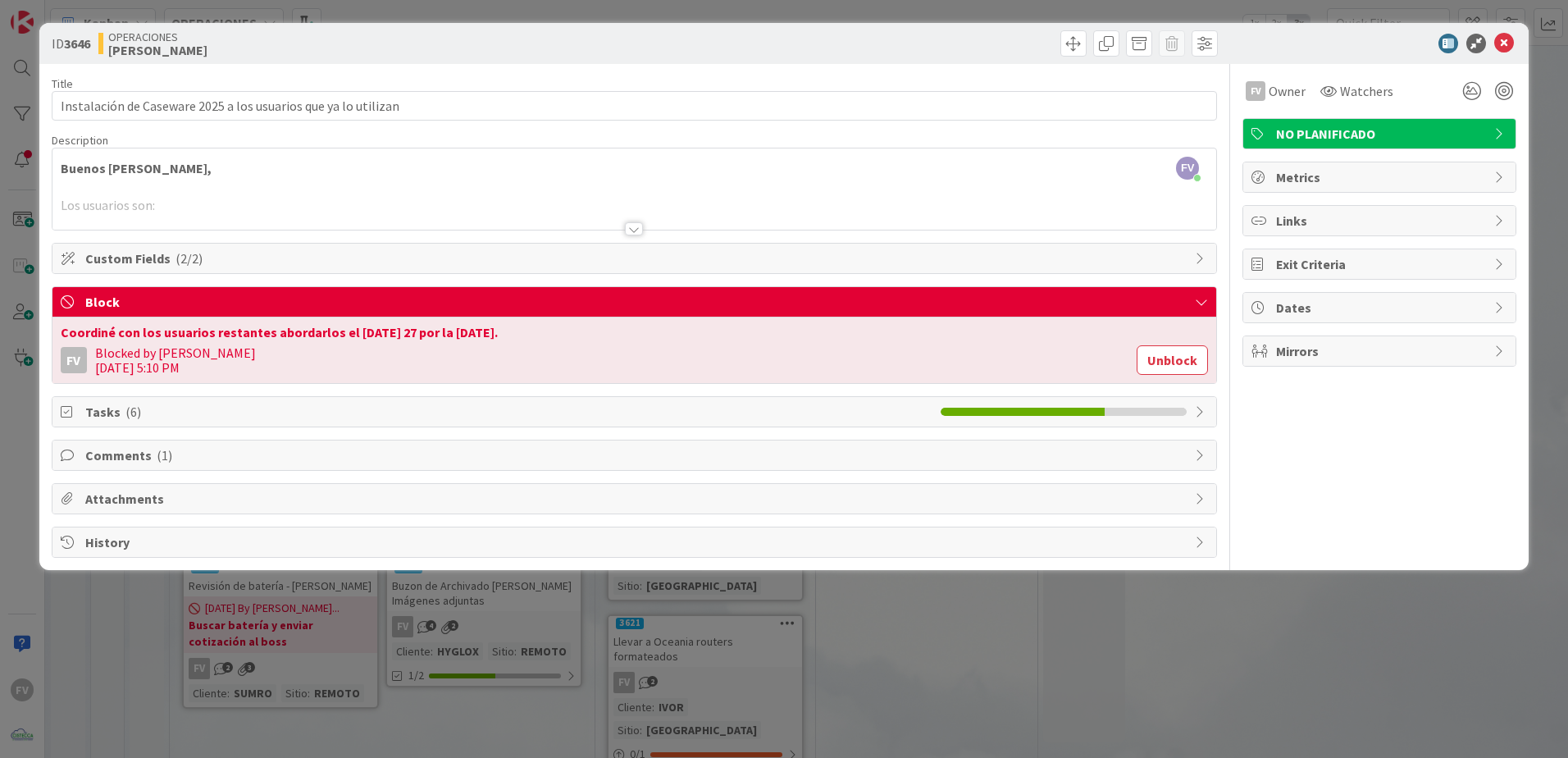
click at [993, 502] on div "ID 3646 OPERACIONES [PERSON_NAME] Title 62 / 128 Instalación de Caseware 2025 a…" at bounding box center [784, 379] width 1568 height 758
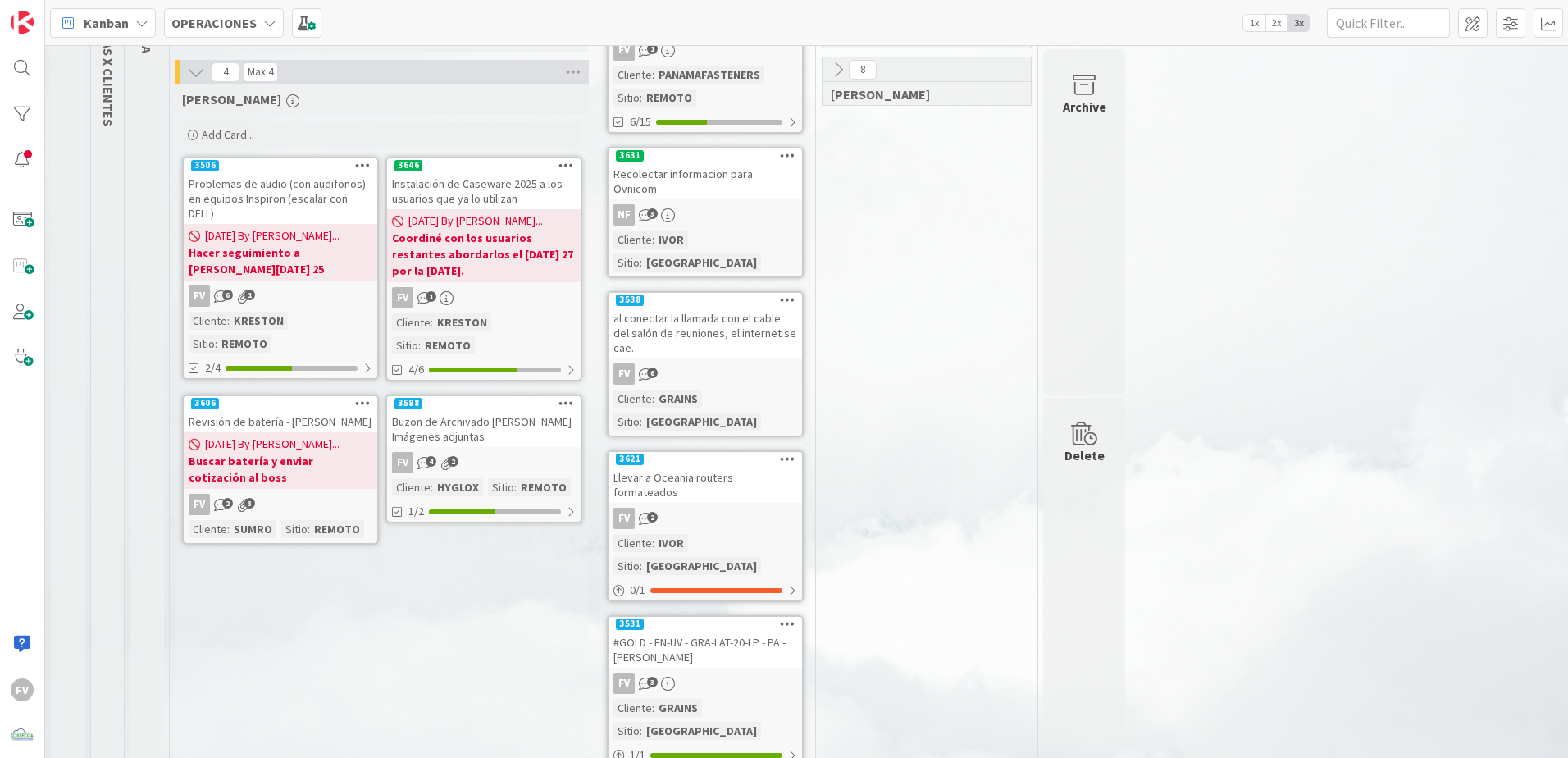
scroll to position [82, 0]
